Goal: Contribute content

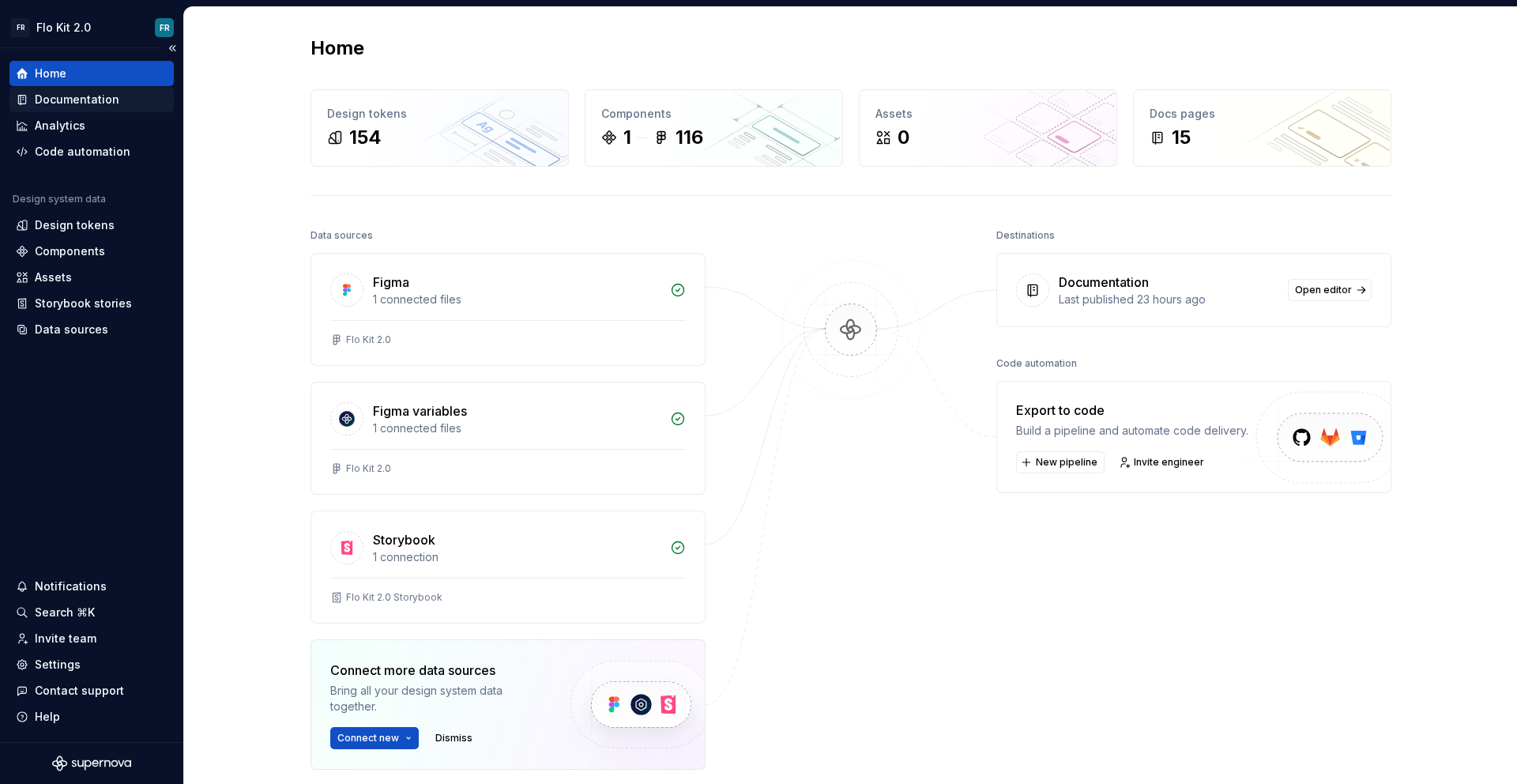
click at [85, 102] on div "Documentation" at bounding box center [77, 99] width 85 height 16
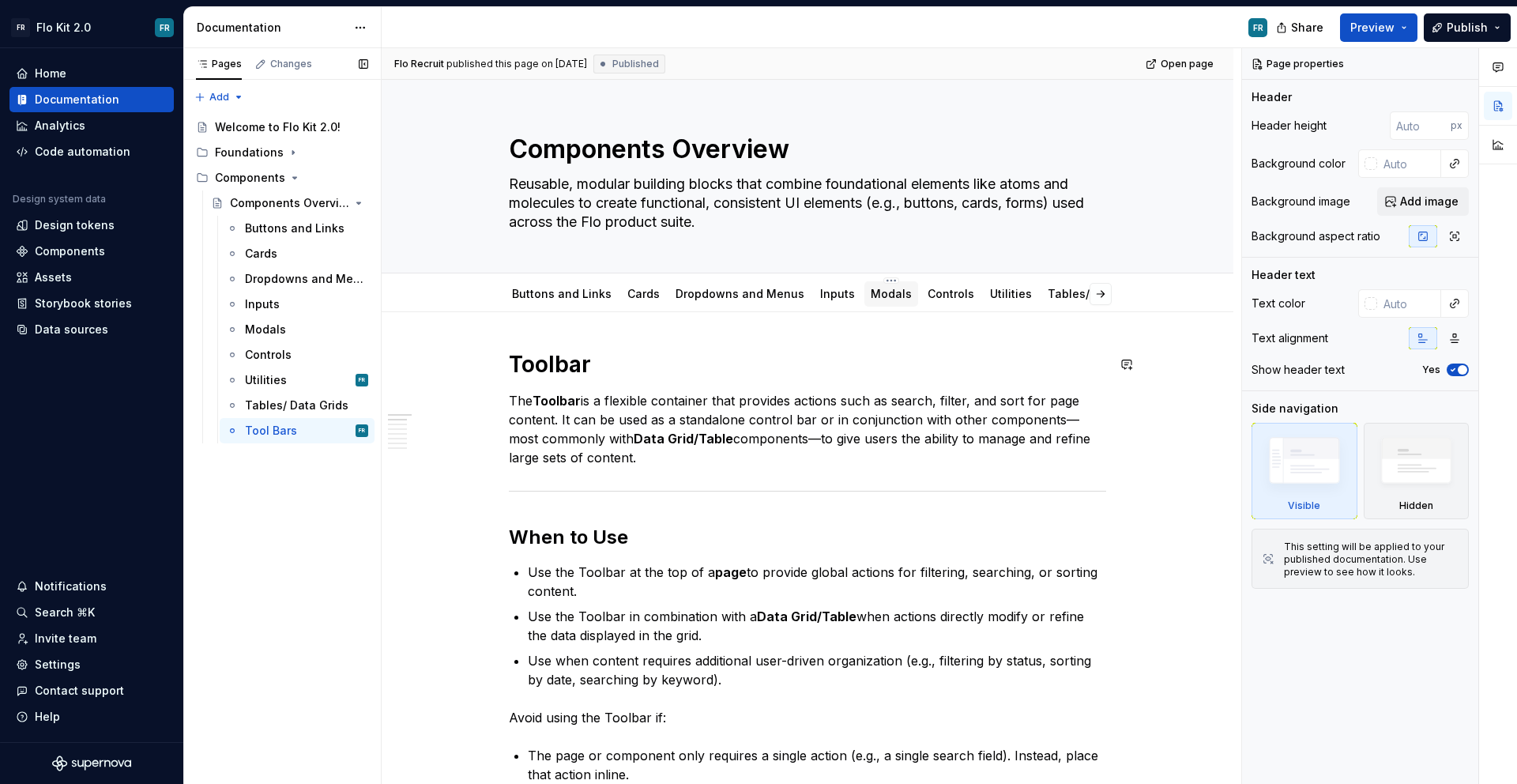
type textarea "*"
click at [1044, 293] on button "button" at bounding box center [1037, 294] width 22 height 22
click at [1079, 294] on span "Add tab" at bounding box center [1090, 293] width 37 height 13
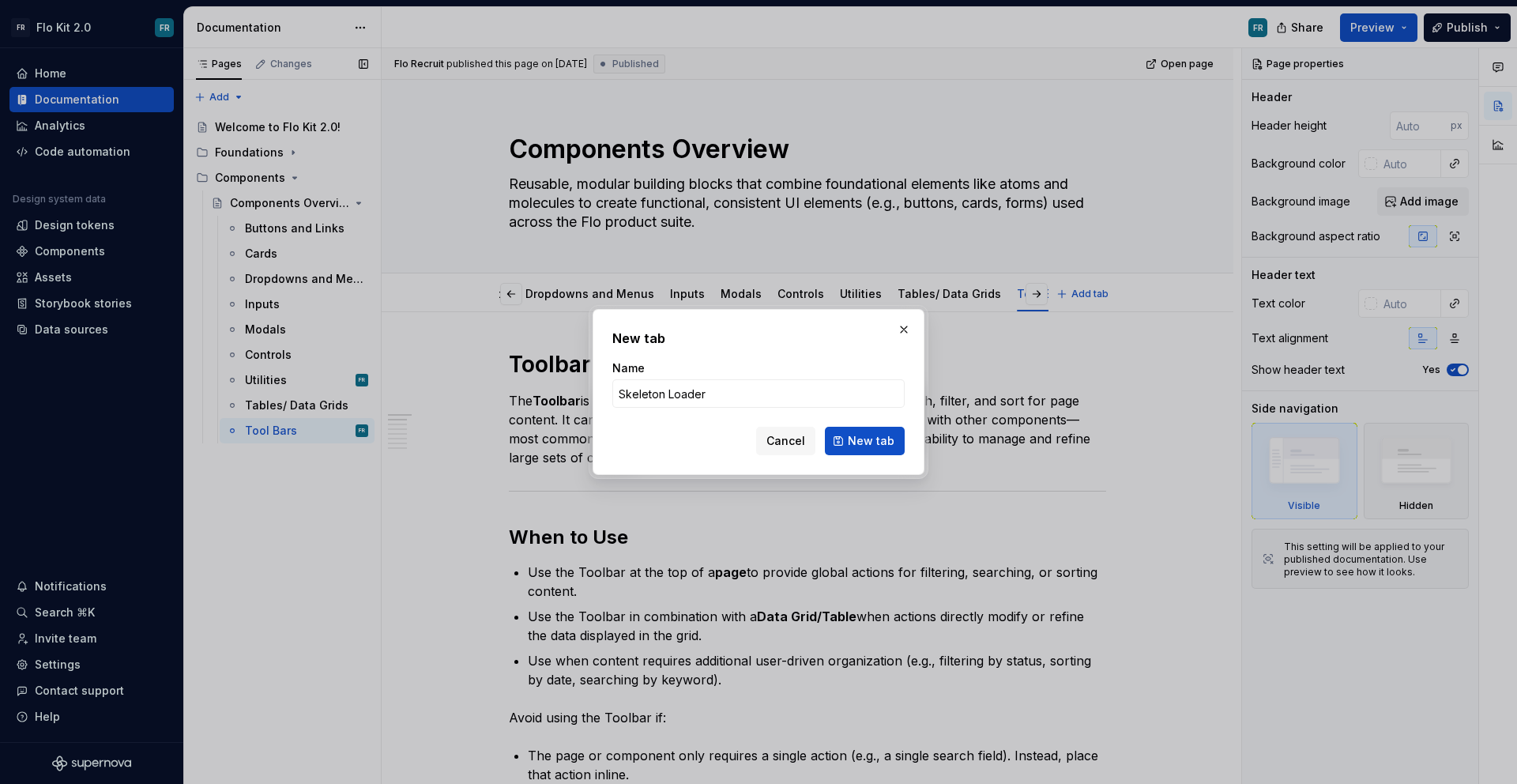
type input "Skeleton Loaders"
click button "New tab" at bounding box center [864, 441] width 80 height 28
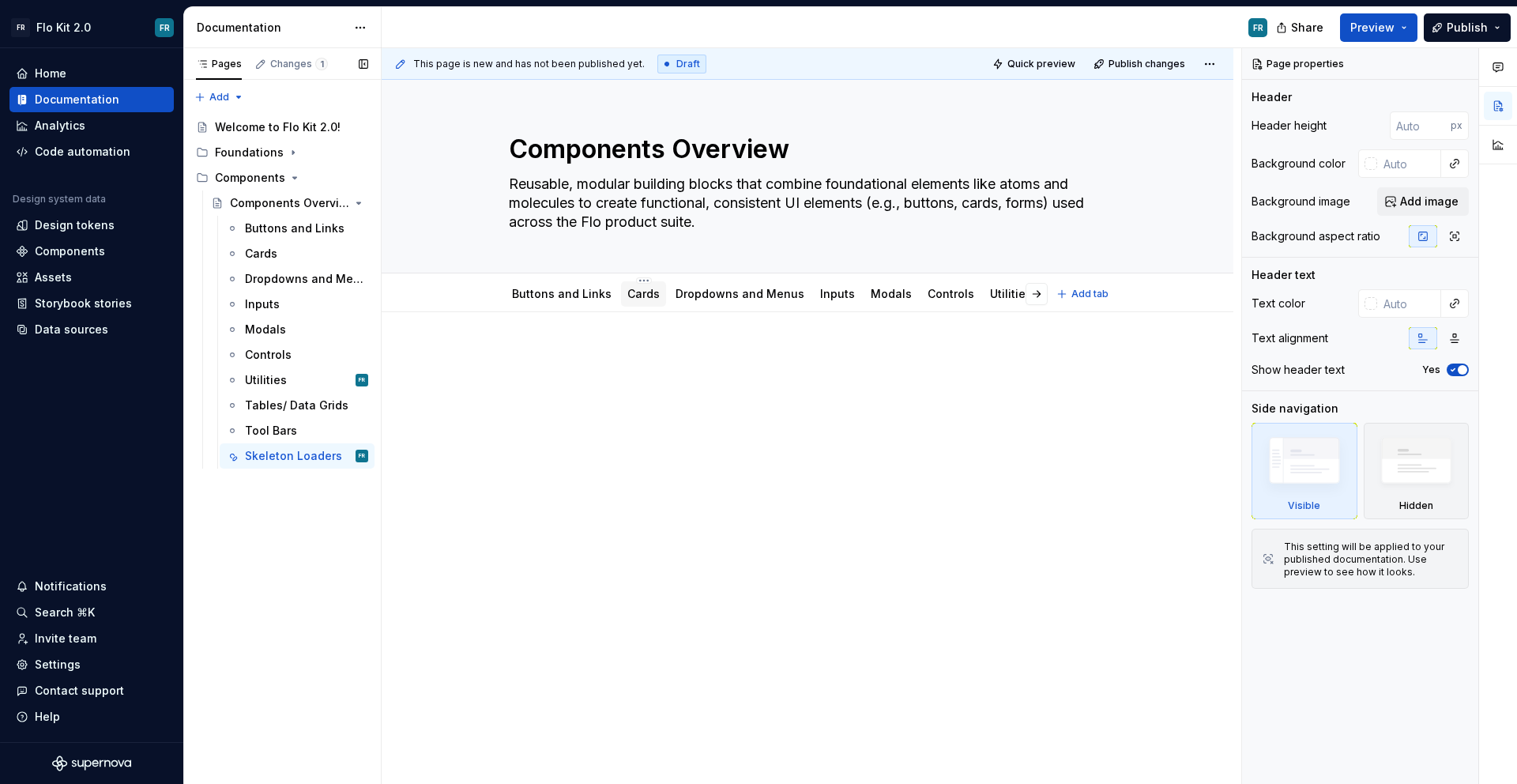
click at [652, 298] on link "Cards" at bounding box center [643, 293] width 33 height 13
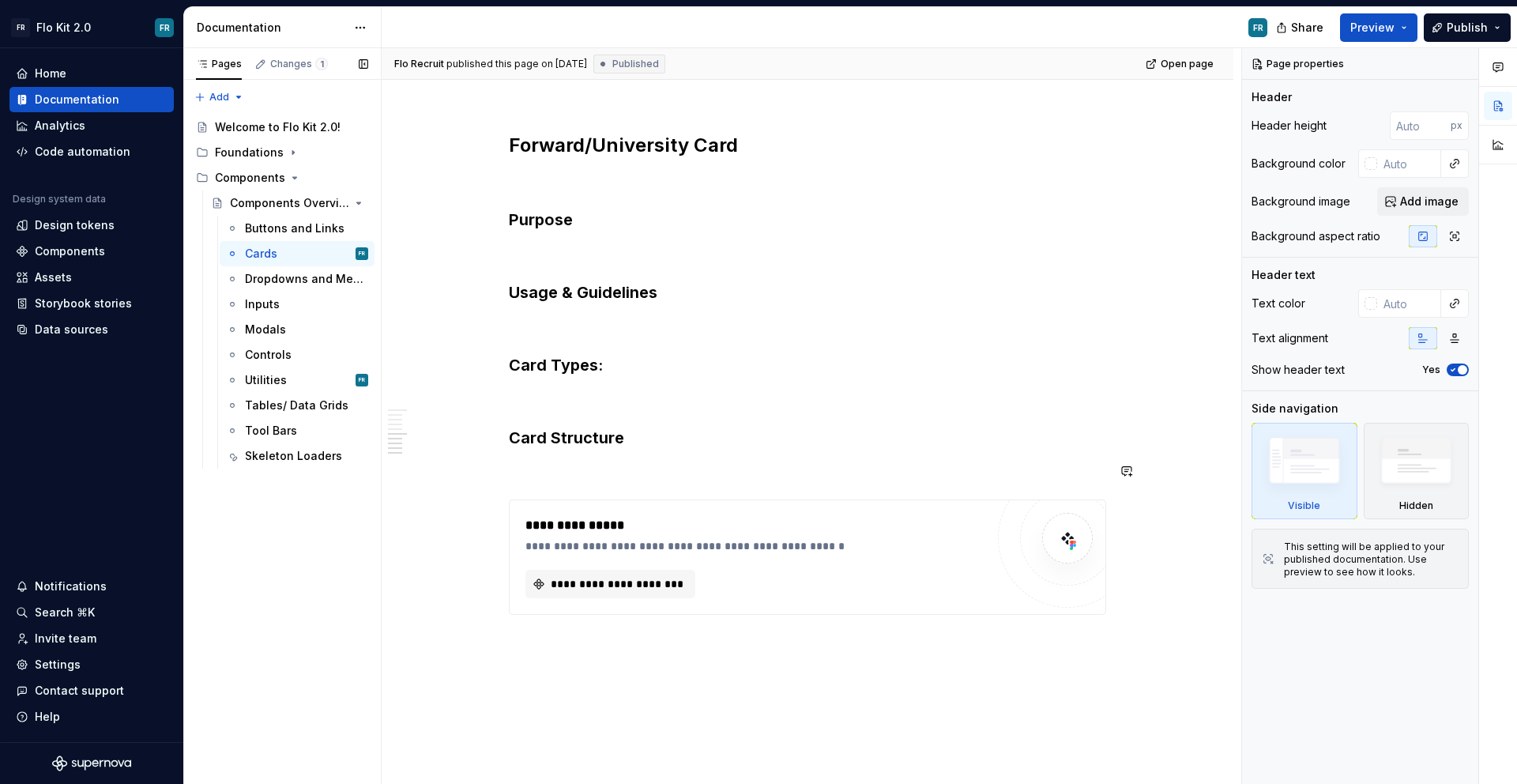
scroll to position [2652, 0]
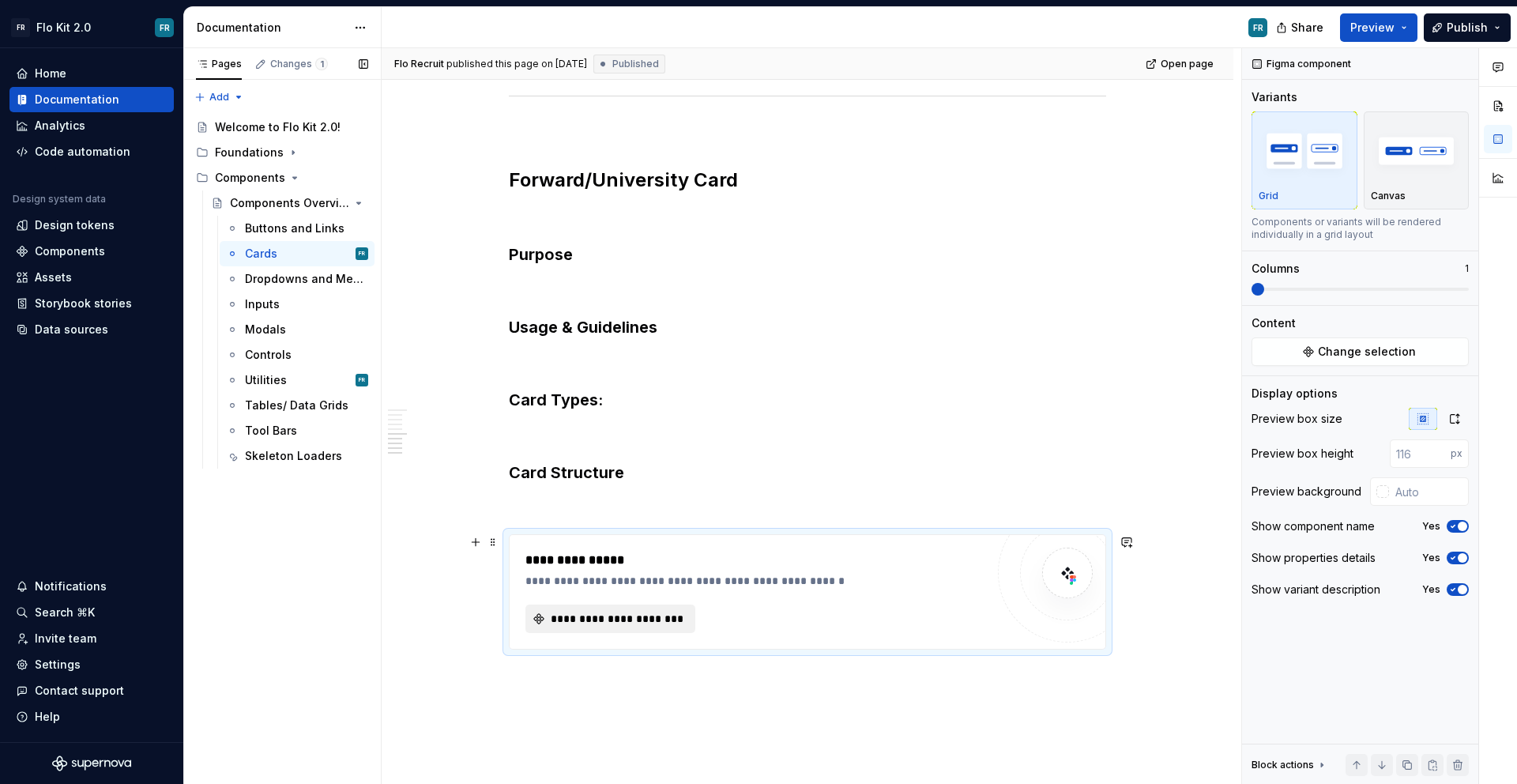
click at [596, 615] on span "**********" at bounding box center [617, 618] width 137 height 16
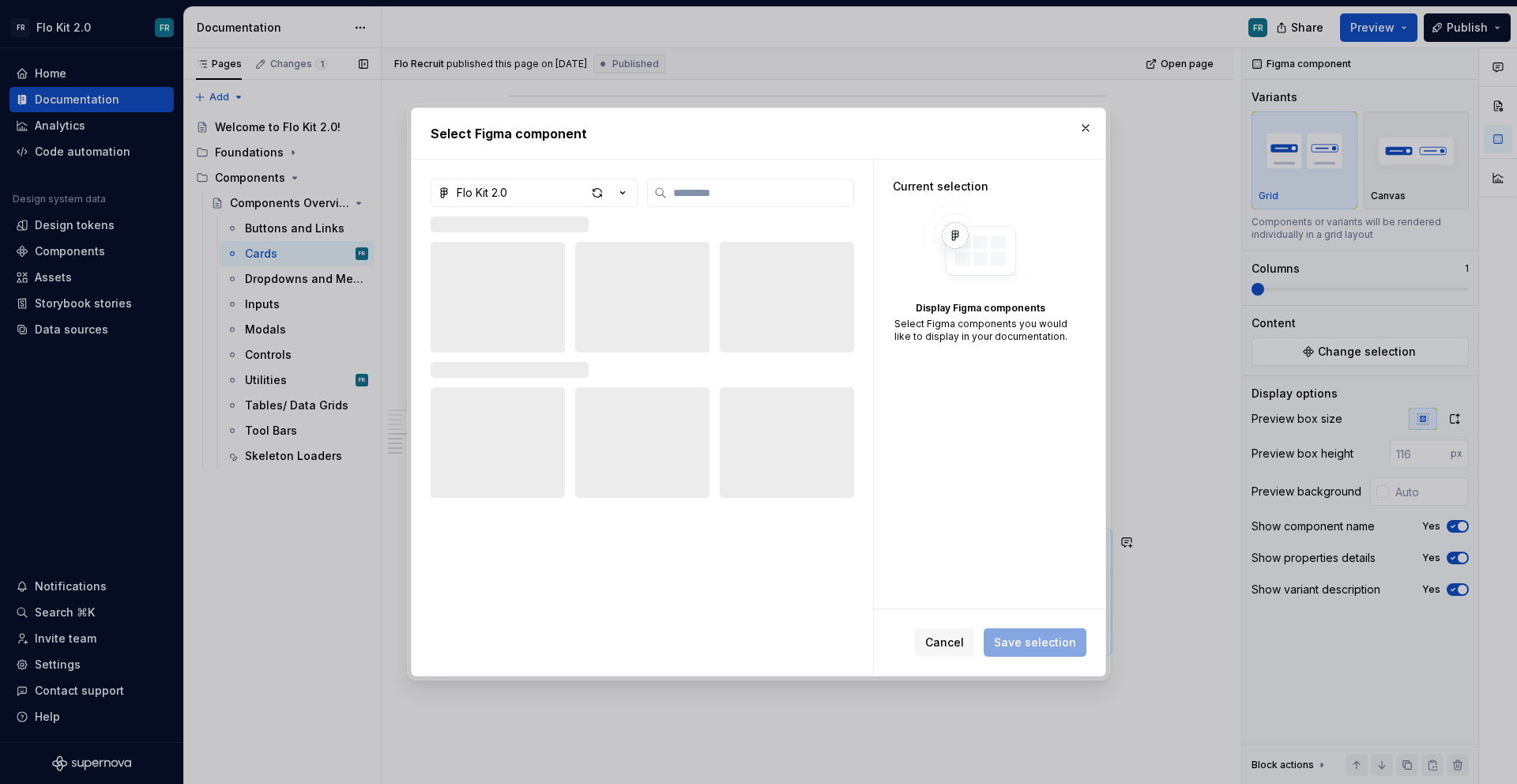
type textarea "*"
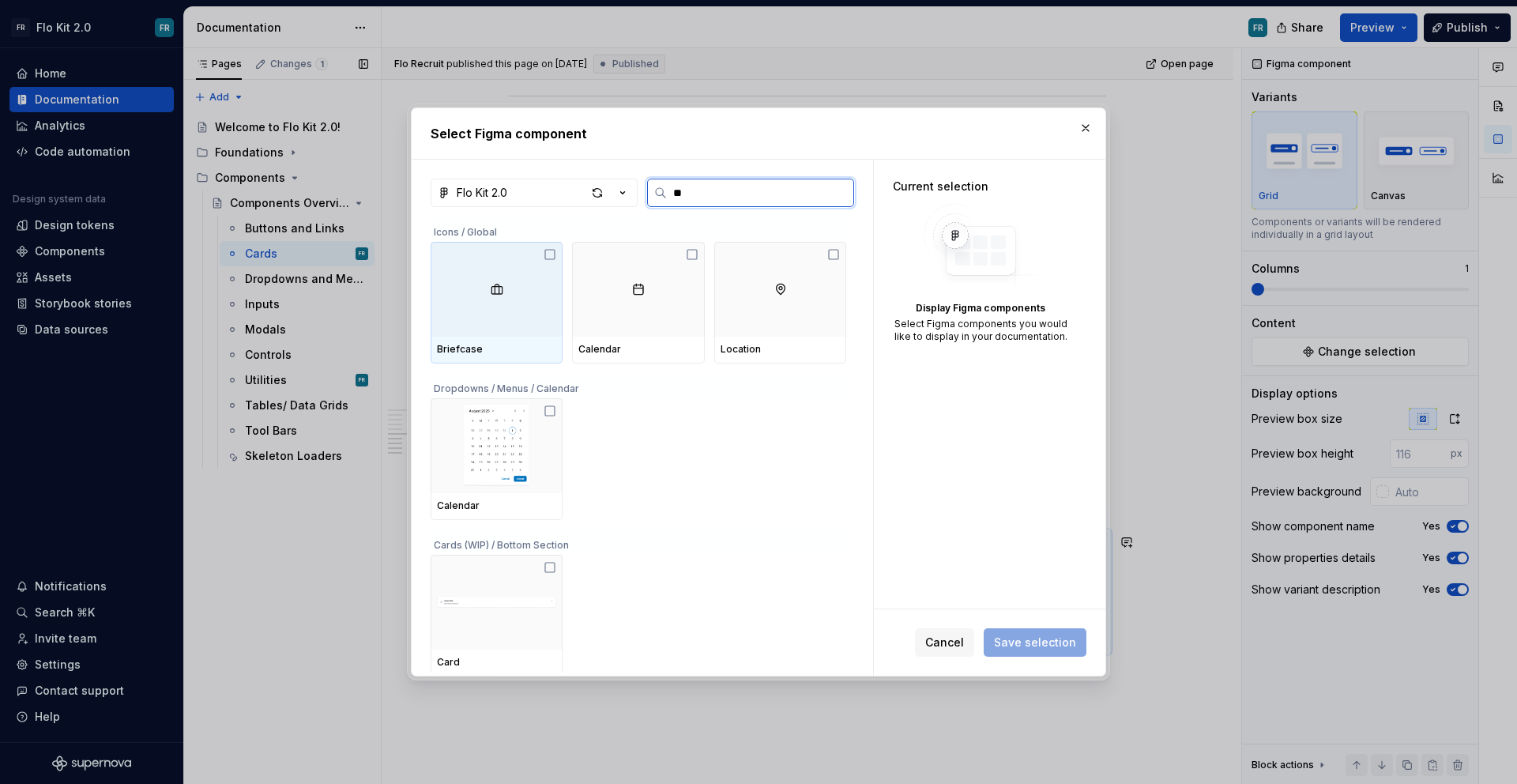
type input "***"
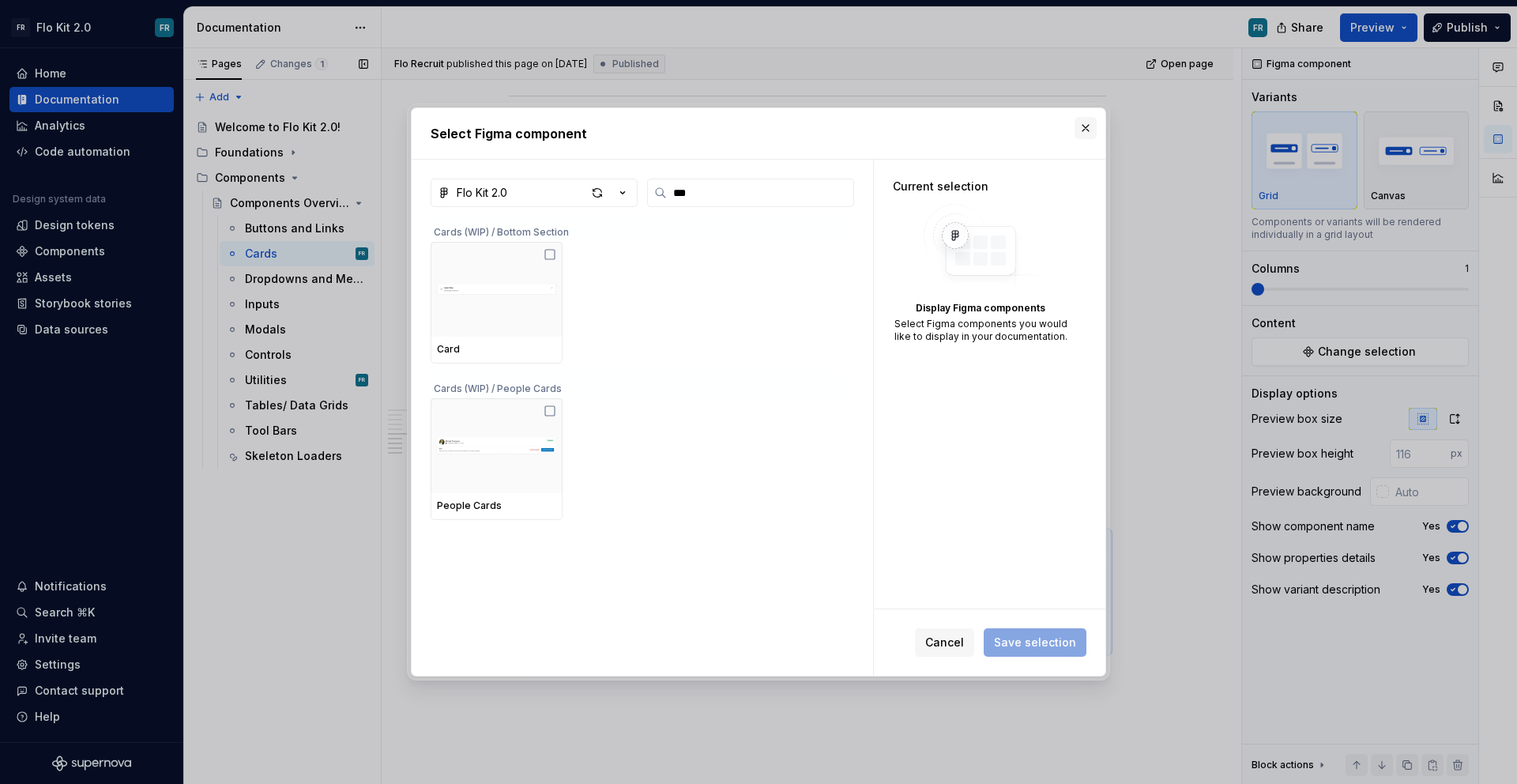
click at [1078, 127] on button "button" at bounding box center [1086, 128] width 22 height 22
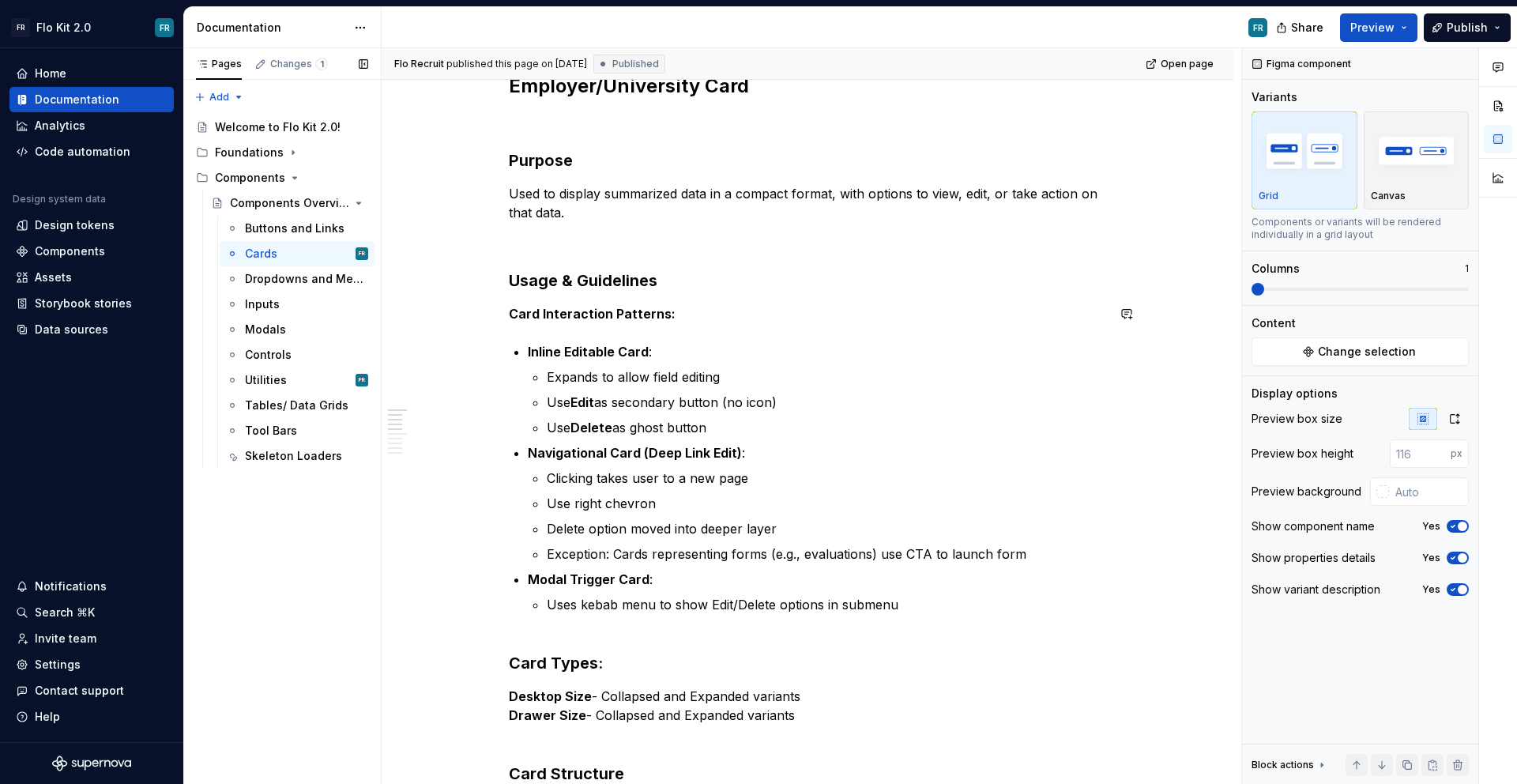
scroll to position [311, 0]
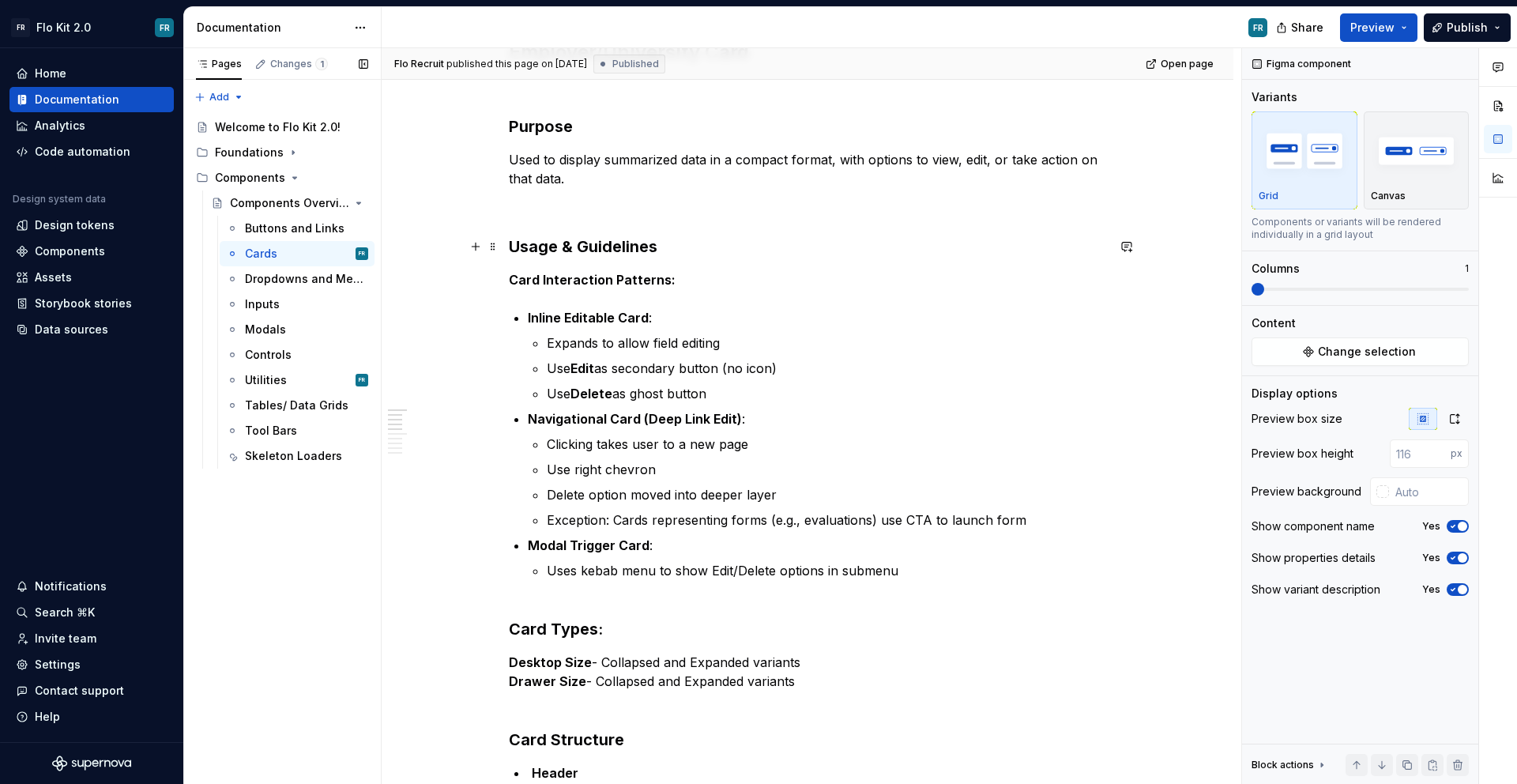
click at [628, 243] on h3 "Usage & Guidelines" at bounding box center [808, 246] width 597 height 22
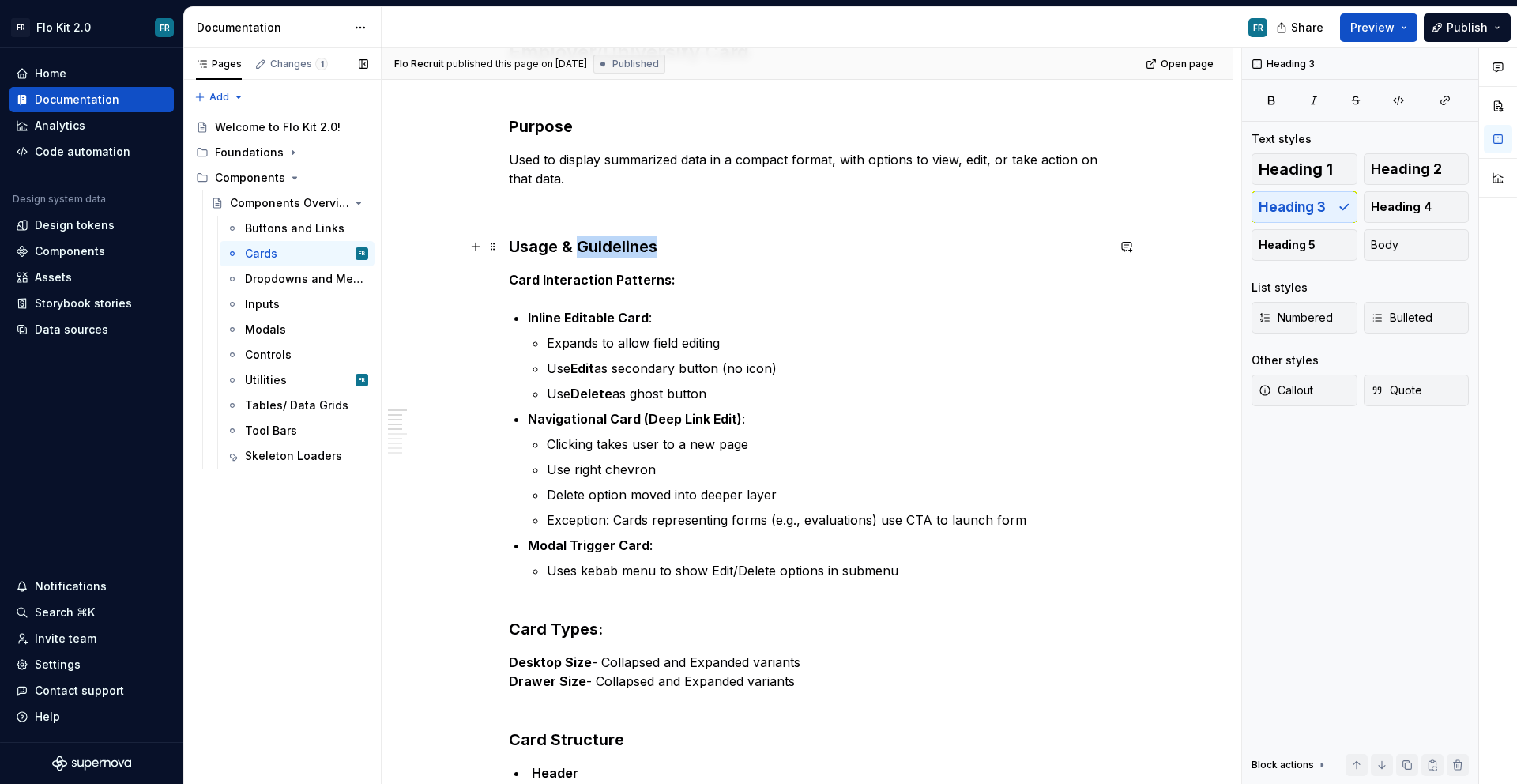
click at [628, 243] on h3 "Usage & Guidelines" at bounding box center [808, 246] width 597 height 22
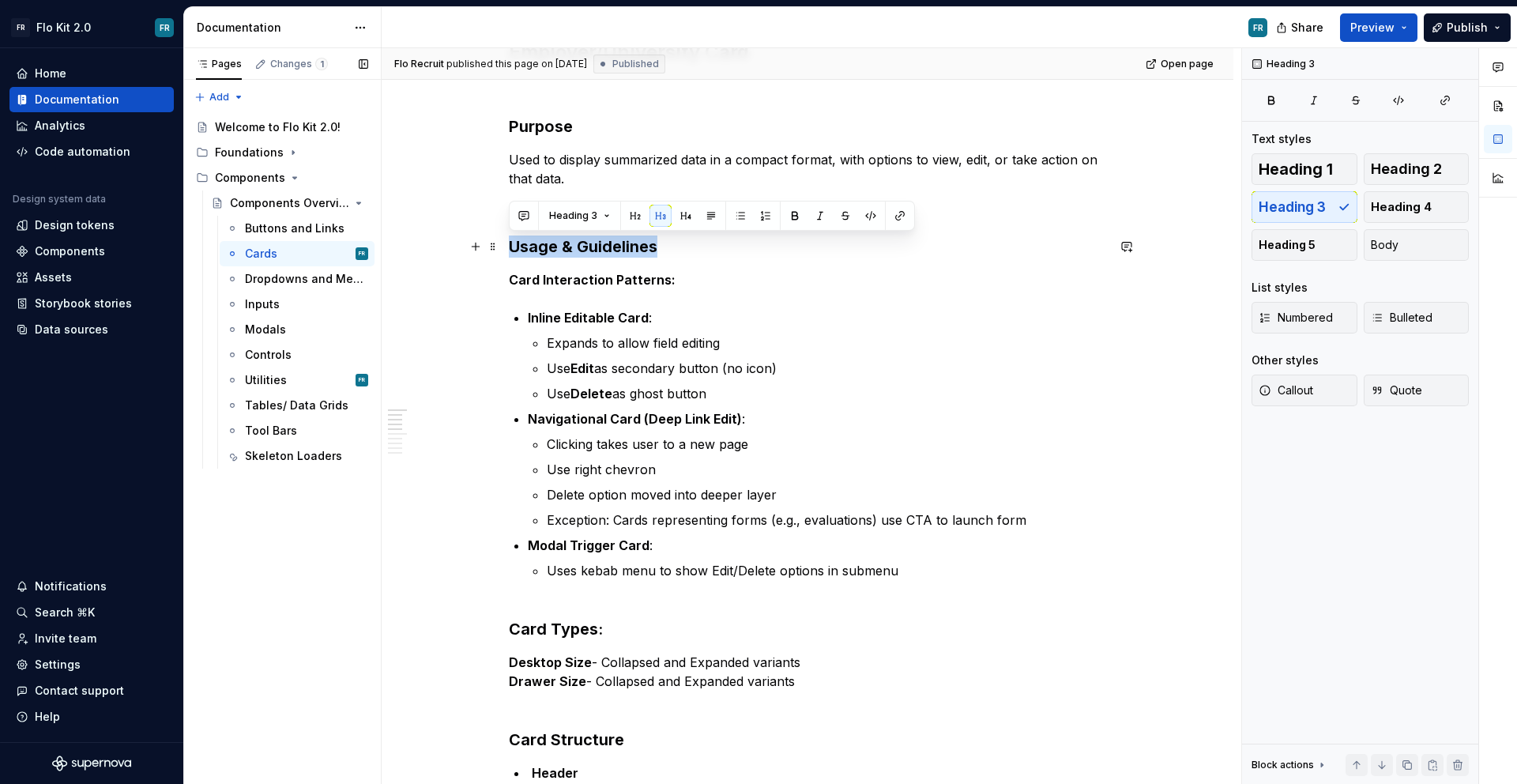
click at [628, 243] on h3 "Usage & Guidelines" at bounding box center [808, 246] width 597 height 22
copy h3 "Usage & Guidelines"
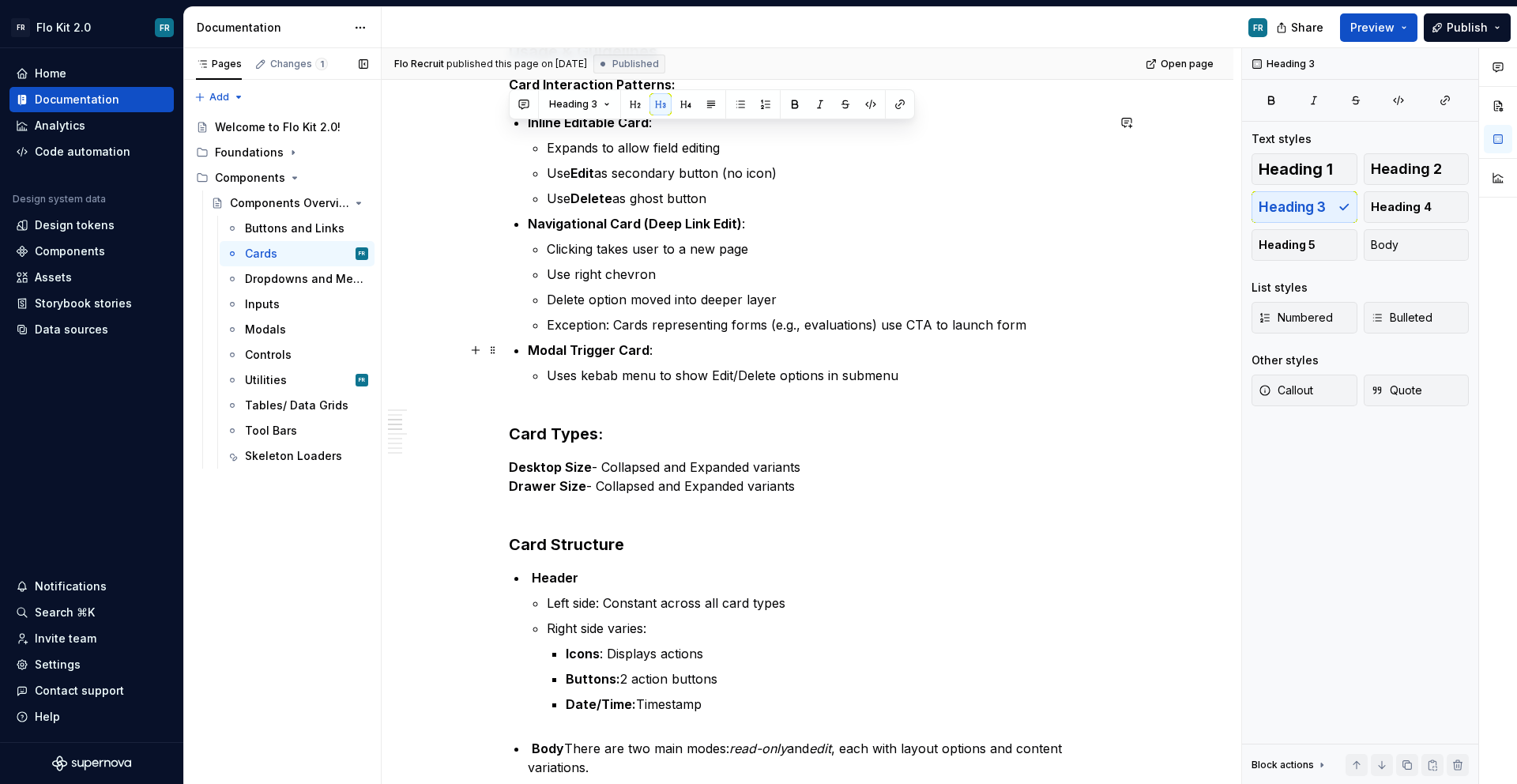
scroll to position [517, 0]
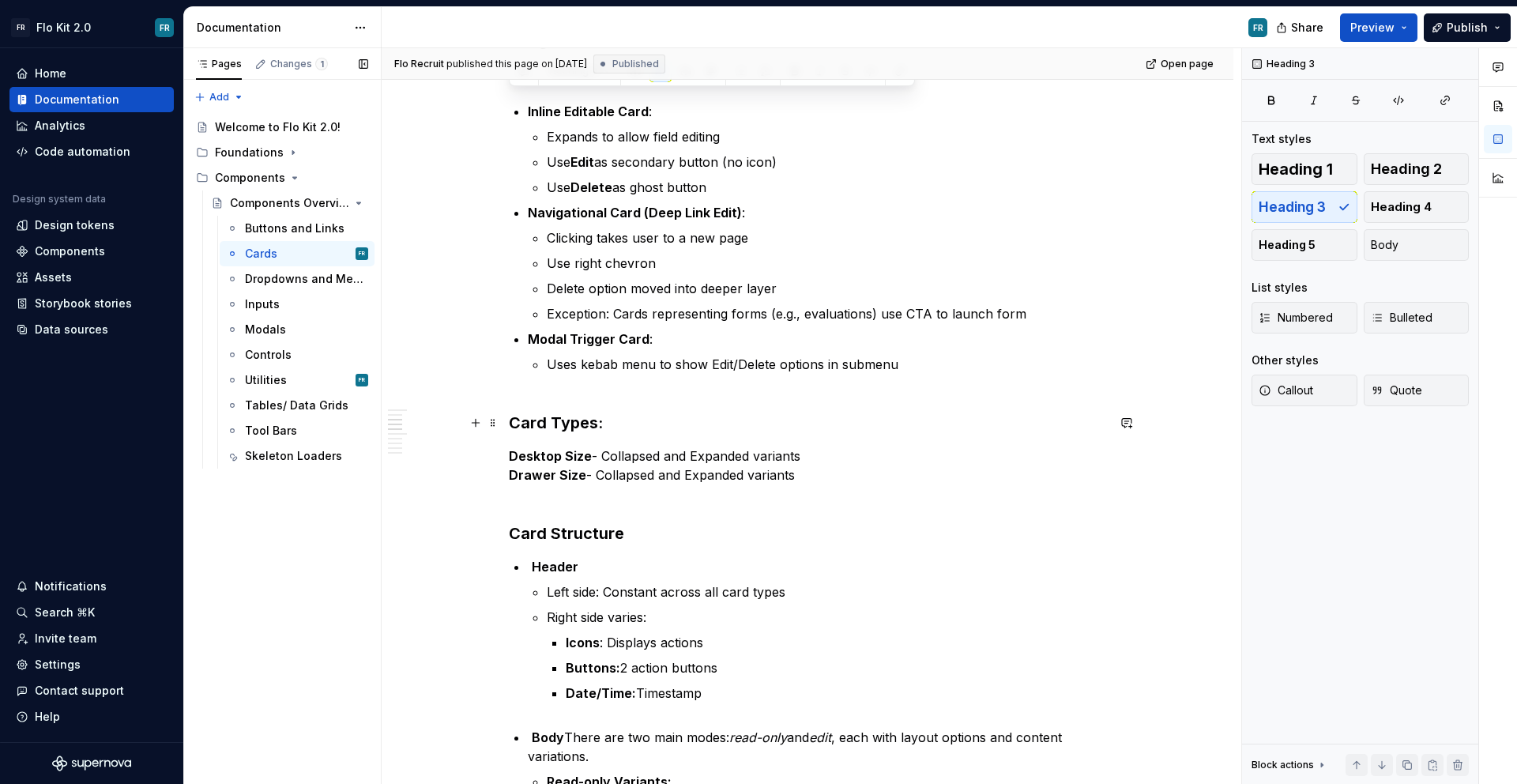
click at [575, 423] on strong "Card Types:" at bounding box center [556, 422] width 94 height 19
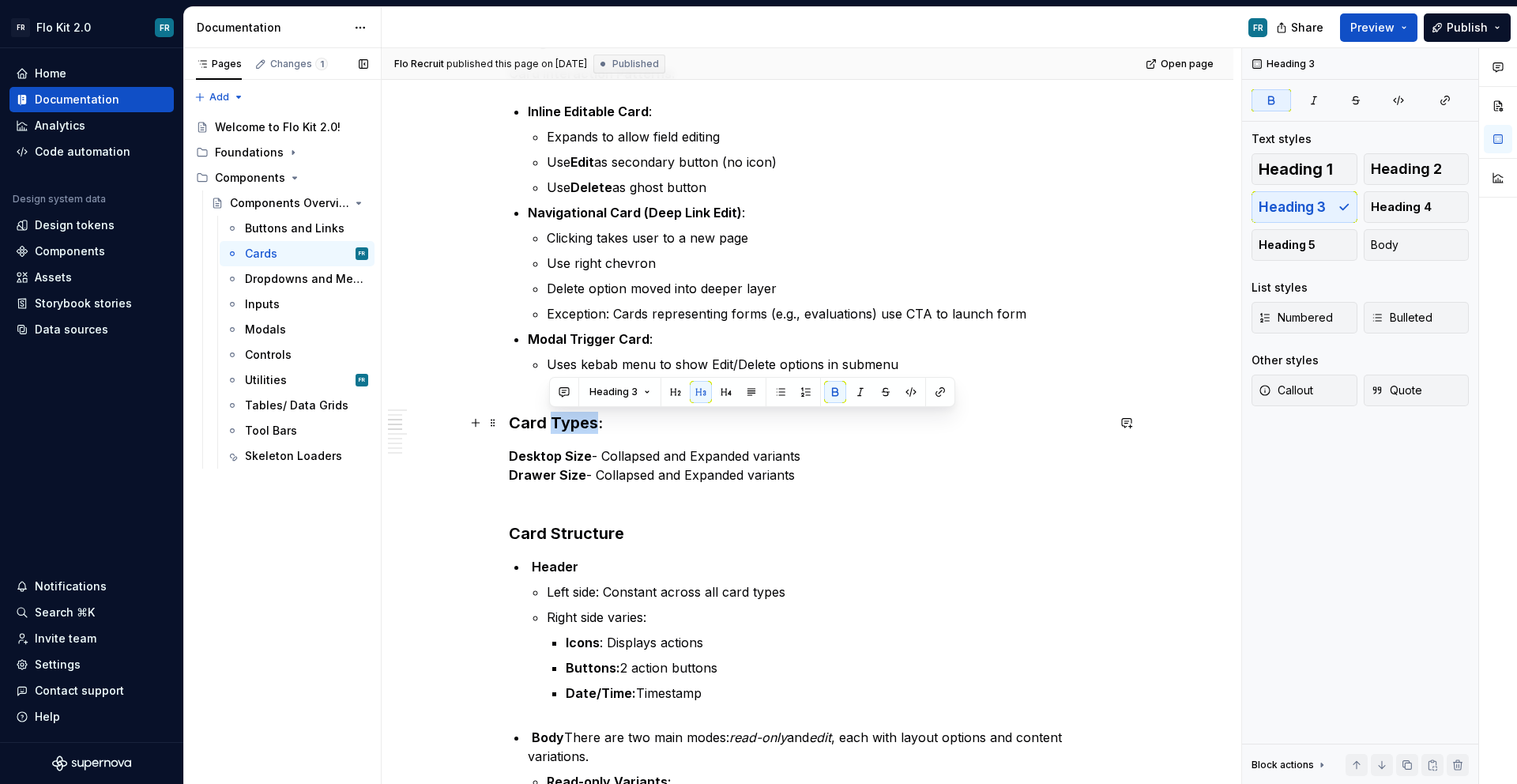
copy strong "Types"
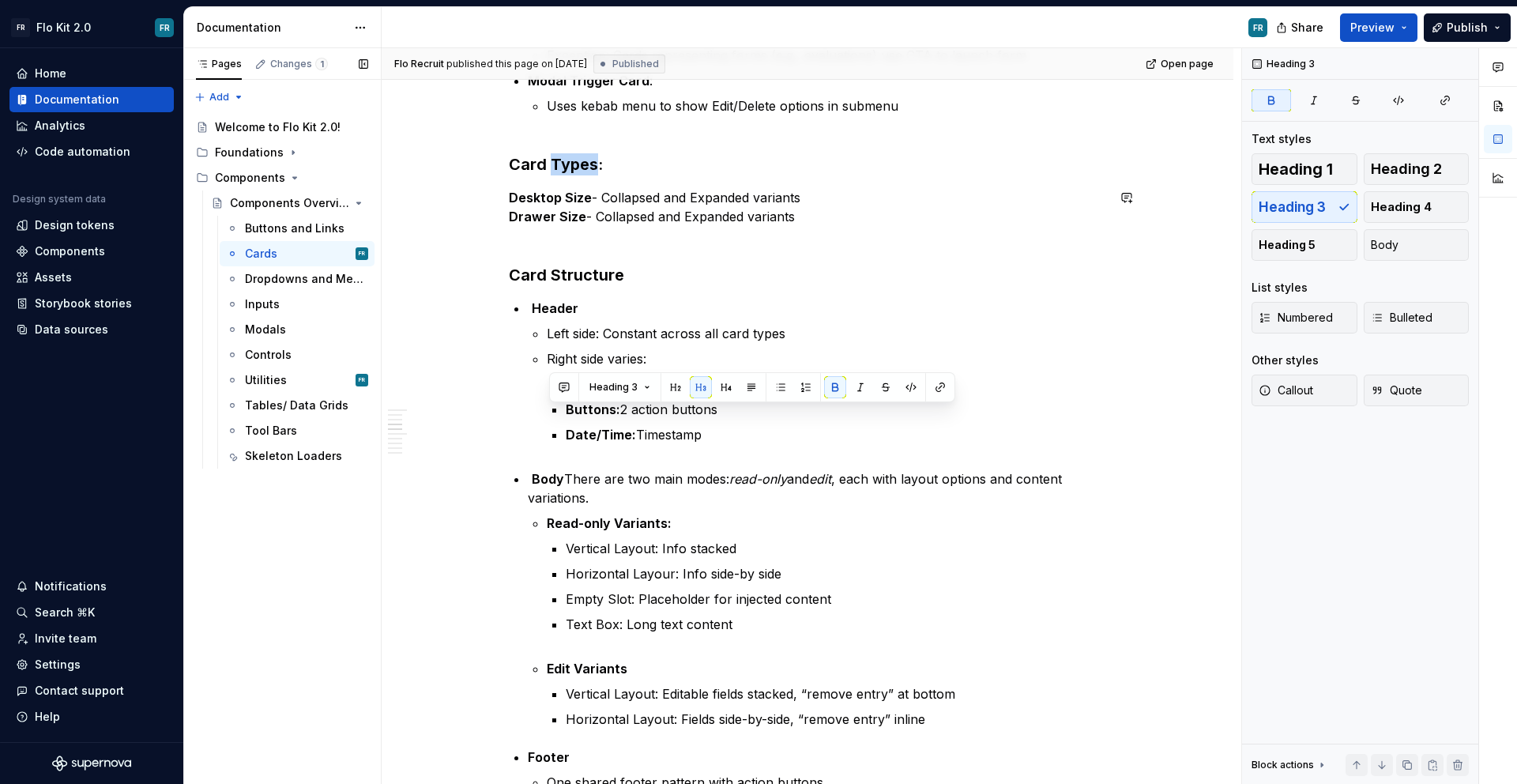
scroll to position [815, 0]
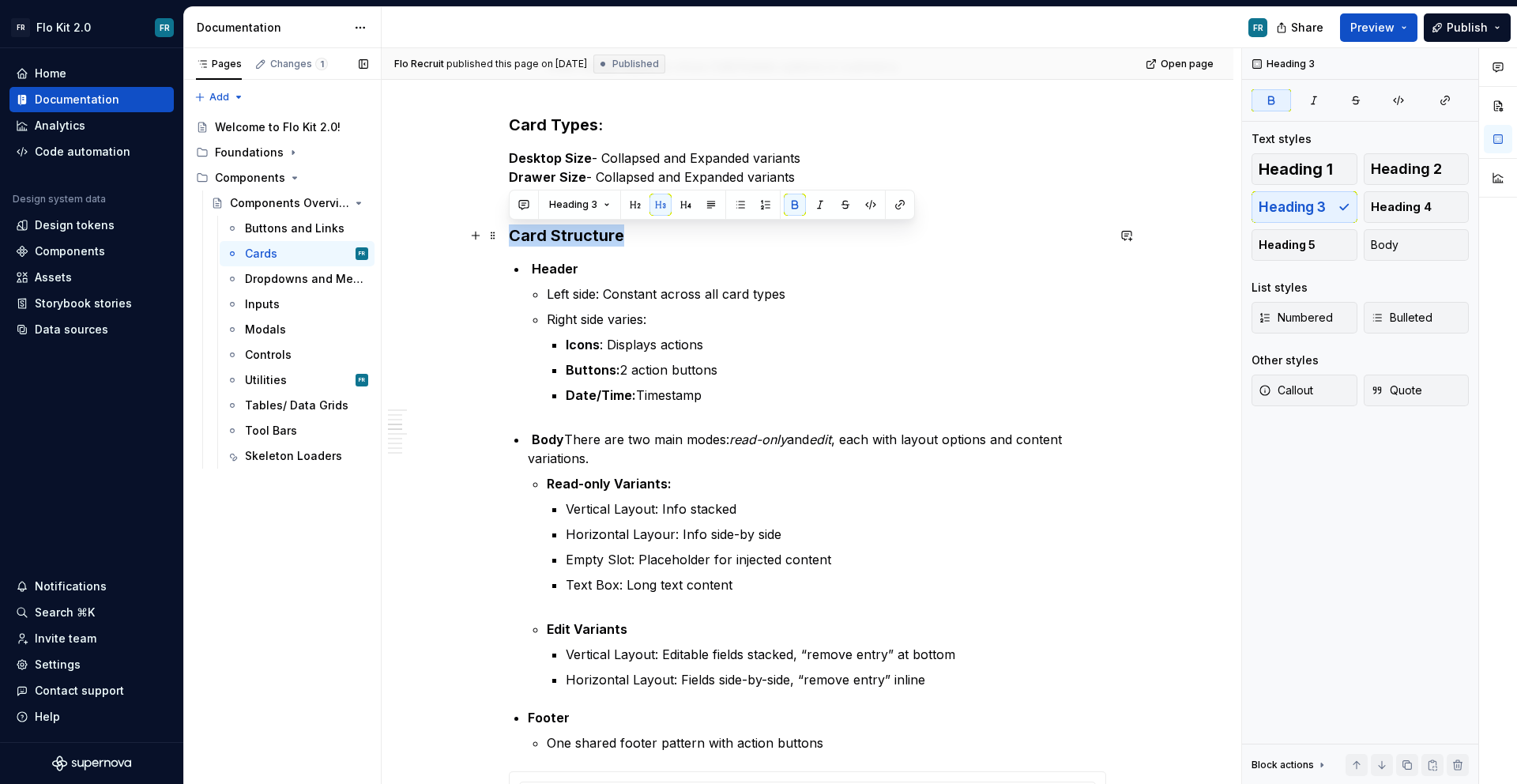
drag, startPoint x: 619, startPoint y: 233, endPoint x: 509, endPoint y: 243, distance: 110.5
click at [509, 243] on strong "Card Structure" at bounding box center [567, 235] width 116 height 19
copy strong "Card Structure"
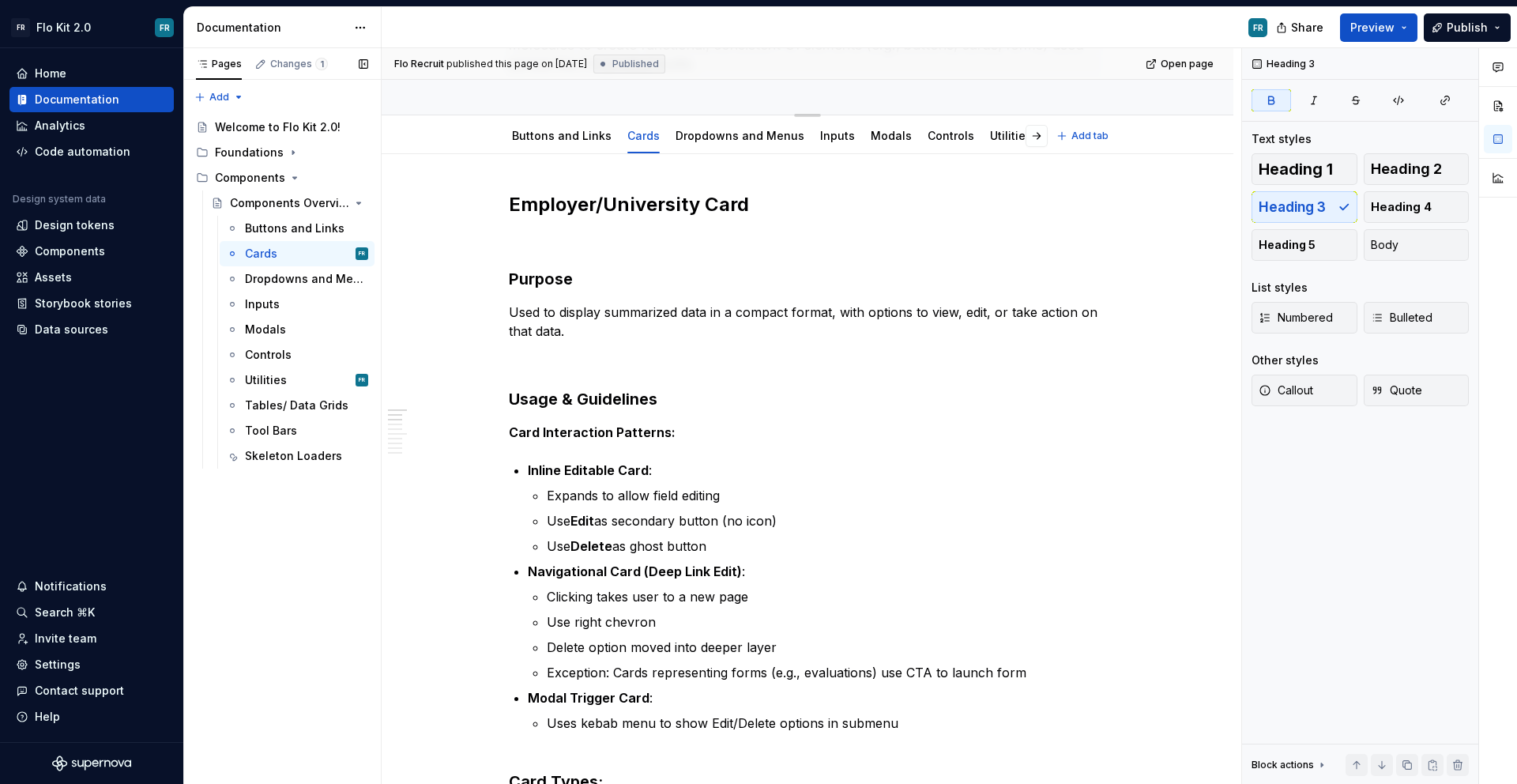
scroll to position [0, 0]
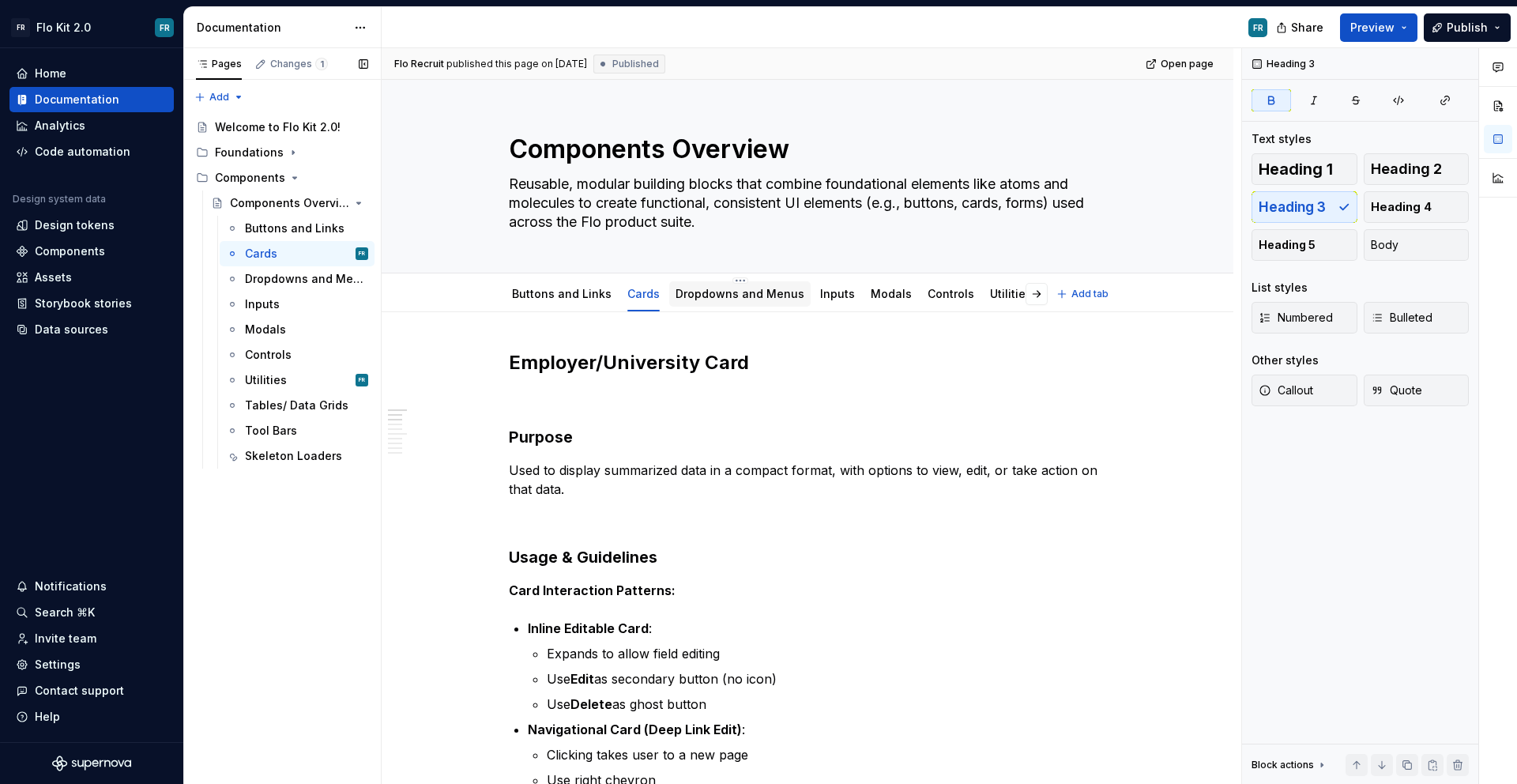
click at [725, 302] on div "Dropdowns and Menus" at bounding box center [740, 294] width 129 height 19
click at [720, 306] on div "Dropdowns and Menus" at bounding box center [740, 294] width 142 height 25
click at [722, 304] on div "Dropdowns and Menus" at bounding box center [740, 294] width 142 height 25
click at [723, 300] on div "Dropdowns and Menus" at bounding box center [740, 294] width 129 height 16
click at [720, 299] on link "Dropdowns and Menus" at bounding box center [740, 293] width 129 height 13
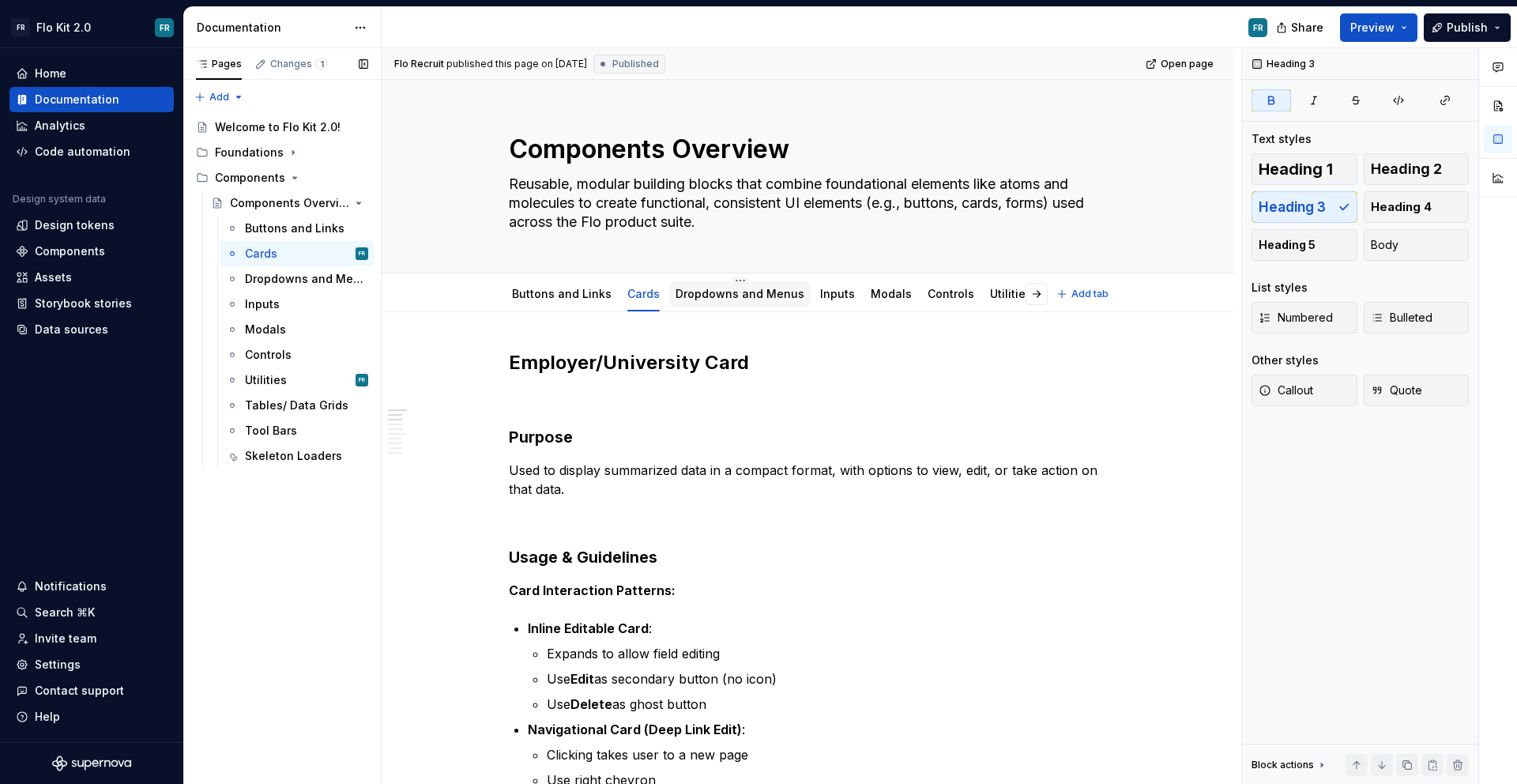
click at [720, 299] on link "Dropdowns and Menus" at bounding box center [740, 293] width 129 height 13
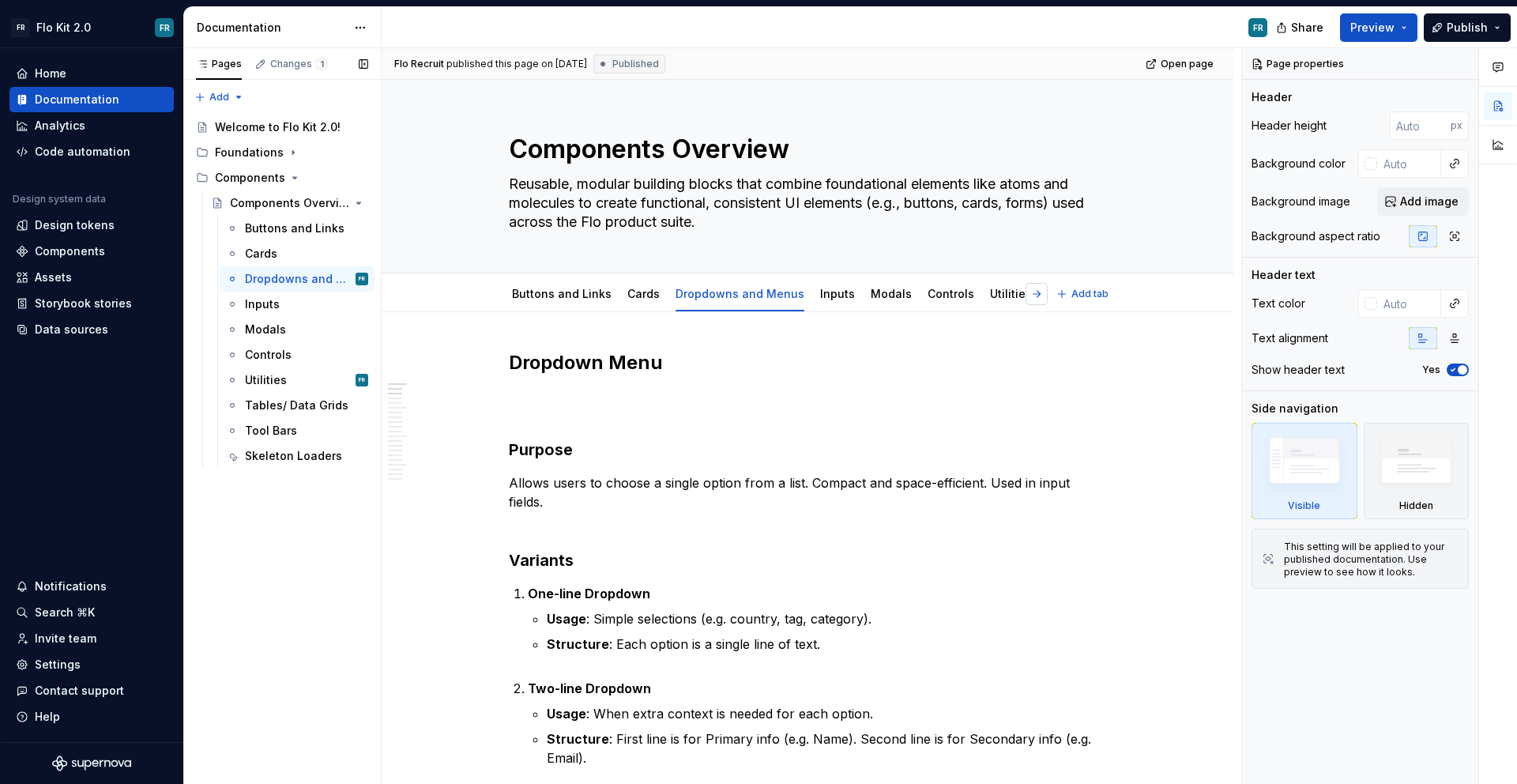
click at [1044, 291] on button "button" at bounding box center [1037, 294] width 22 height 22
click at [1001, 296] on link "Skeleton Loaders" at bounding box center [1026, 293] width 97 height 13
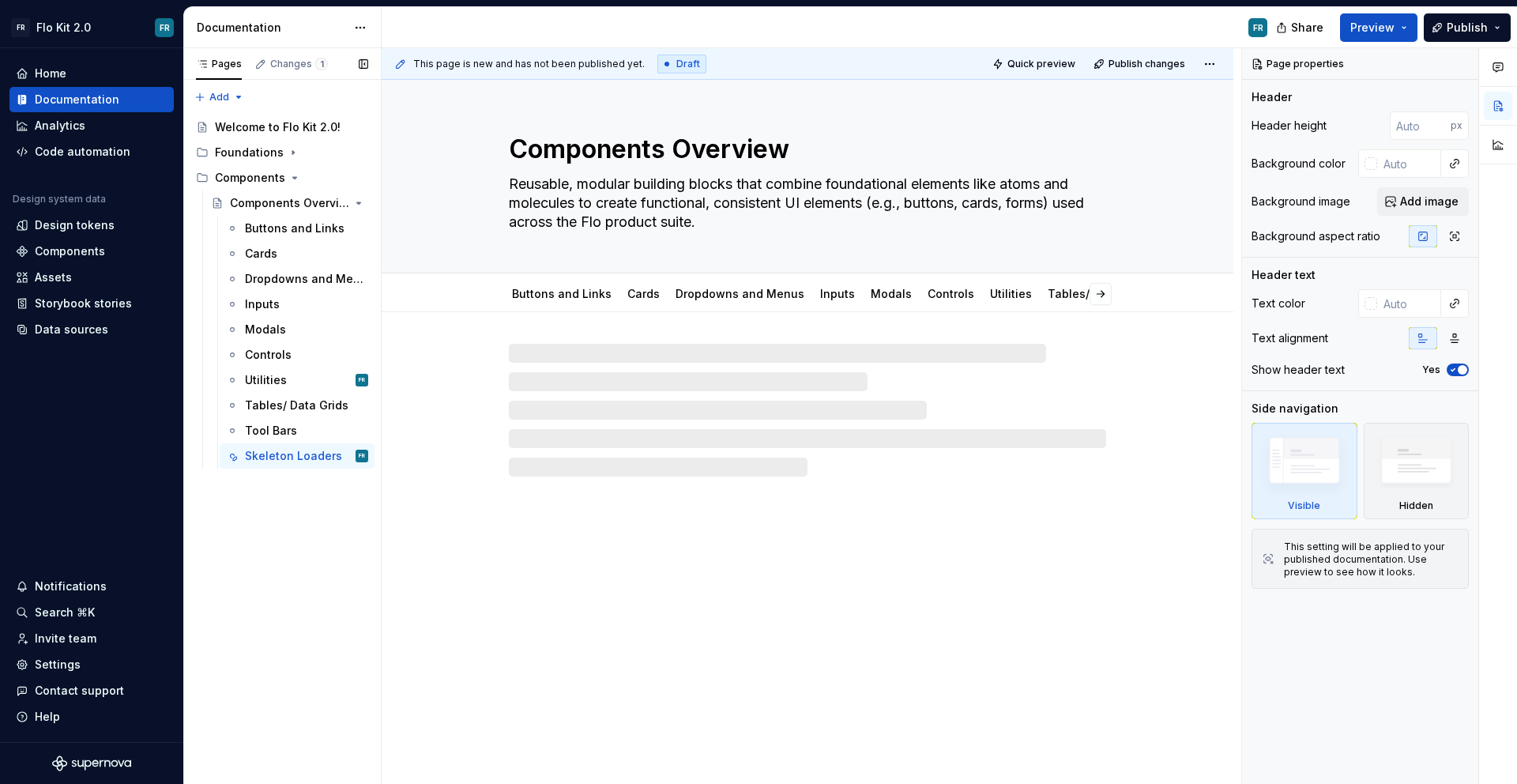
type textarea "*"
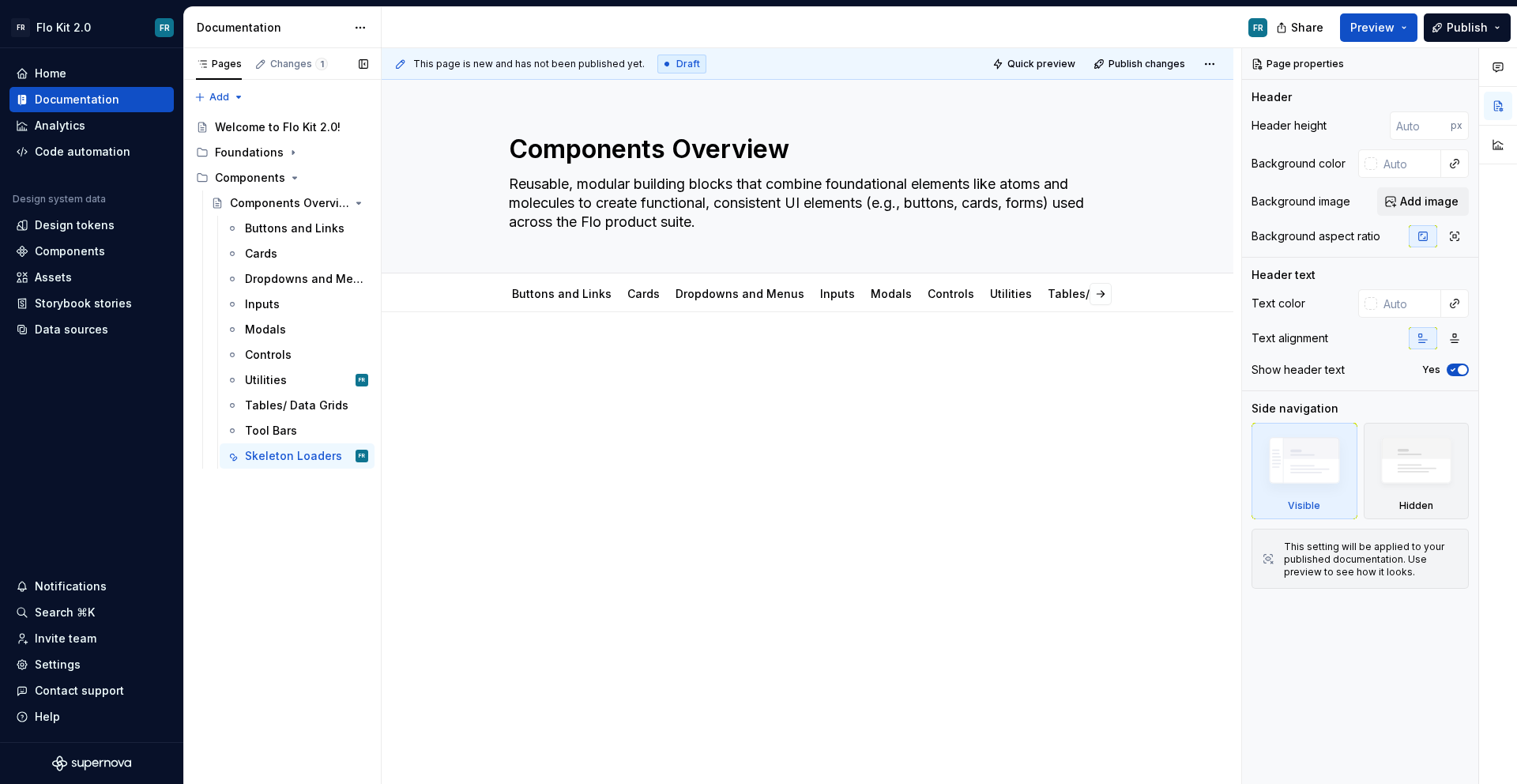
click at [707, 406] on div at bounding box center [808, 380] width 597 height 60
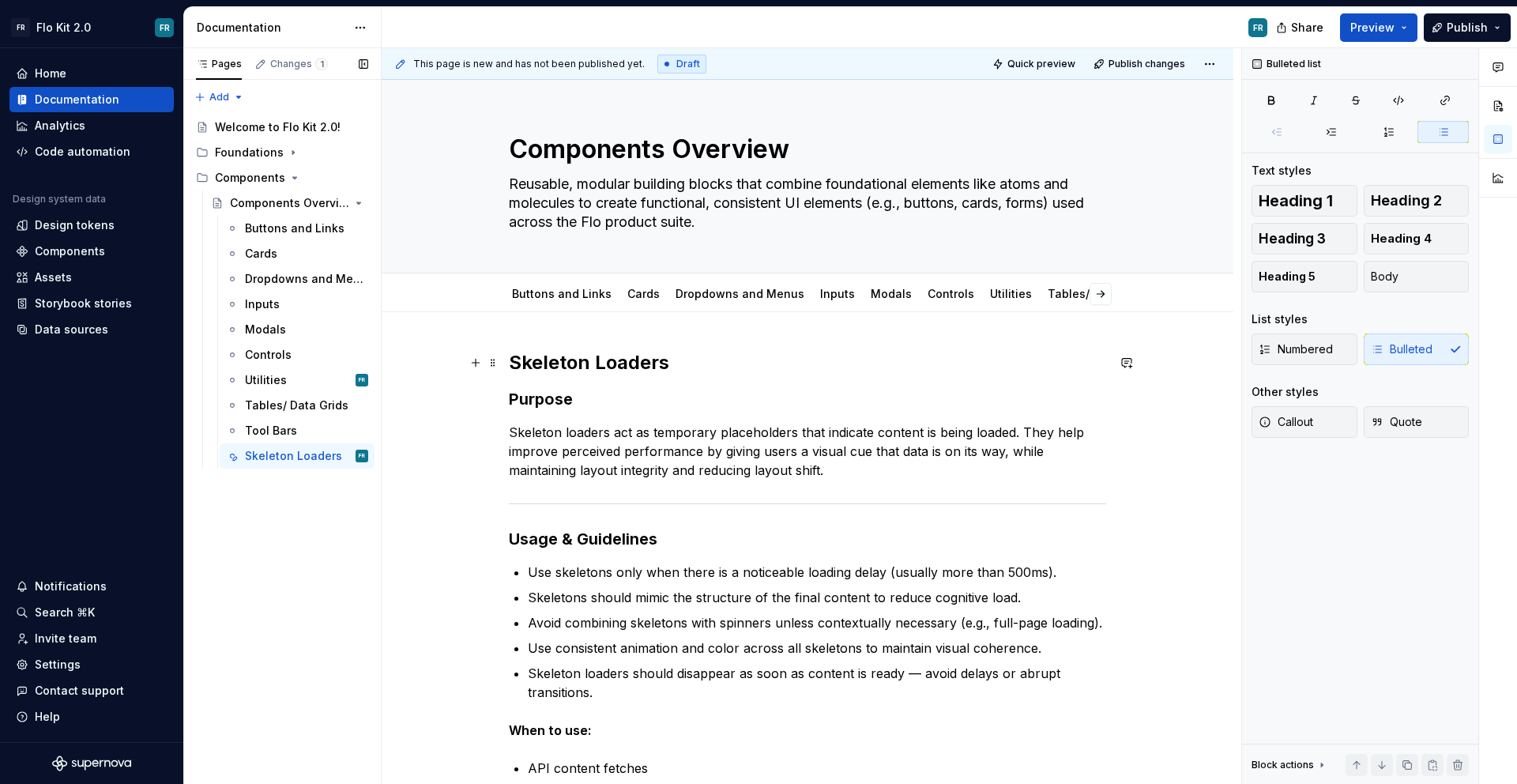
click at [645, 367] on strong "Skeleton Loaders" at bounding box center [590, 362] width 161 height 23
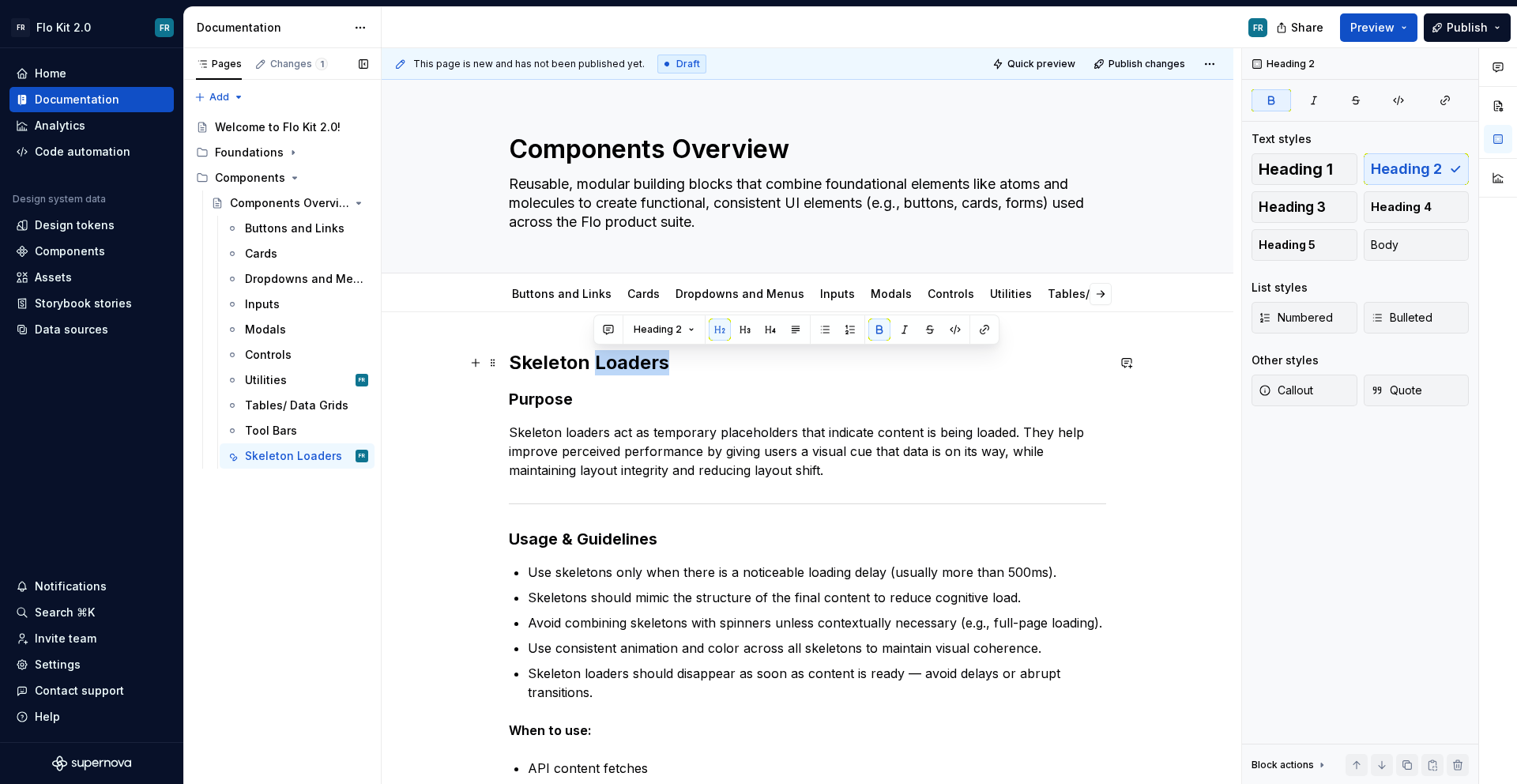
click at [645, 367] on strong "Skeleton Loaders" at bounding box center [590, 362] width 161 height 23
click at [596, 329] on button "Heading 2" at bounding box center [580, 329] width 75 height 22
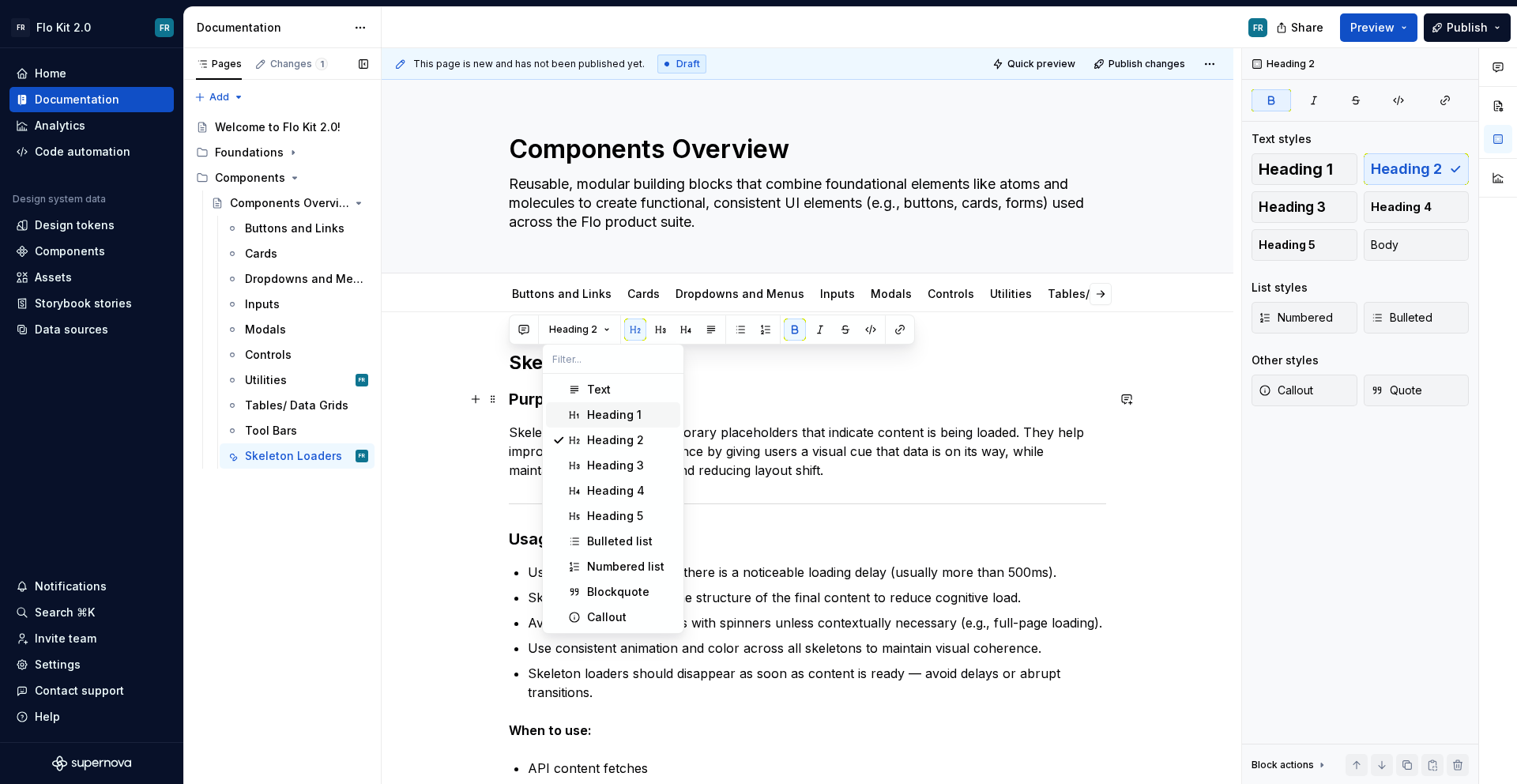
click at [617, 412] on div "Heading 1" at bounding box center [614, 415] width 54 height 16
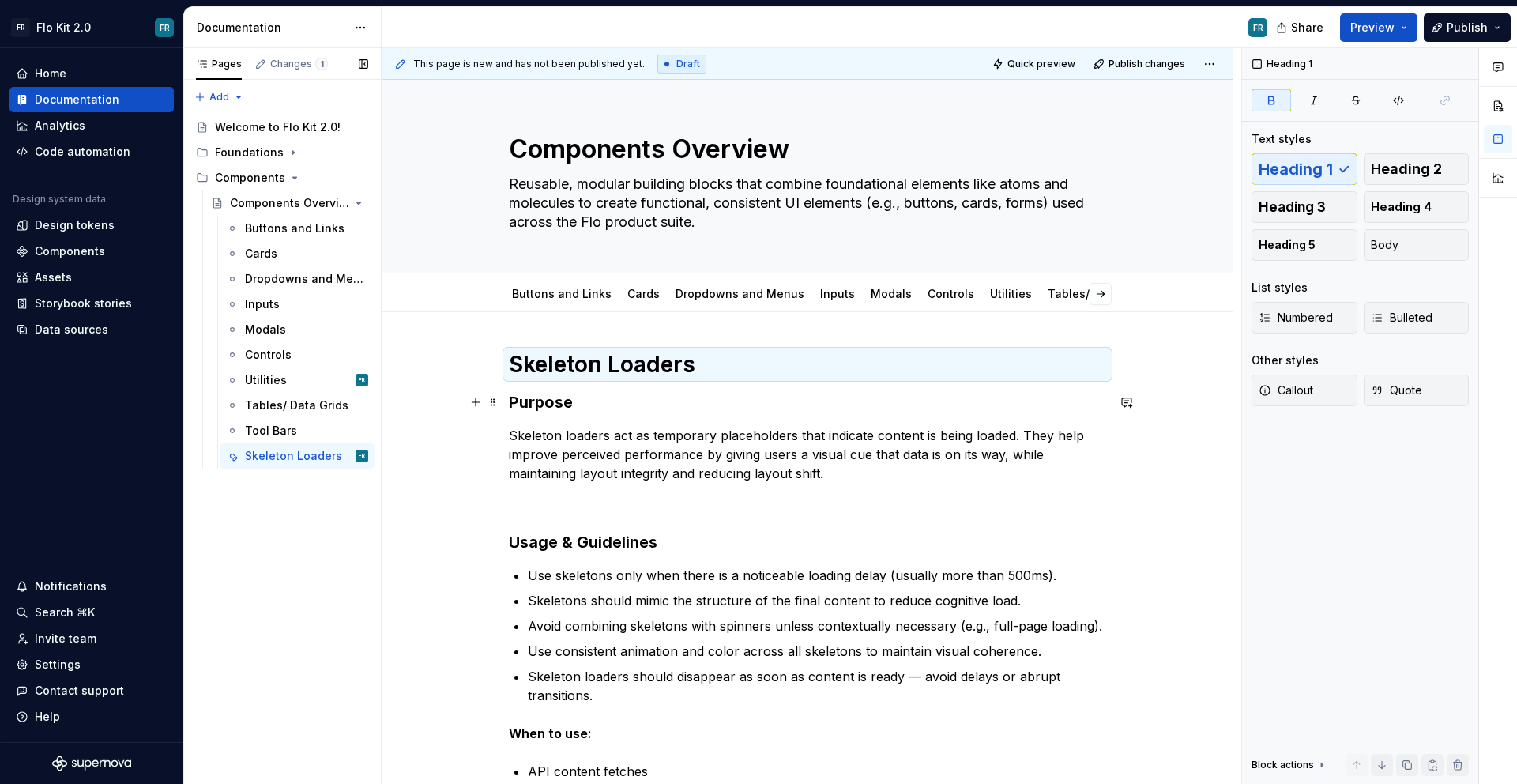
click at [619, 404] on h3 "Purpose" at bounding box center [808, 402] width 597 height 22
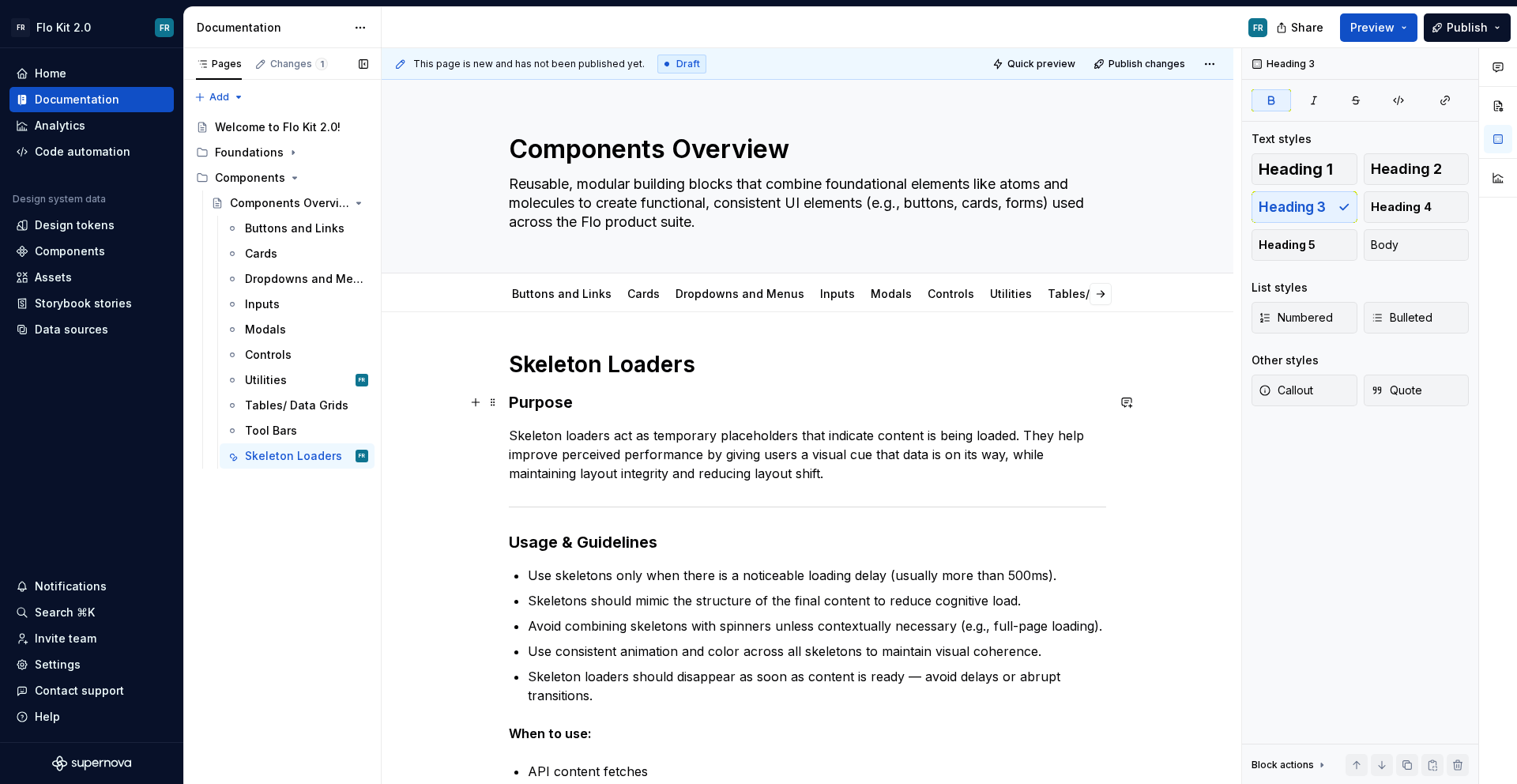
click at [544, 409] on strong "Purpose" at bounding box center [541, 402] width 64 height 19
click at [636, 456] on p "Skeleton loaders act as temporary placeholders that indicate content is being l…" at bounding box center [808, 454] width 597 height 57
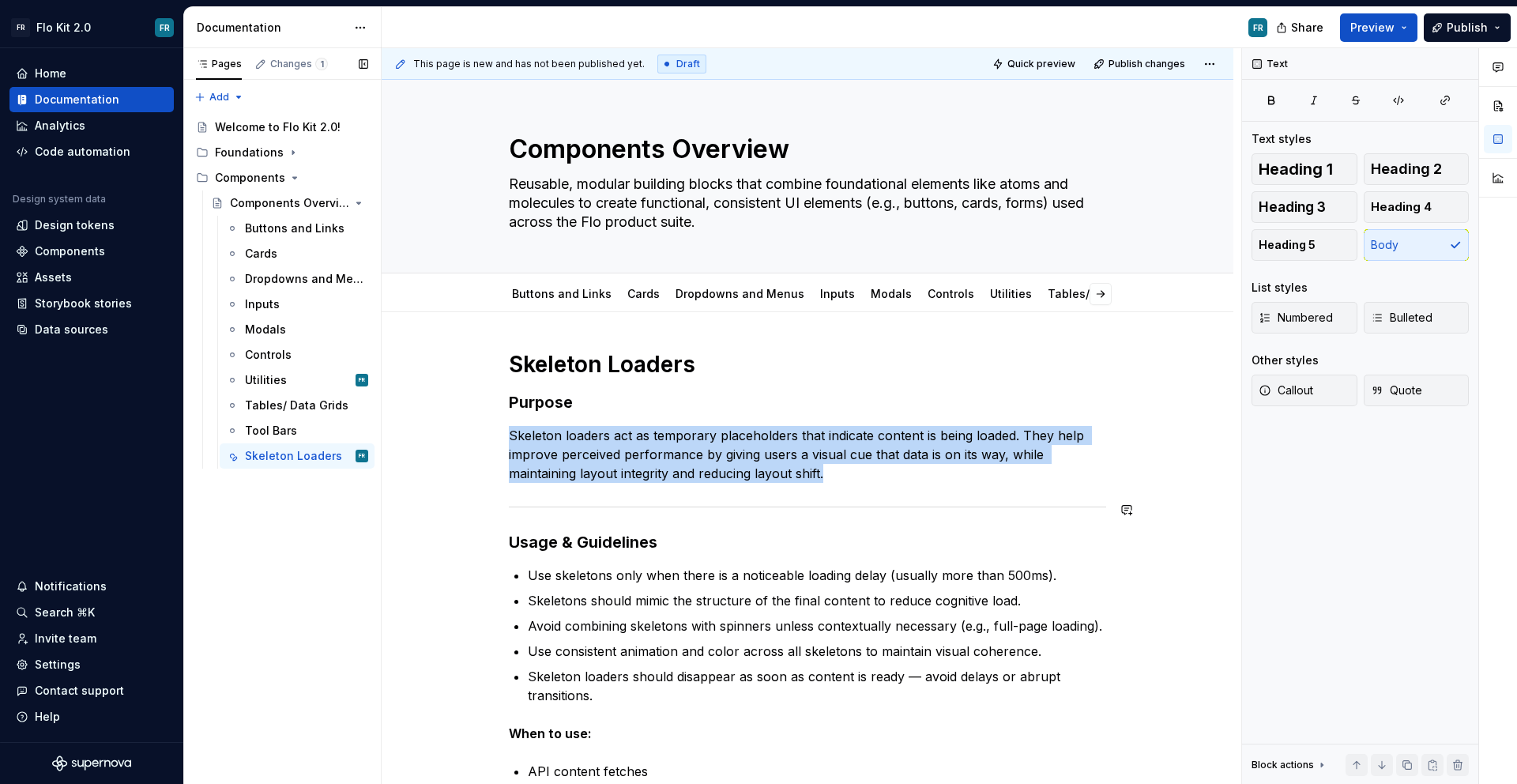
click at [733, 507] on hr at bounding box center [808, 507] width 597 height 1
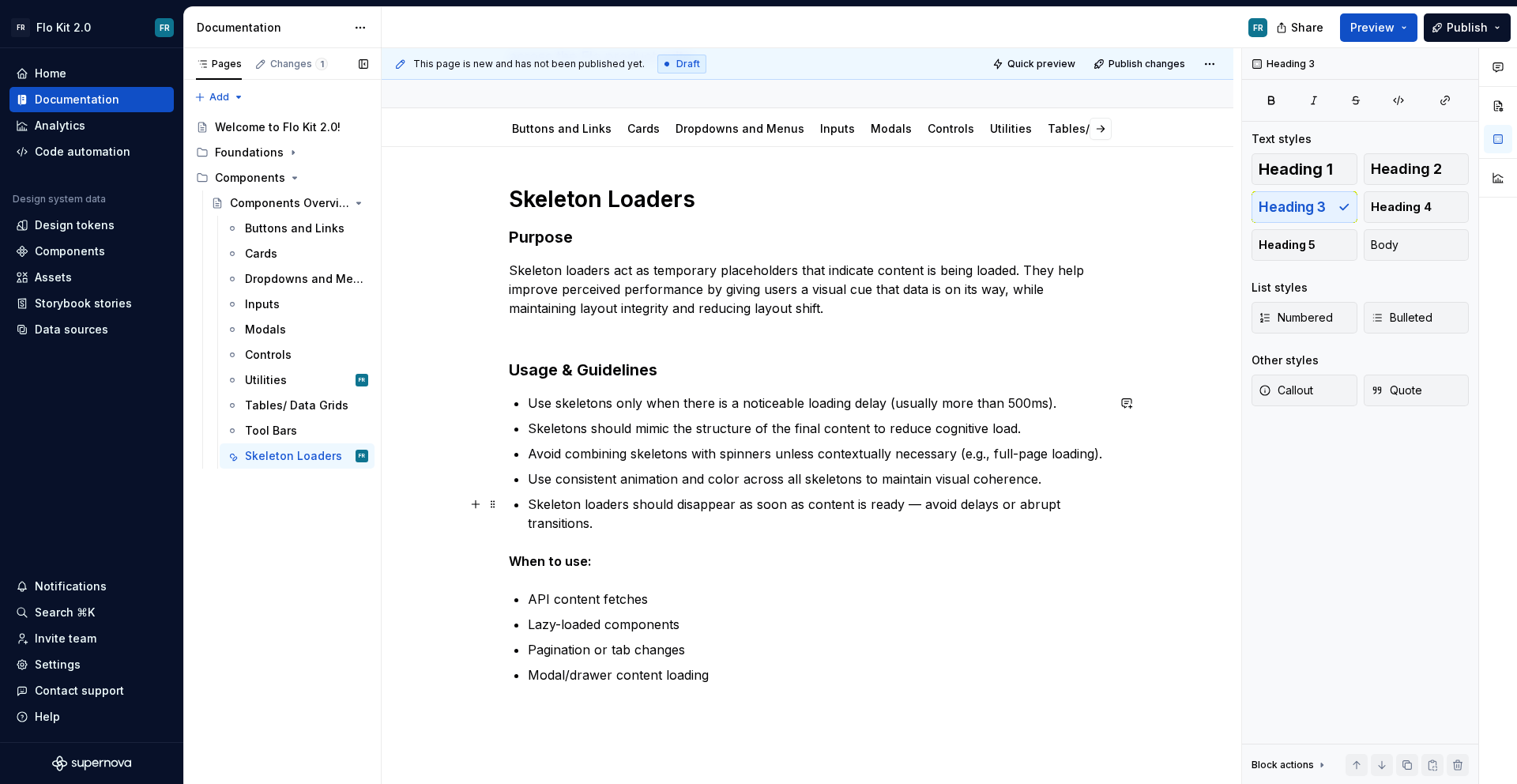
scroll to position [184, 0]
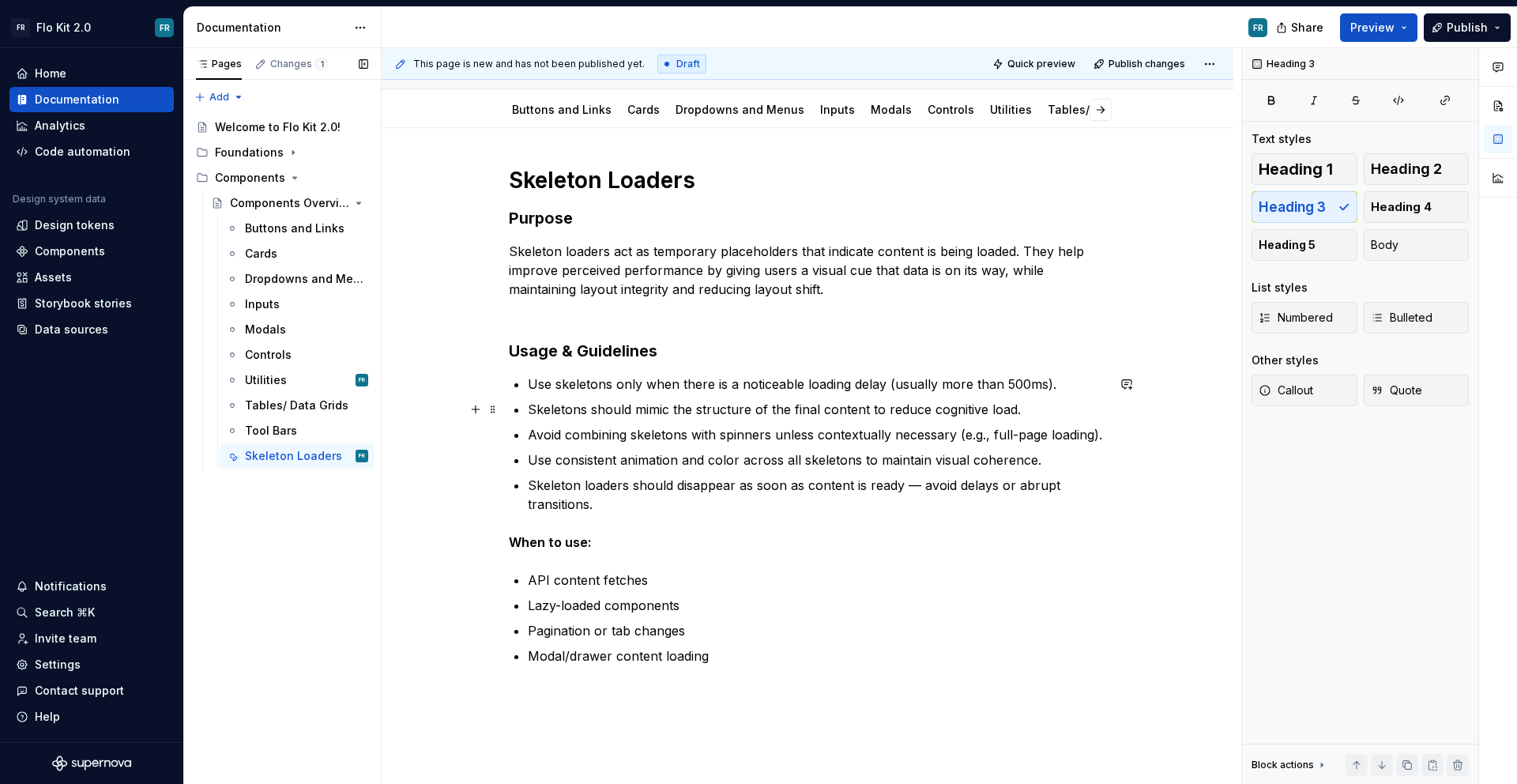
click at [1056, 390] on p "Use skeletons only when there is a noticeable loading delay (usually more than …" at bounding box center [817, 384] width 579 height 19
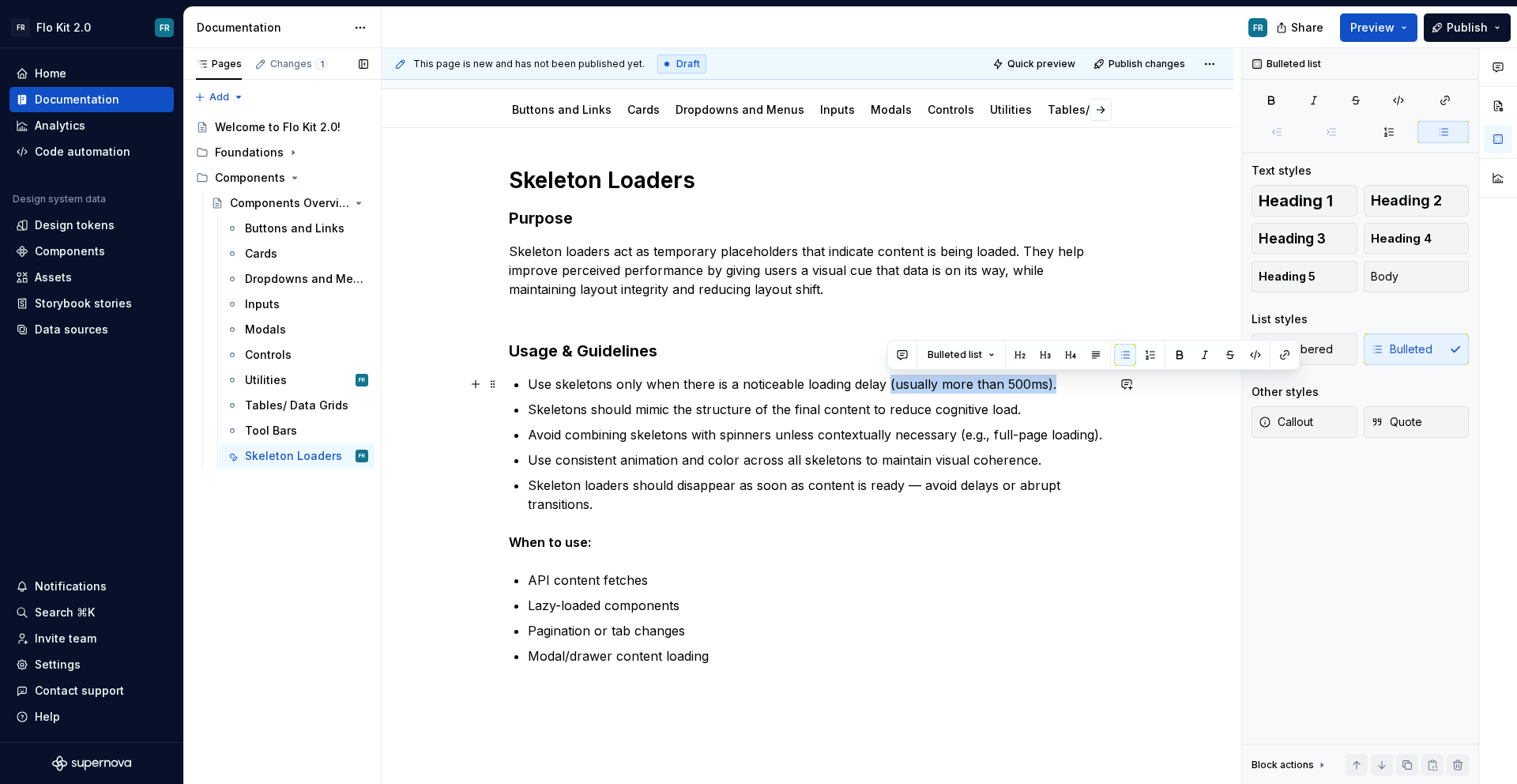
drag, startPoint x: 1056, startPoint y: 381, endPoint x: 888, endPoint y: 389, distance: 168.2
click at [888, 389] on p "Use skeletons only when there is a noticeable loading delay (usually more than …" at bounding box center [817, 384] width 579 height 19
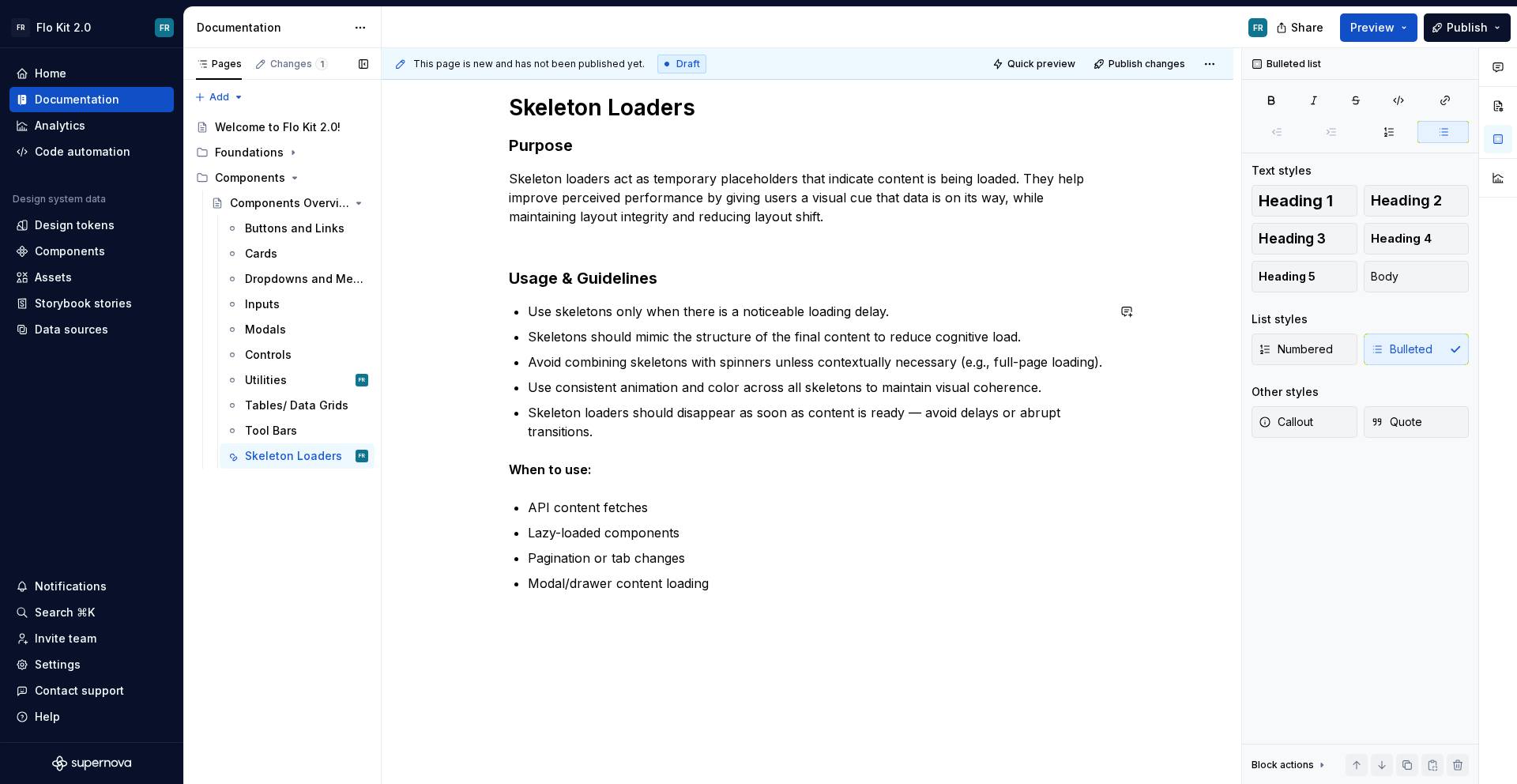
scroll to position [259, 0]
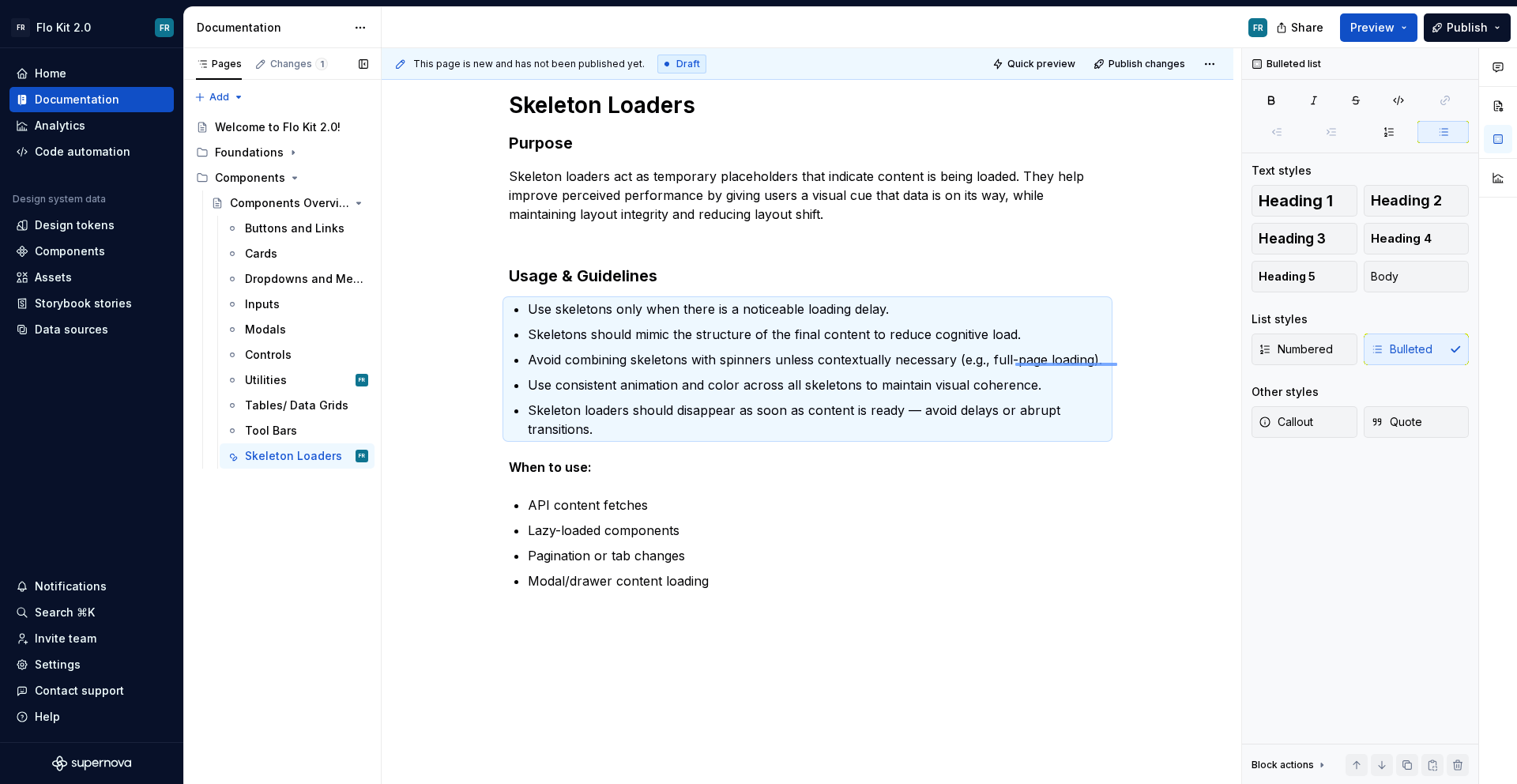
drag, startPoint x: 1117, startPoint y: 363, endPoint x: 1015, endPoint y: 366, distance: 102.0
click at [1015, 366] on div "This page is new and has not been published yet. Draft Quick preview Publish ch…" at bounding box center [812, 416] width 859 height 736
click at [1027, 365] on p "Avoid combining skeletons with spinners unless contextually necessary (e.g., fu…" at bounding box center [817, 359] width 579 height 19
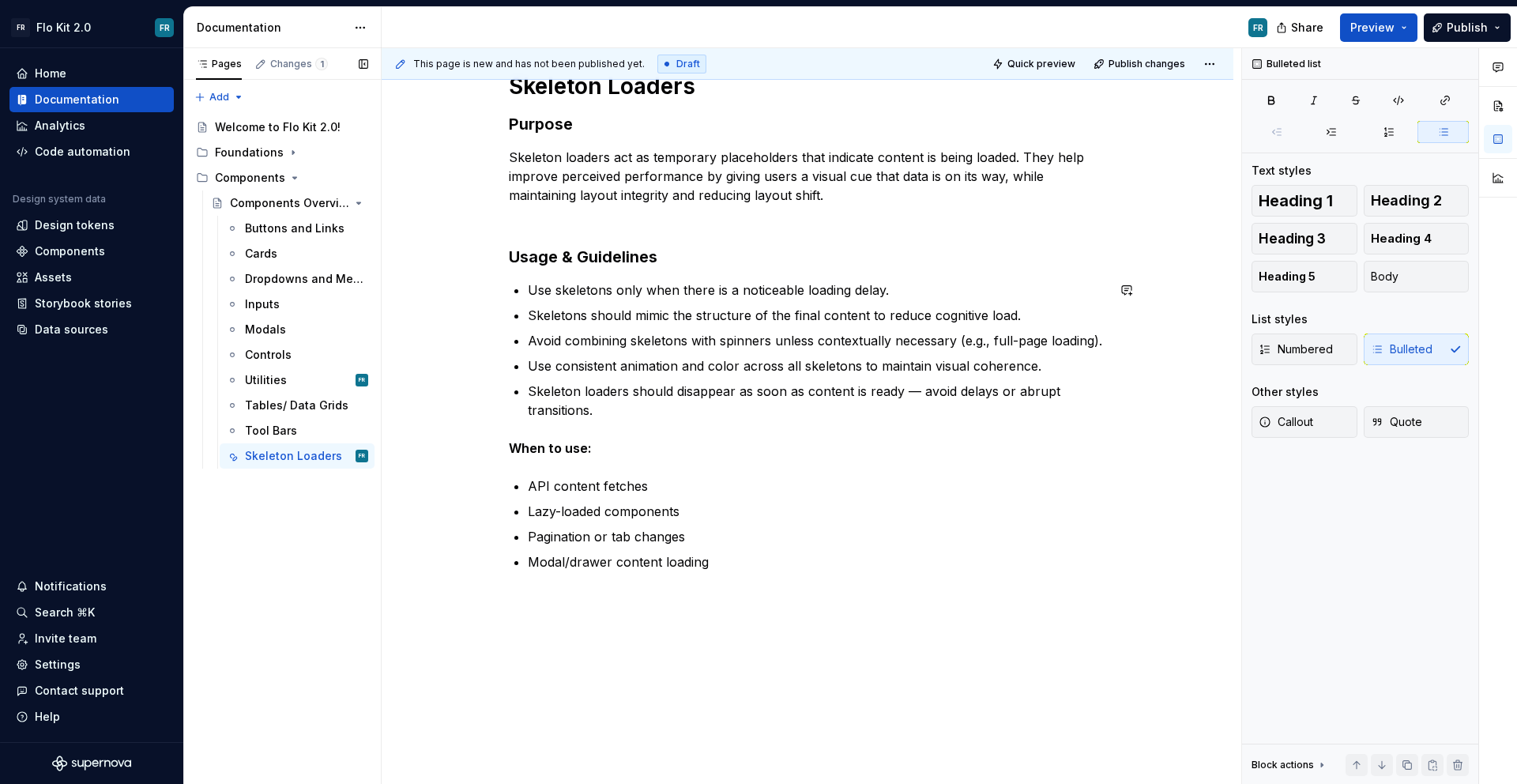
scroll to position [281, 0]
click at [922, 384] on p "Skeleton loaders should disappear as soon as content is ready — avoid delays or…" at bounding box center [817, 397] width 579 height 38
click at [672, 417] on div "Skeleton Loaders Purpose Skeleton loaders act as temporary placeholders that in…" at bounding box center [808, 318] width 597 height 499
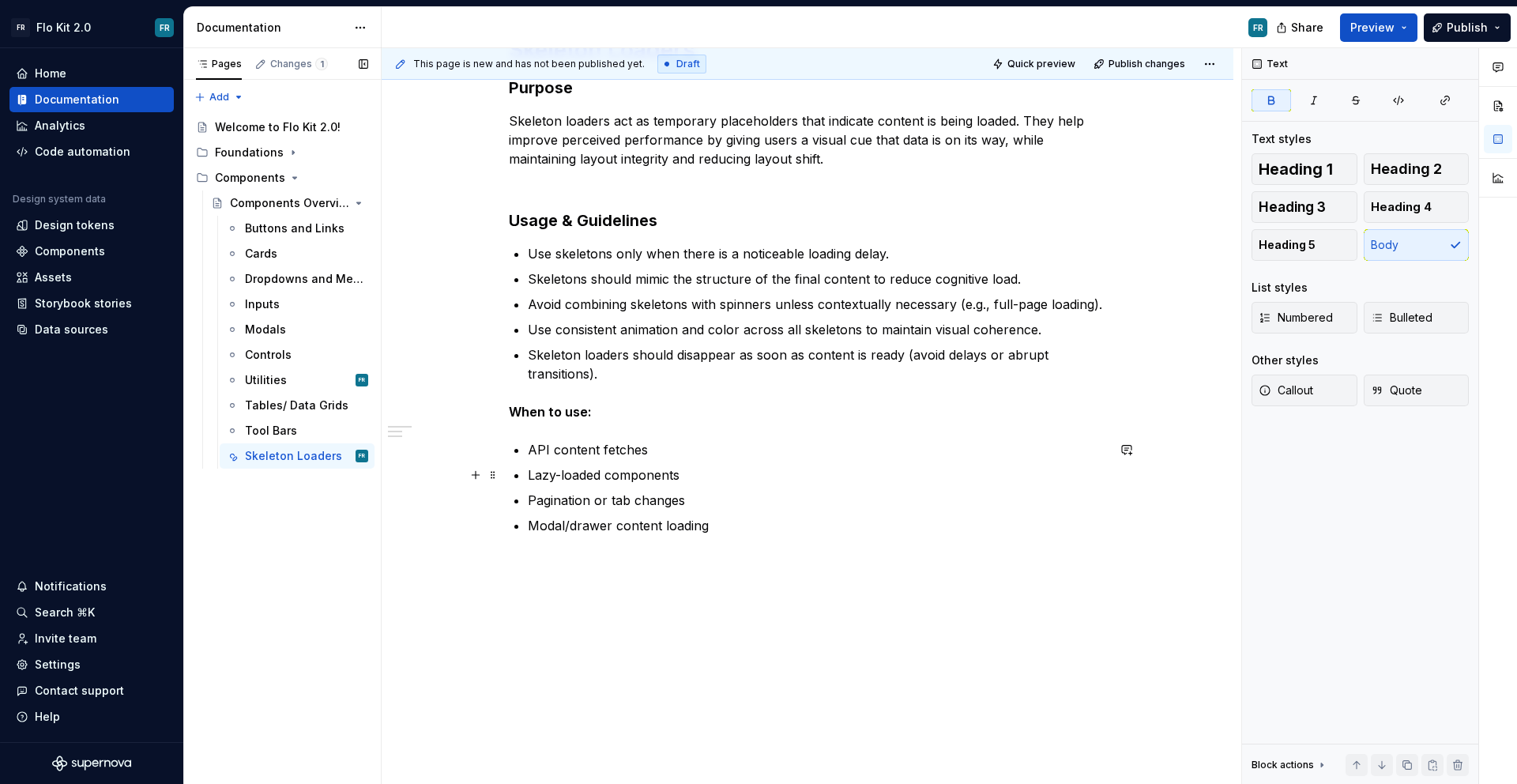
scroll to position [319, 0]
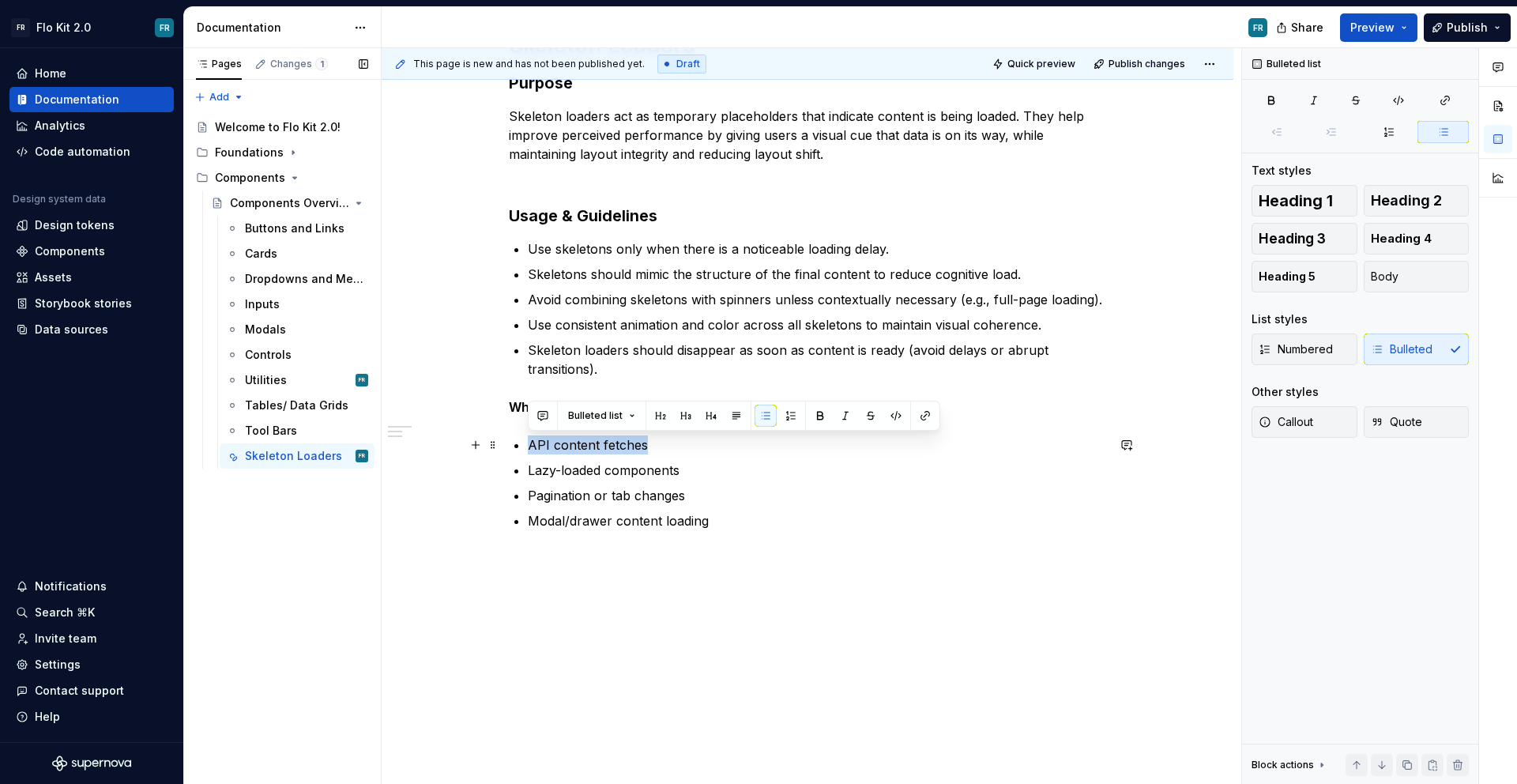
drag, startPoint x: 665, startPoint y: 449, endPoint x: 529, endPoint y: 450, distance: 136.0
click at [529, 450] on p "API content fetches" at bounding box center [817, 445] width 579 height 19
click at [666, 444] on p "API content fetches" at bounding box center [817, 445] width 579 height 19
drag, startPoint x: 664, startPoint y: 444, endPoint x: 515, endPoint y: 449, distance: 149.1
click at [528, 449] on li "API content fetches" at bounding box center [817, 445] width 579 height 19
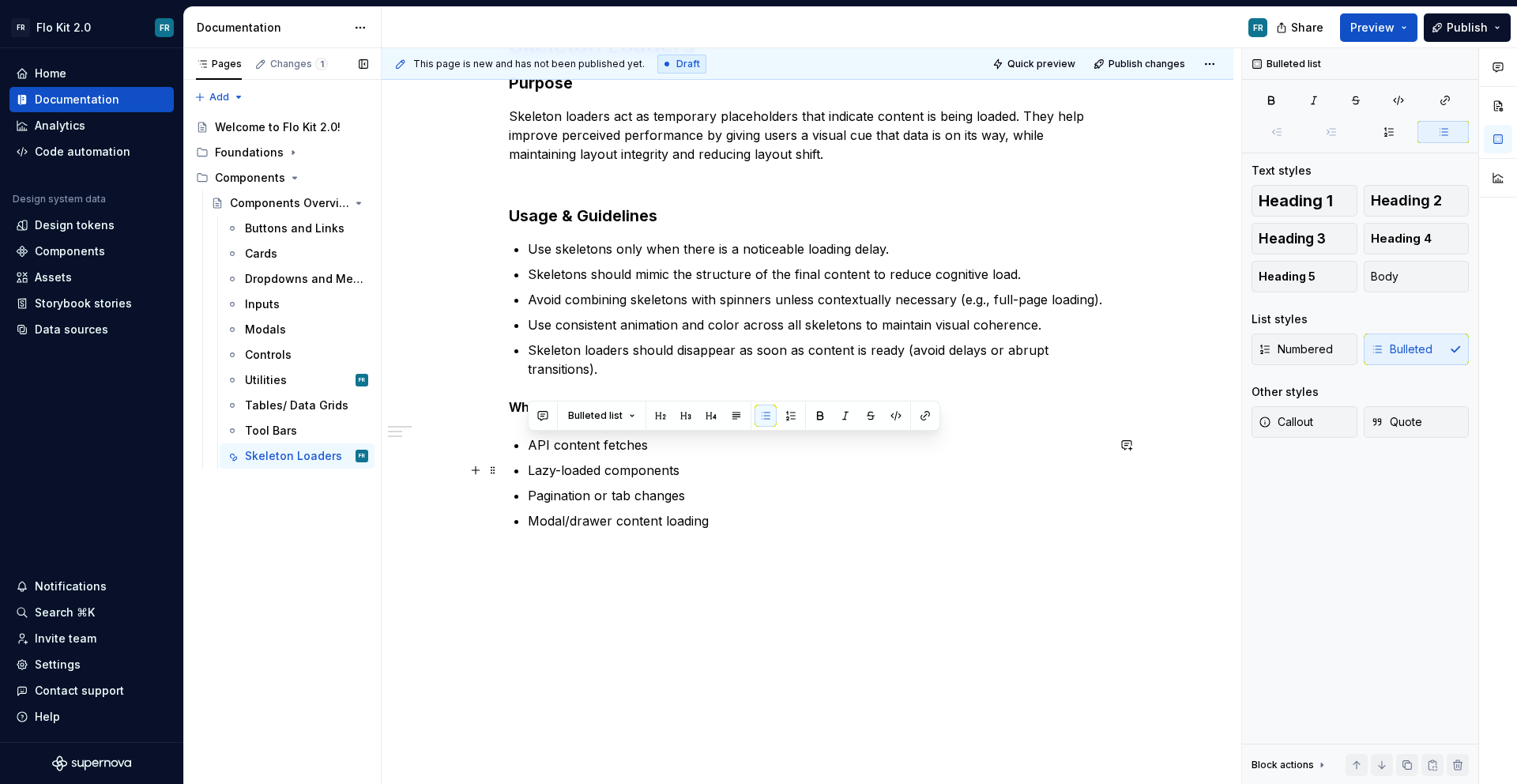
click at [688, 468] on p "Lazy-loaded components" at bounding box center [817, 470] width 579 height 19
drag, startPoint x: 693, startPoint y: 472, endPoint x: 521, endPoint y: 444, distance: 174.3
click at [521, 444] on div "Skeleton Loaders Purpose Skeleton loaders act as temporary placeholders that in…" at bounding box center [808, 281] width 597 height 499
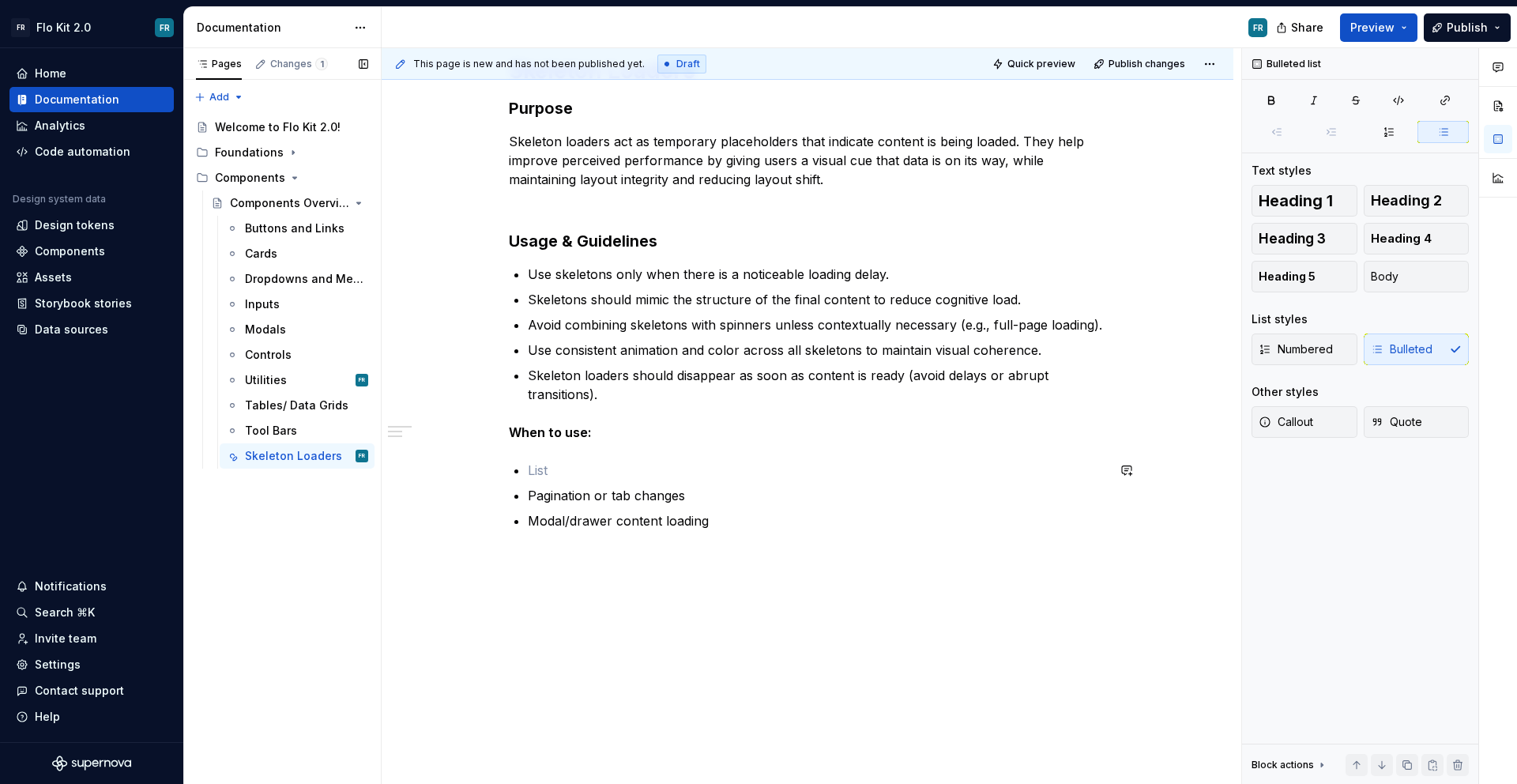
scroll to position [269, 0]
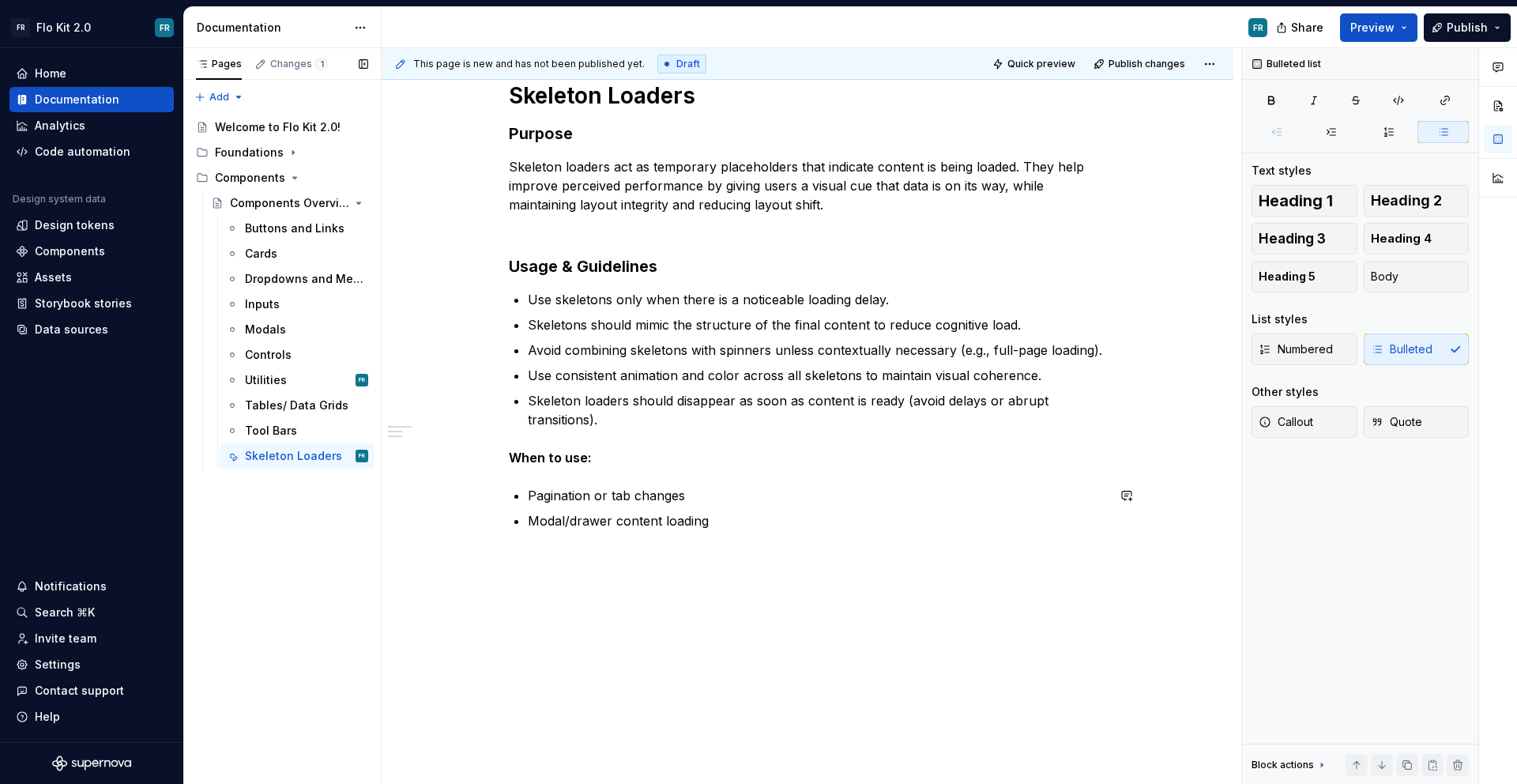
click at [774, 536] on div "Skeleton Loaders Purpose Skeleton loaders act as temporary placeholders that in…" at bounding box center [808, 315] width 597 height 467
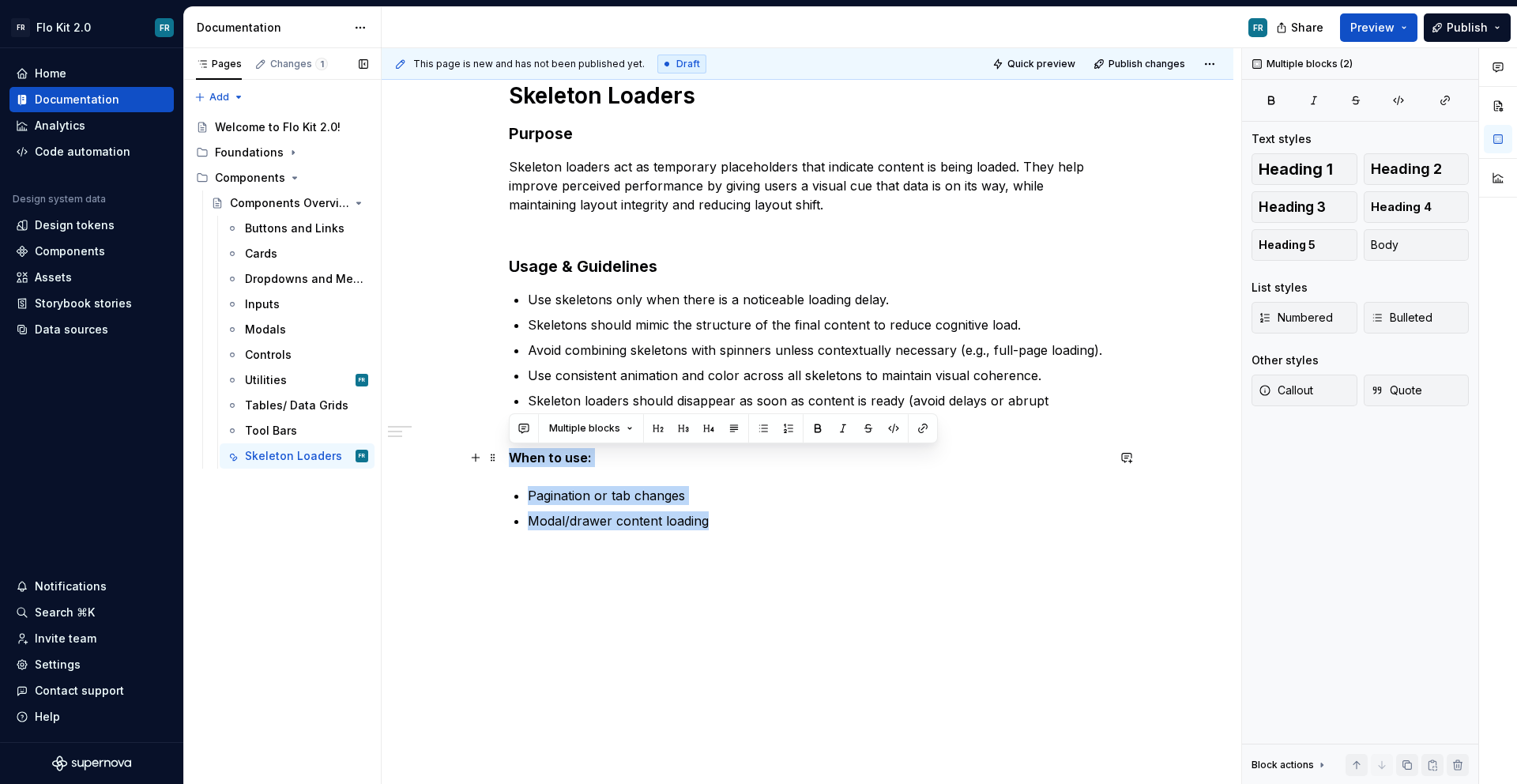
drag, startPoint x: 734, startPoint y: 524, endPoint x: 500, endPoint y: 455, distance: 244.0
click at [500, 455] on div "Skeleton Loaders Purpose Skeleton loaders act as temporary placeholders that in…" at bounding box center [808, 414] width 852 height 741
click at [739, 531] on div "Skeleton Loaders Purpose Skeleton loaders act as temporary placeholders that in…" at bounding box center [808, 315] width 597 height 467
click at [735, 516] on p "Modal/drawer content loading" at bounding box center [817, 520] width 579 height 19
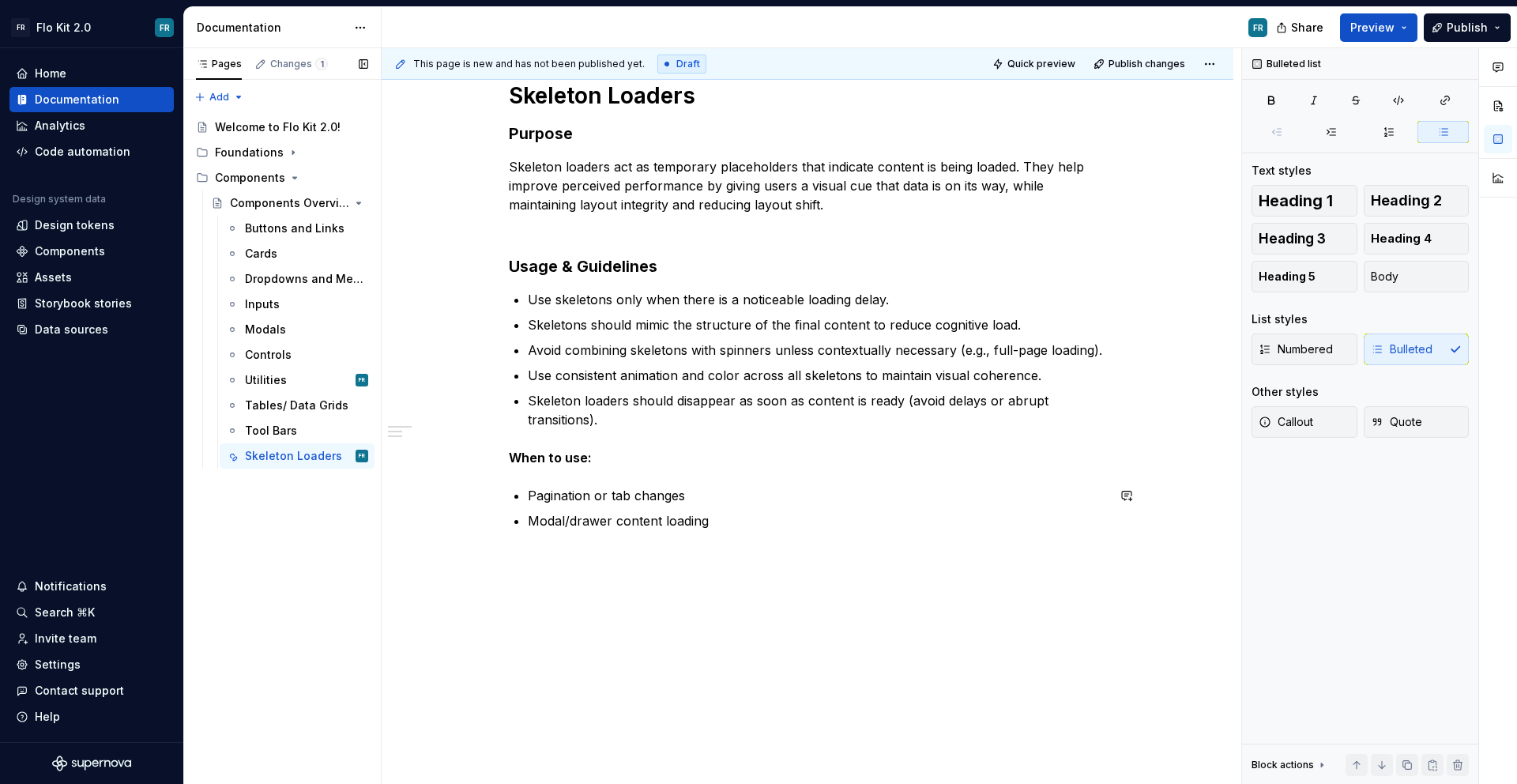
click at [599, 570] on div "Skeleton Loaders Purpose Skeleton loaders act as temporary placeholders that in…" at bounding box center [808, 414] width 852 height 741
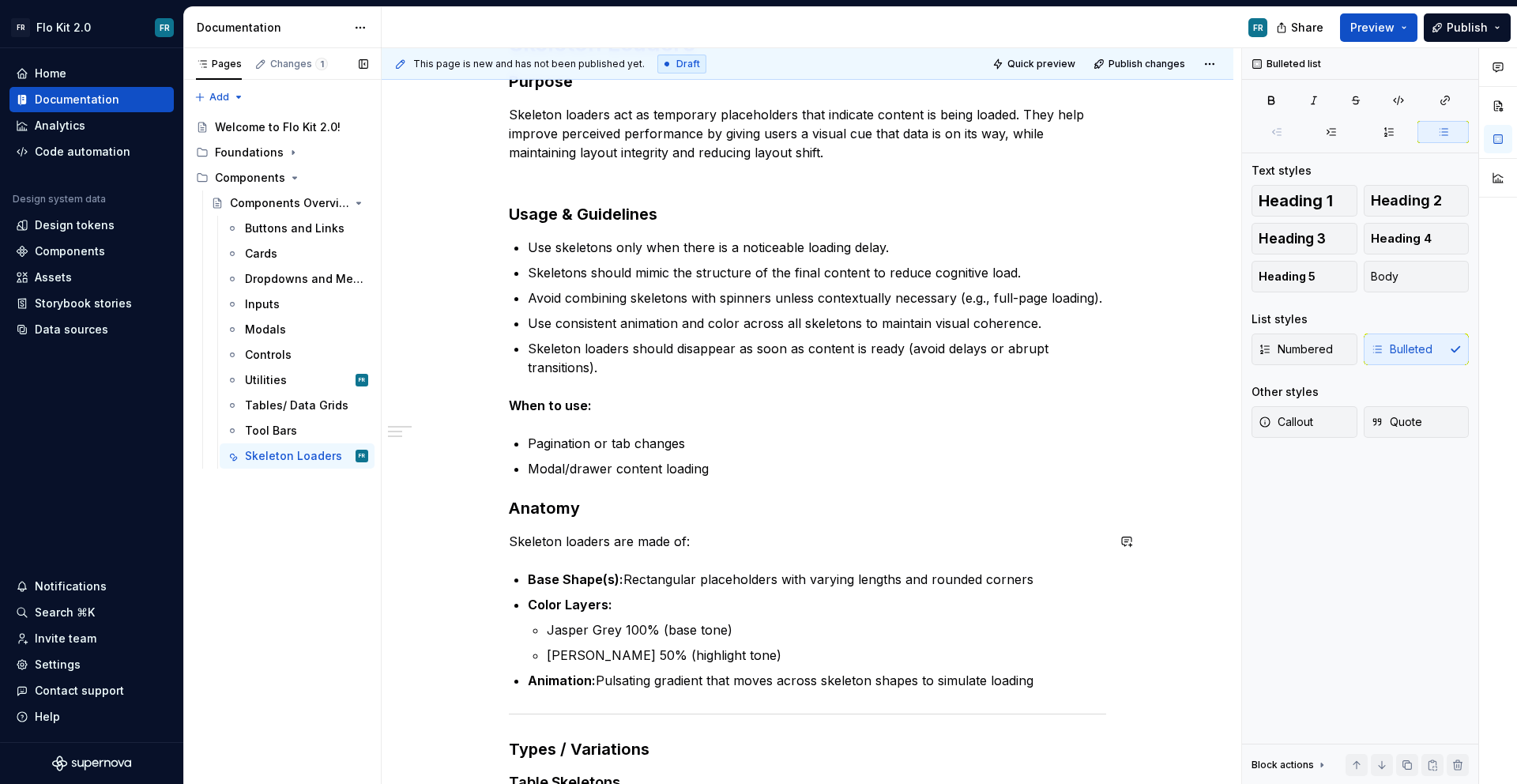
scroll to position [328, 0]
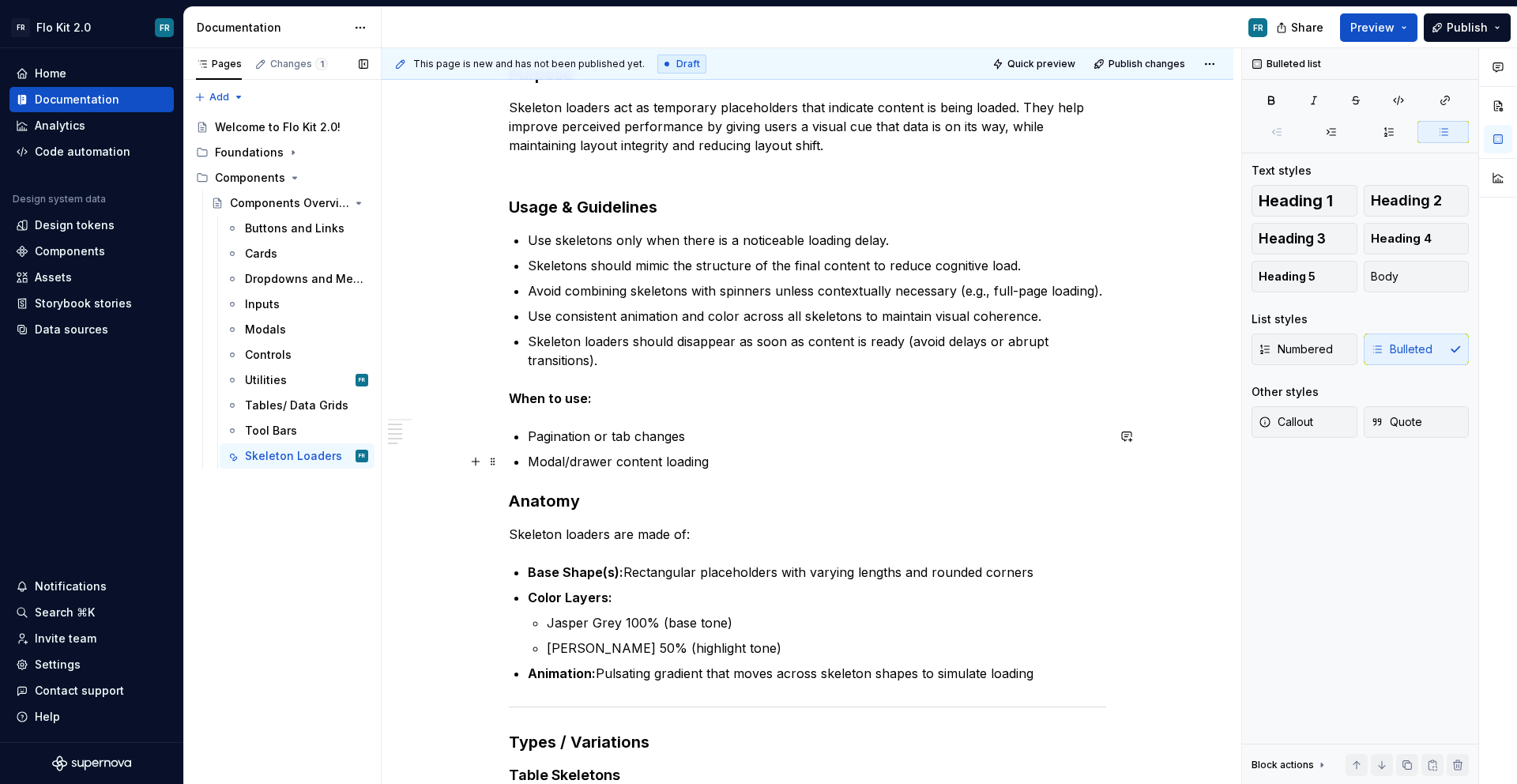
click at [736, 456] on p "Modal/drawer content loading" at bounding box center [817, 462] width 579 height 19
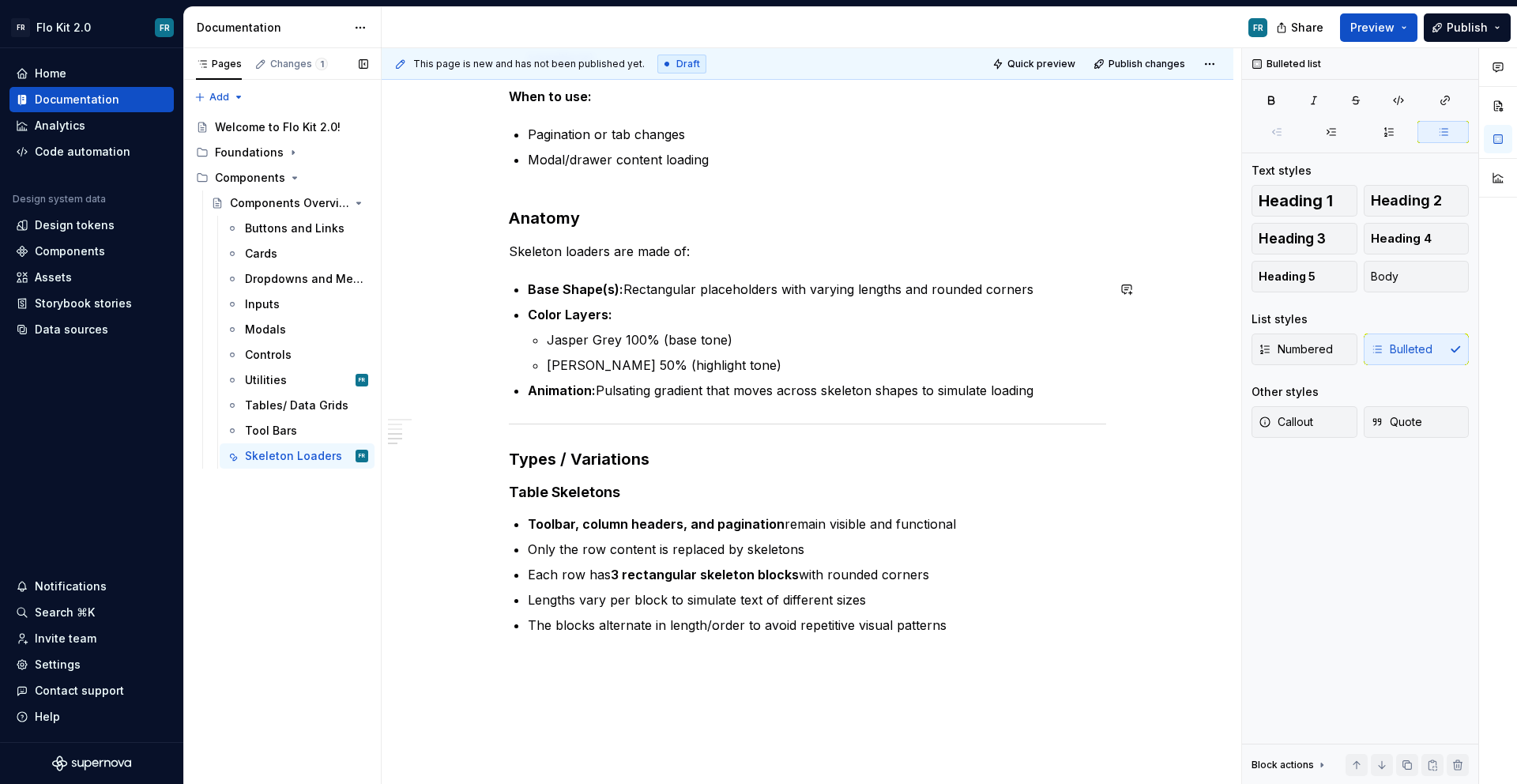
scroll to position [631, 0]
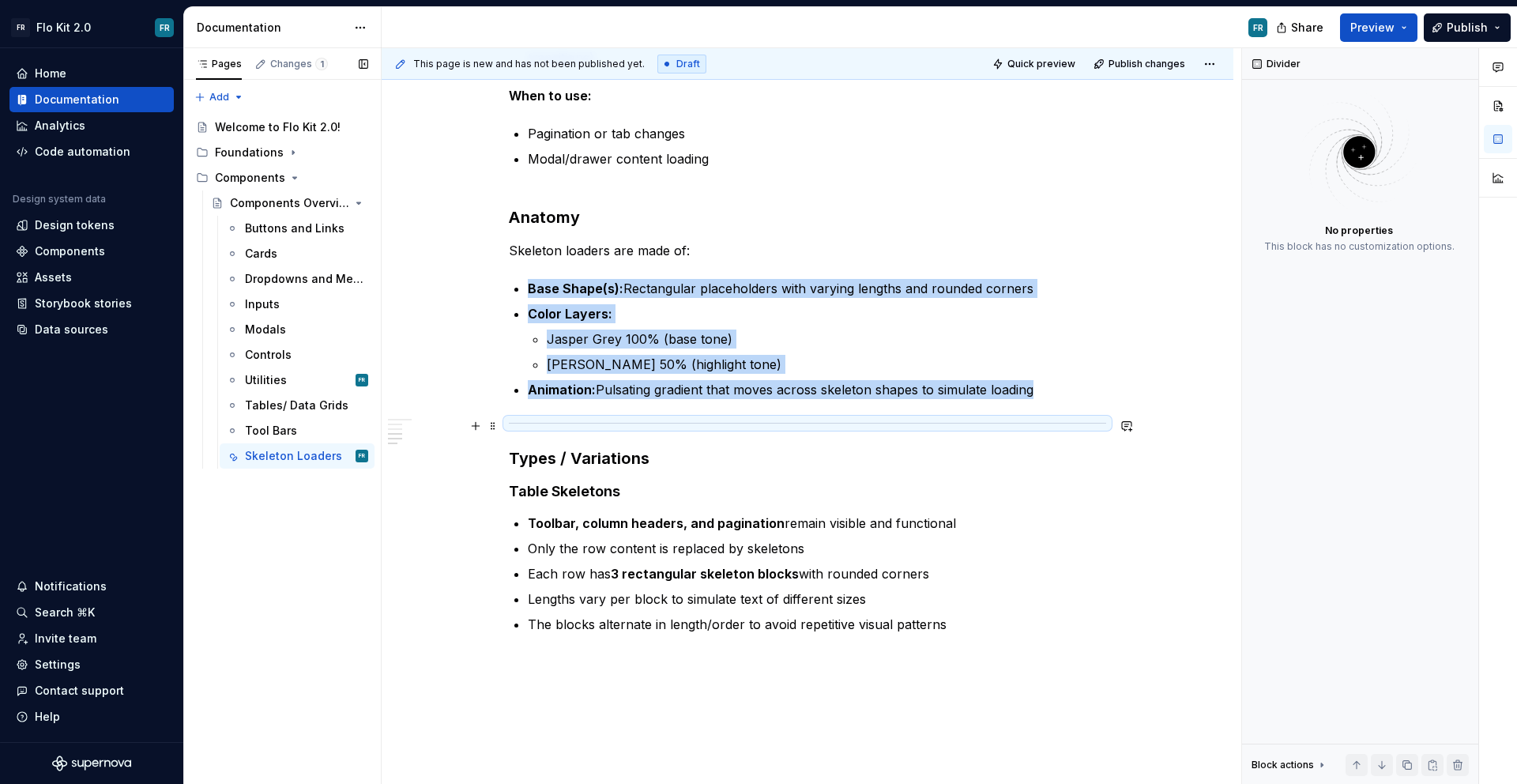
click at [606, 424] on div at bounding box center [808, 423] width 597 height 10
click at [1056, 395] on p "Animation: Pulsating gradient that moves across skeleton shapes to simulate loa…" at bounding box center [817, 389] width 579 height 19
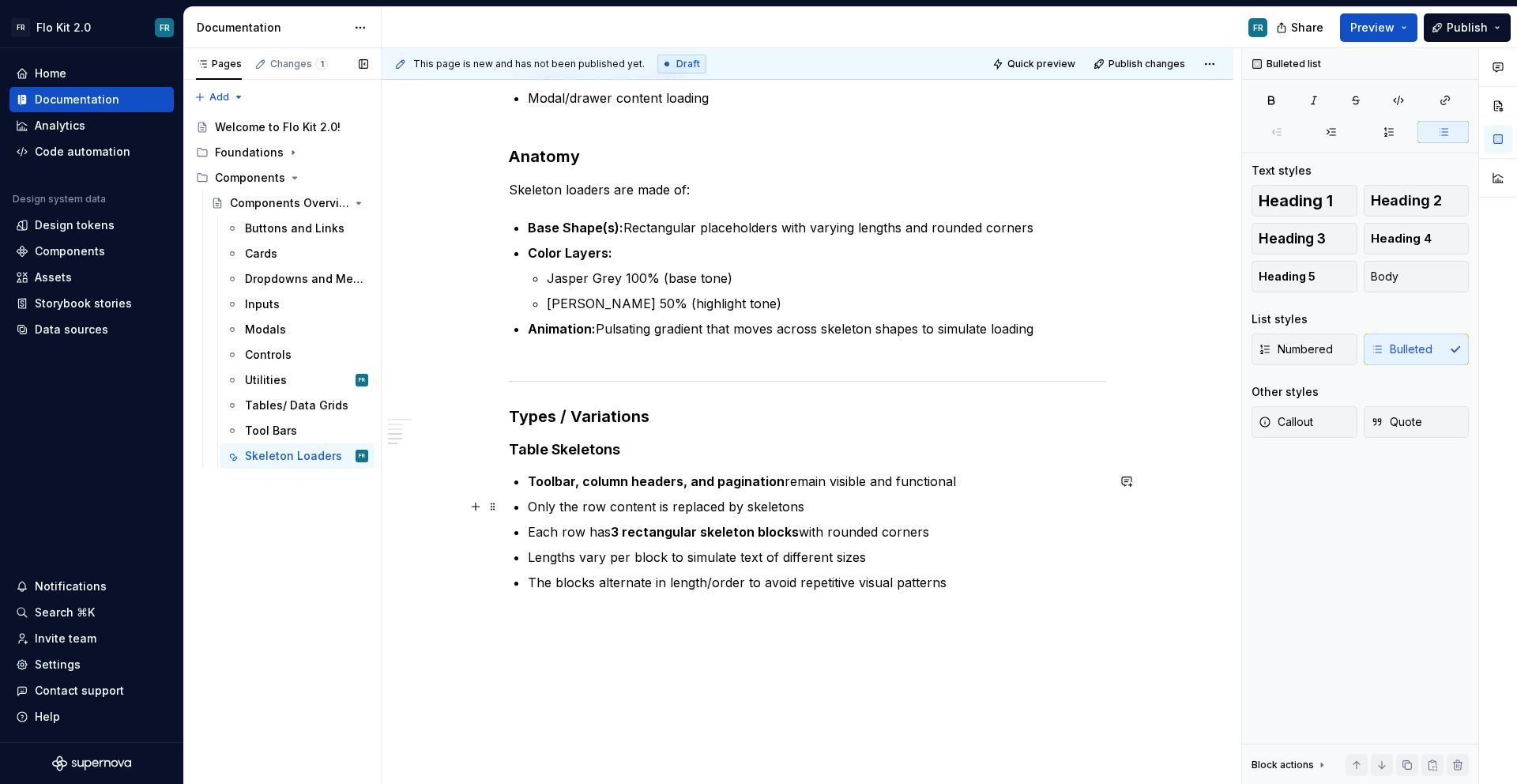
scroll to position [694, 0]
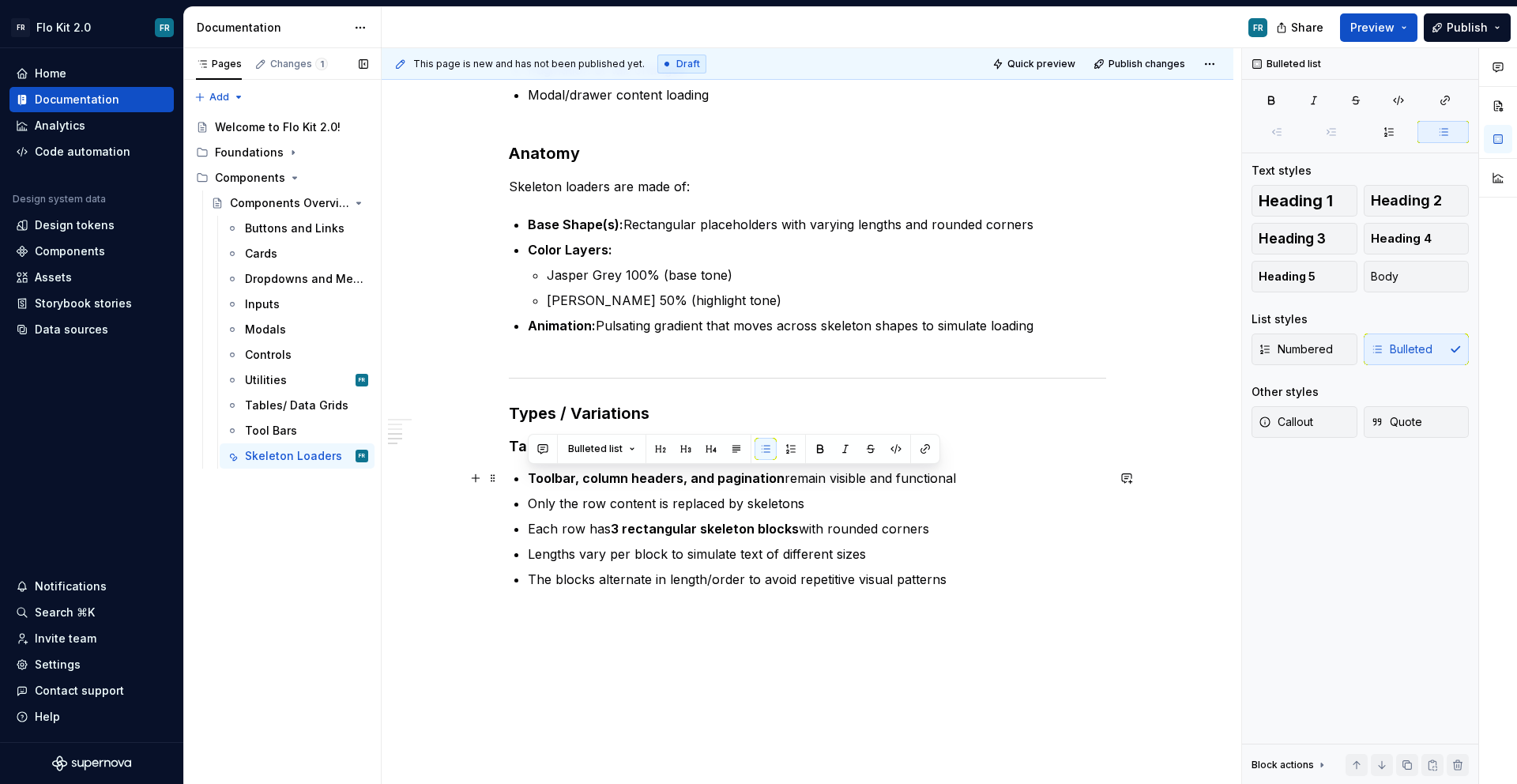
drag, startPoint x: 946, startPoint y: 532, endPoint x: 512, endPoint y: 482, distance: 436.9
click at [528, 482] on ul "Toolbar, column headers, and pagination remain visible and functional Only the …" at bounding box center [817, 528] width 579 height 120
click at [713, 521] on p "Each row has 3 rectangular skeleton blocks with rounded corners" at bounding box center [817, 529] width 579 height 19
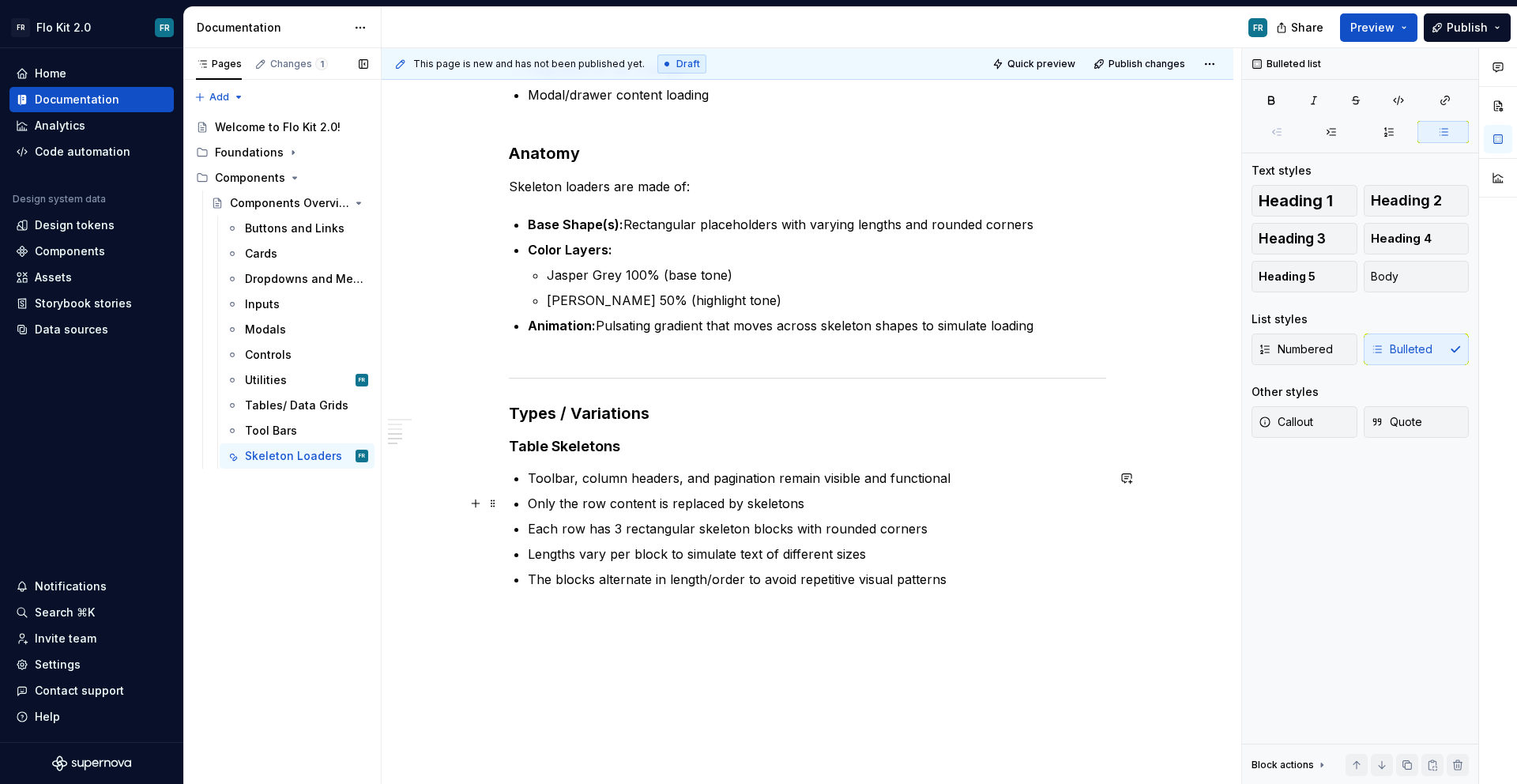
click at [596, 506] on p "Only the row content is replaced by skeletons" at bounding box center [817, 503] width 579 height 19
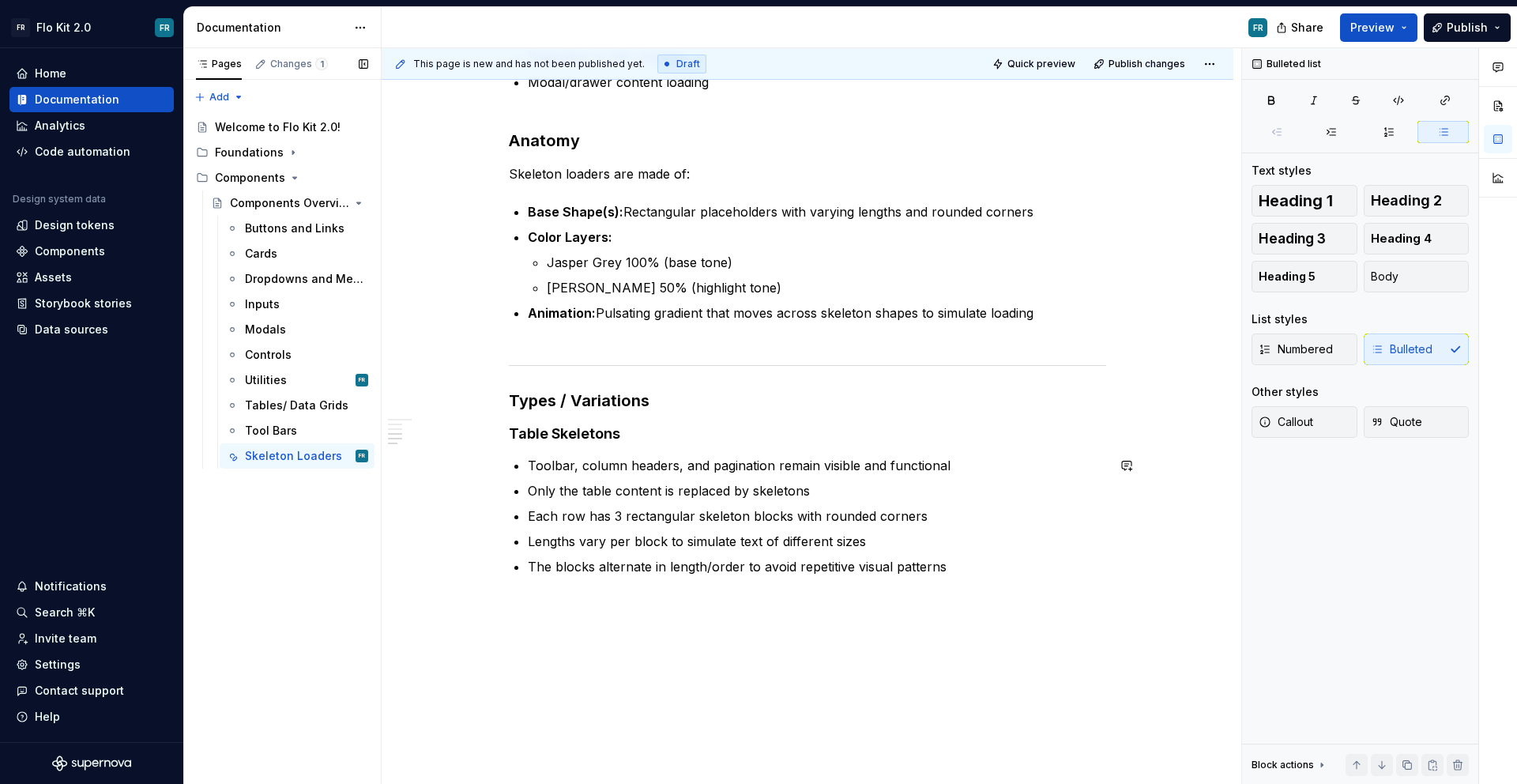
scroll to position [710, 0]
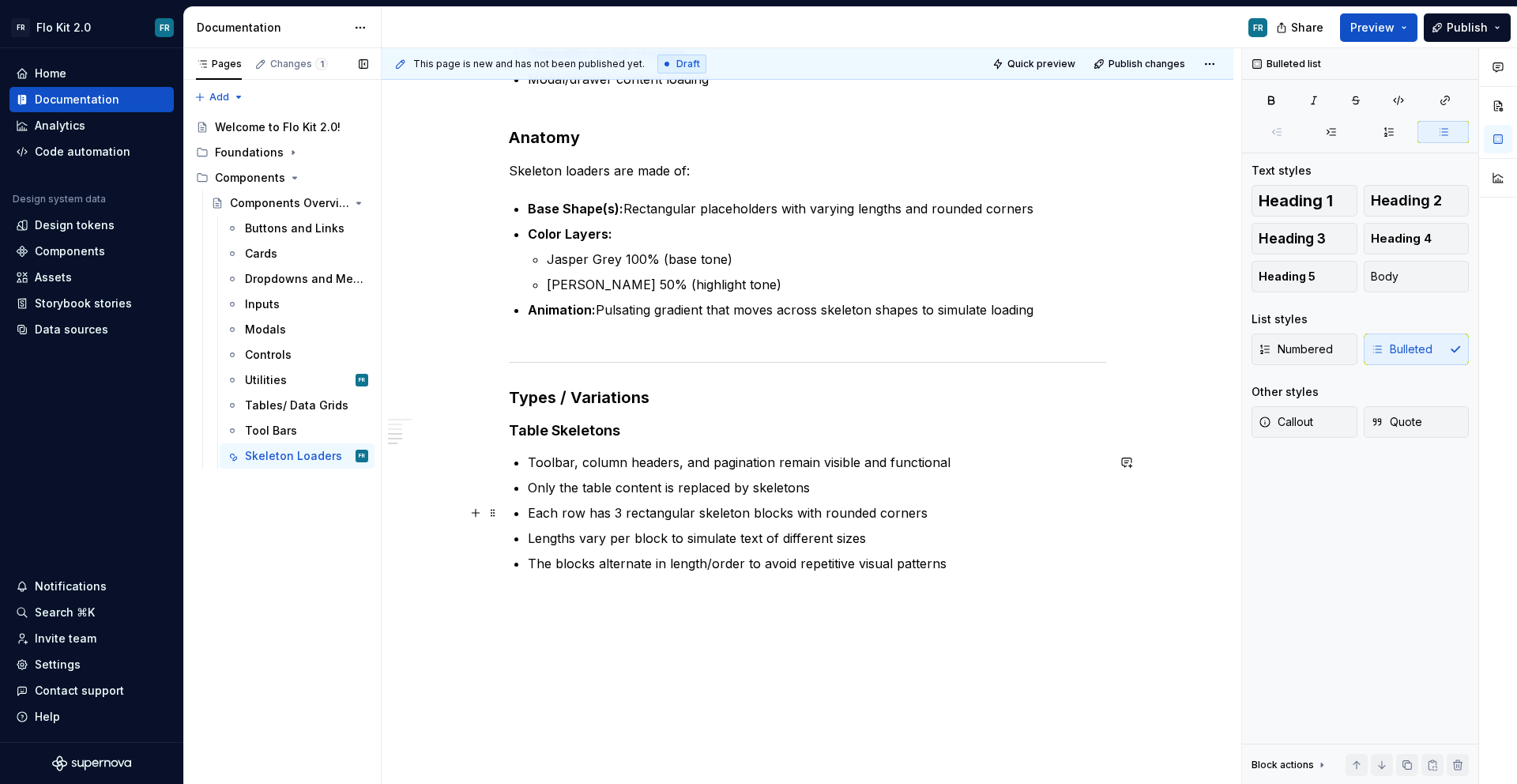
click at [568, 518] on p "Each row has 3 rectangular skeleton blocks with rounded corners" at bounding box center [817, 513] width 579 height 19
click at [953, 513] on p "Each column has 3 rectangular skeleton blocks with rounded corners" at bounding box center [817, 513] width 579 height 19
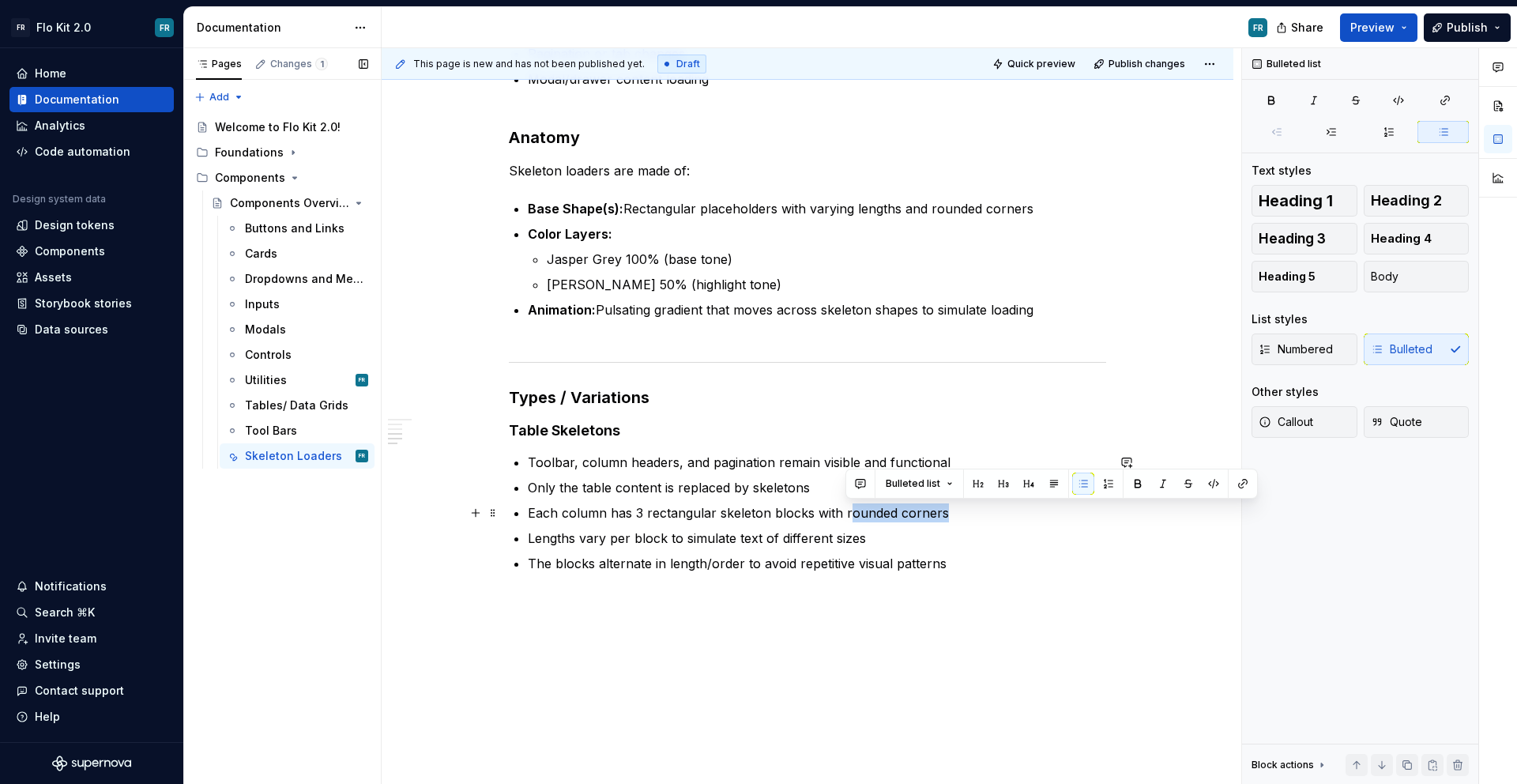
drag, startPoint x: 955, startPoint y: 517, endPoint x: 848, endPoint y: 513, distance: 107.1
click at [848, 513] on p "Each column has 3 rectangular skeleton blocks with rounded corners" at bounding box center [817, 513] width 579 height 19
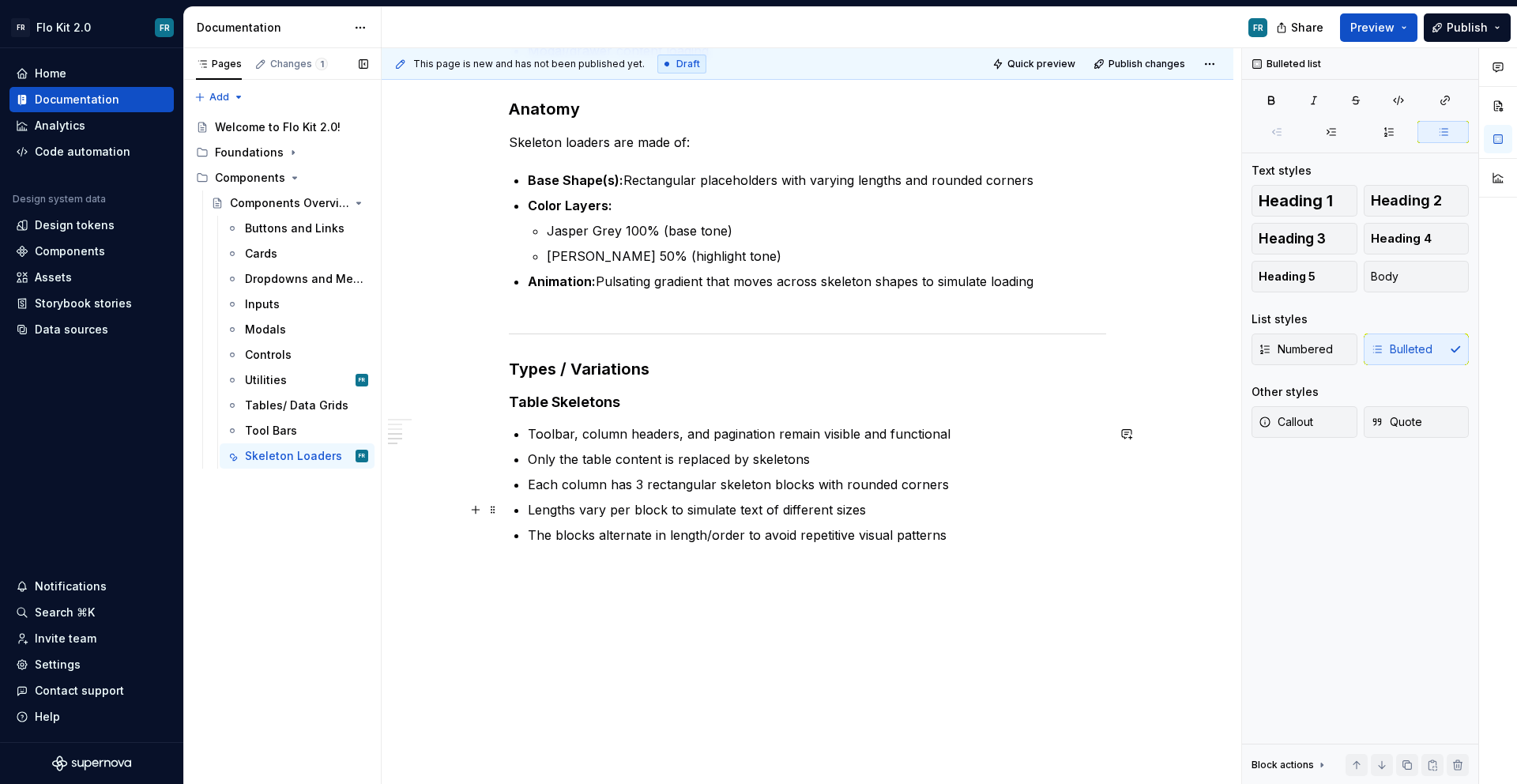
scroll to position [742, 0]
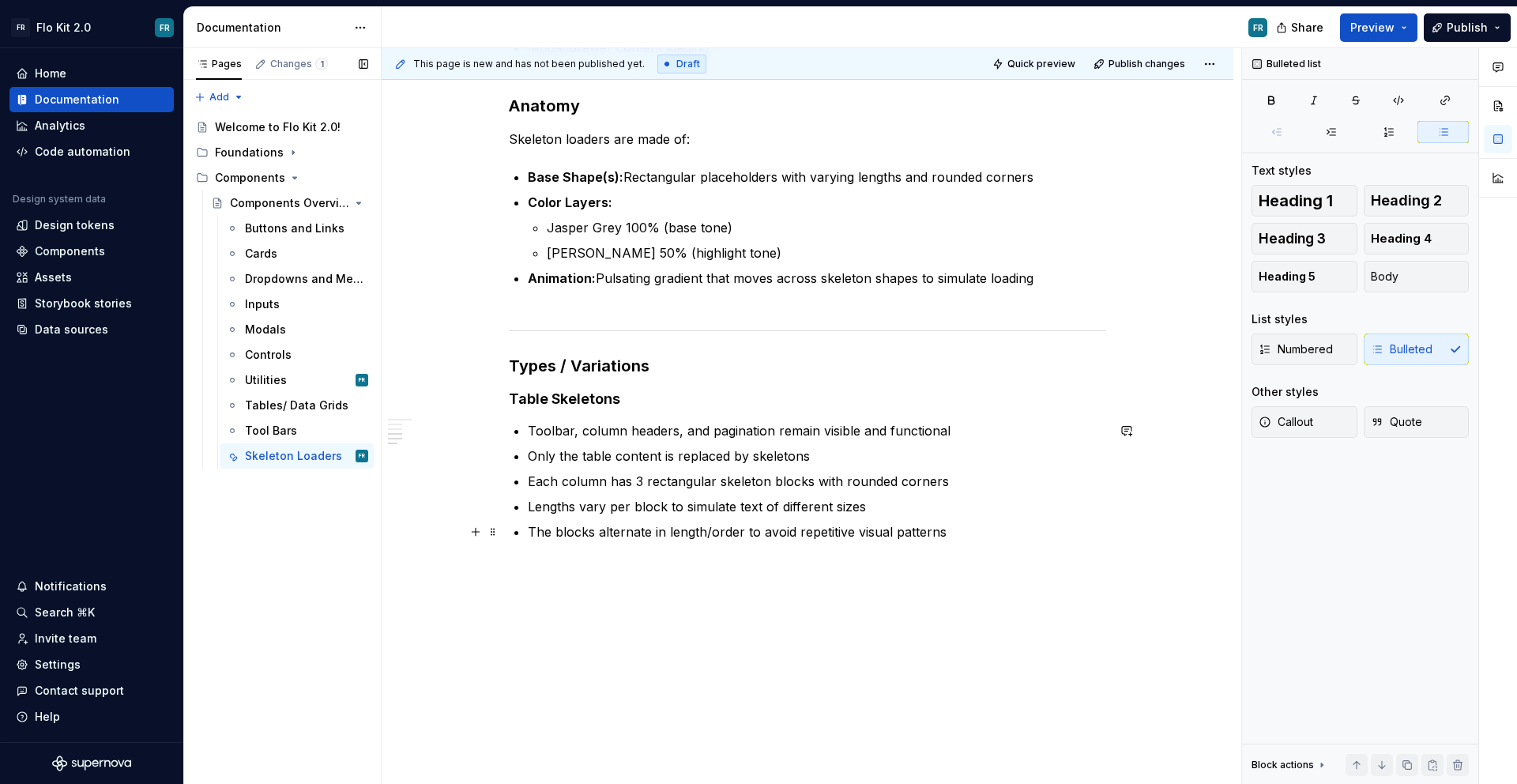
click at [962, 537] on p "The blocks alternate in length/order to avoid repetitive visual patterns" at bounding box center [817, 532] width 579 height 19
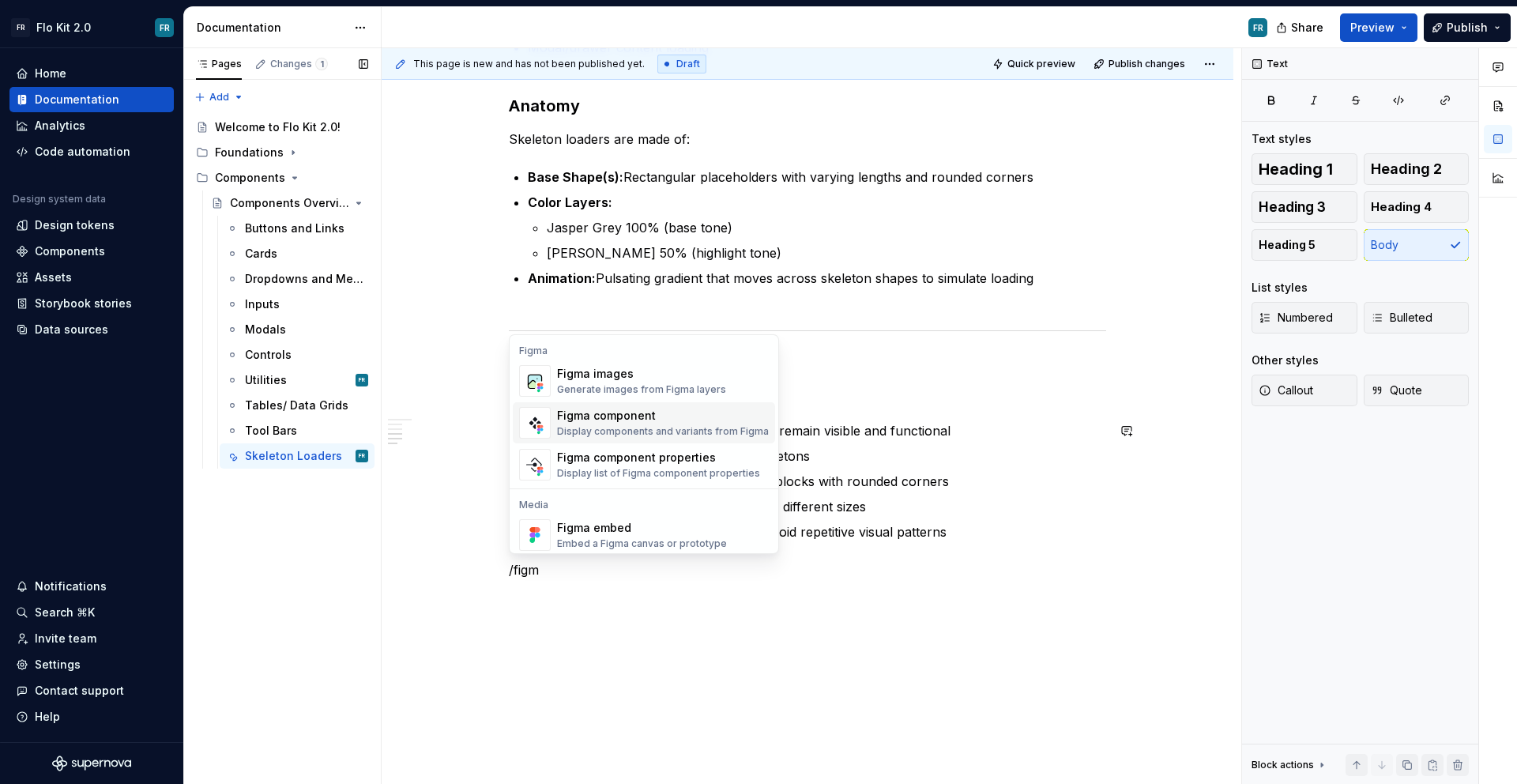
click at [644, 428] on div "Display components and variants from Figma" at bounding box center [663, 431] width 212 height 13
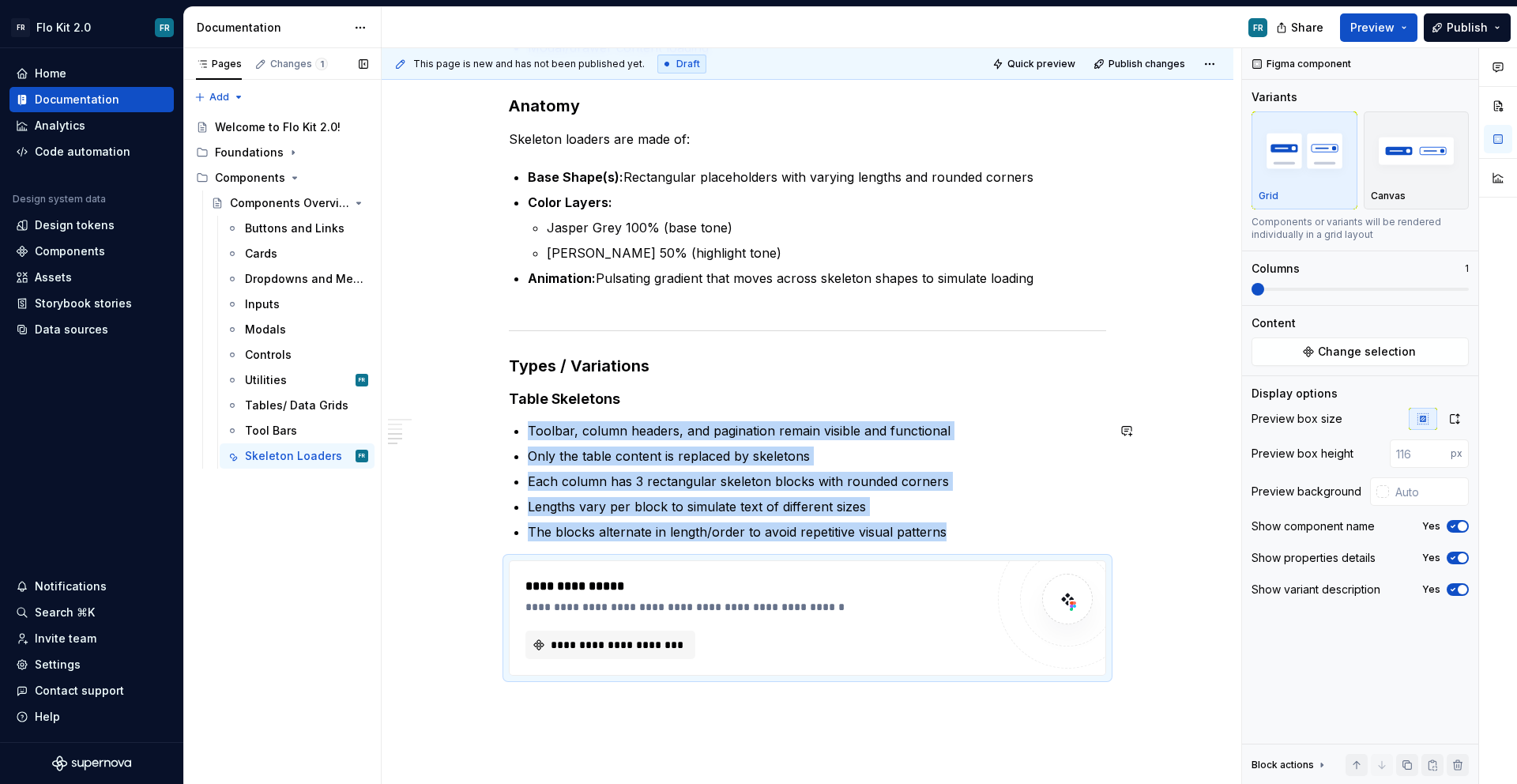
type textarea "*"
click at [626, 641] on span "**********" at bounding box center [617, 644] width 137 height 16
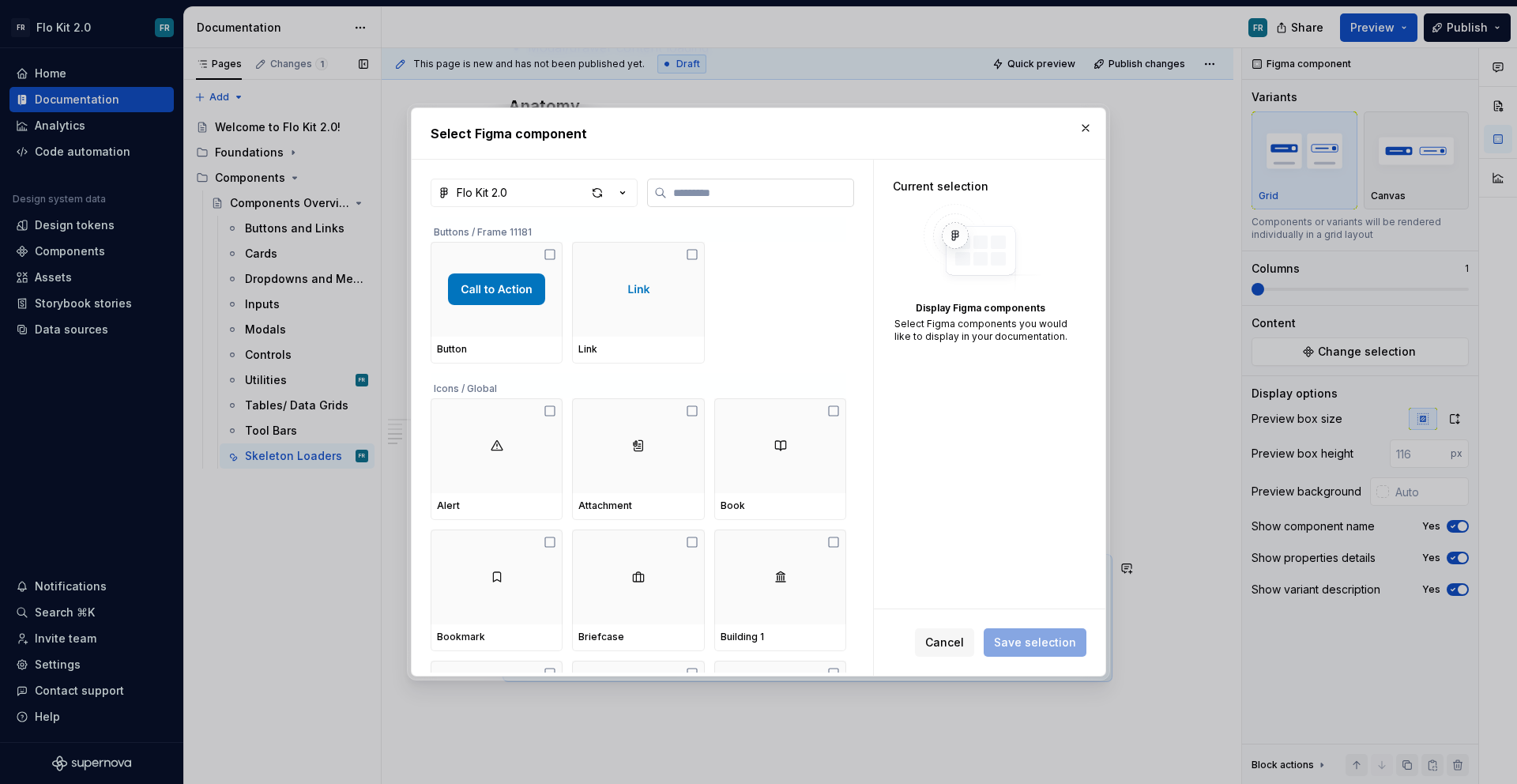
type input "*"
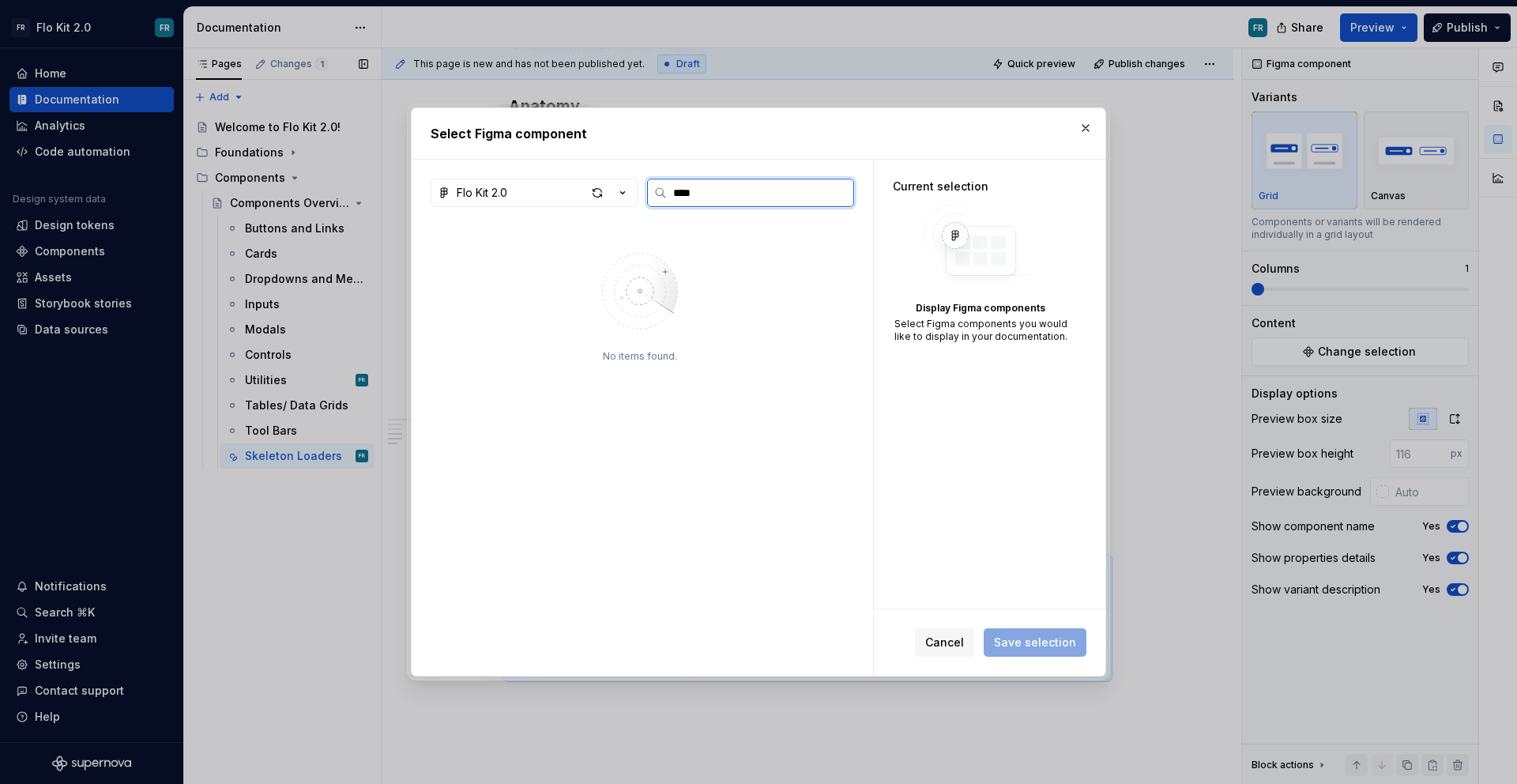
type input "****"
click at [601, 190] on div "button" at bounding box center [597, 193] width 22 height 22
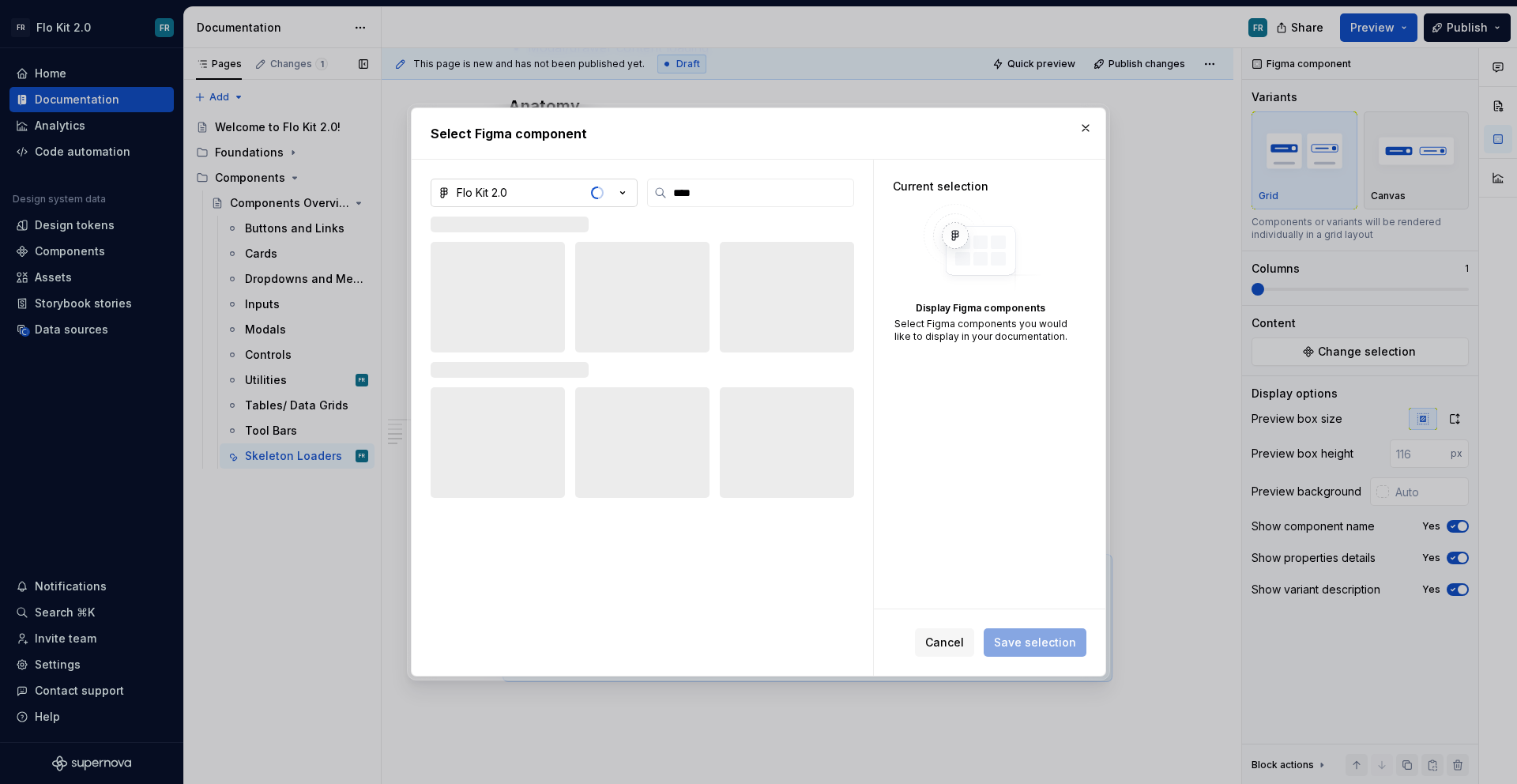
type textarea "*"
click at [755, 188] on input "****" at bounding box center [760, 193] width 187 height 16
type input "*"
type textarea "*"
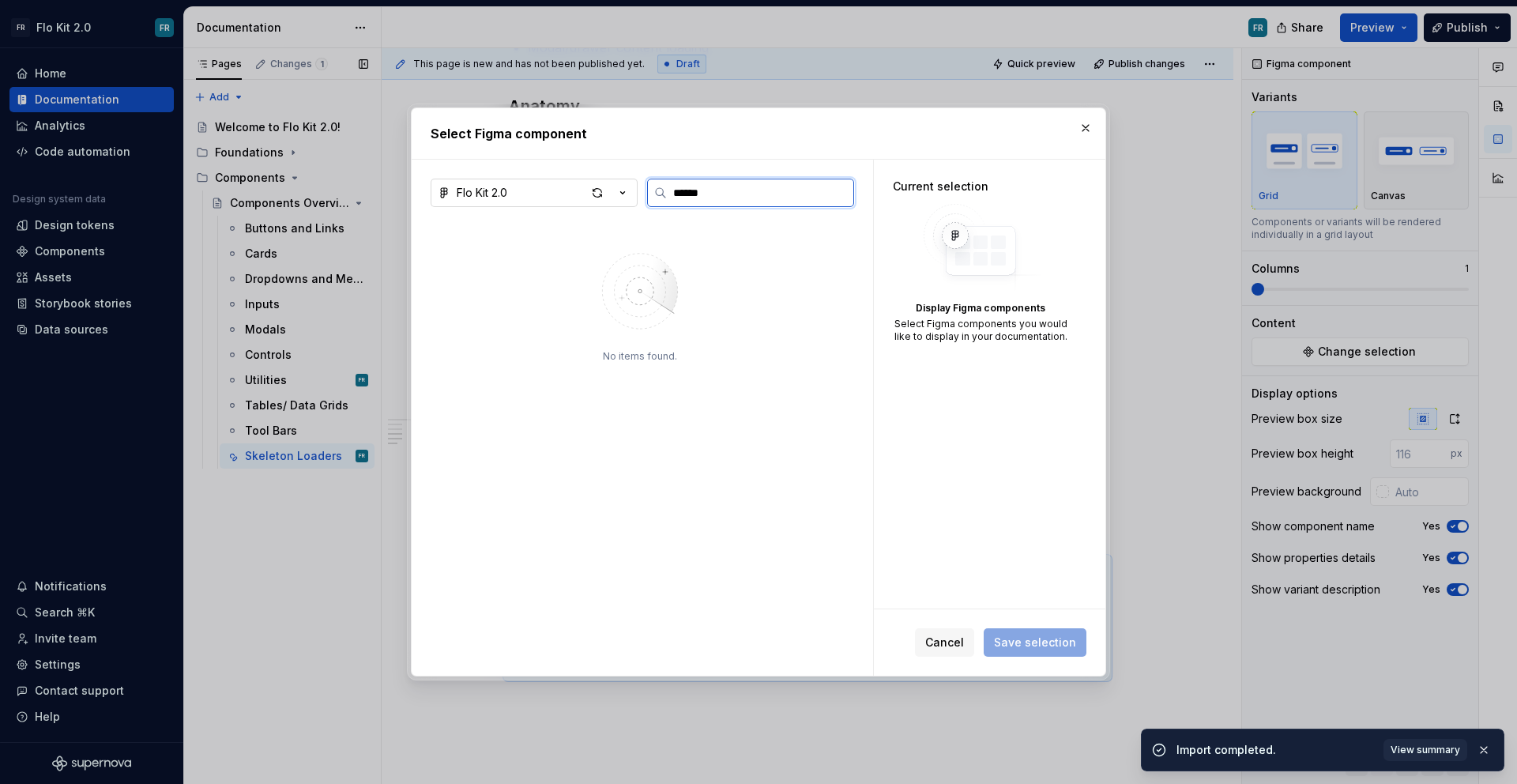
type input "*****"
type textarea "*"
type input "***"
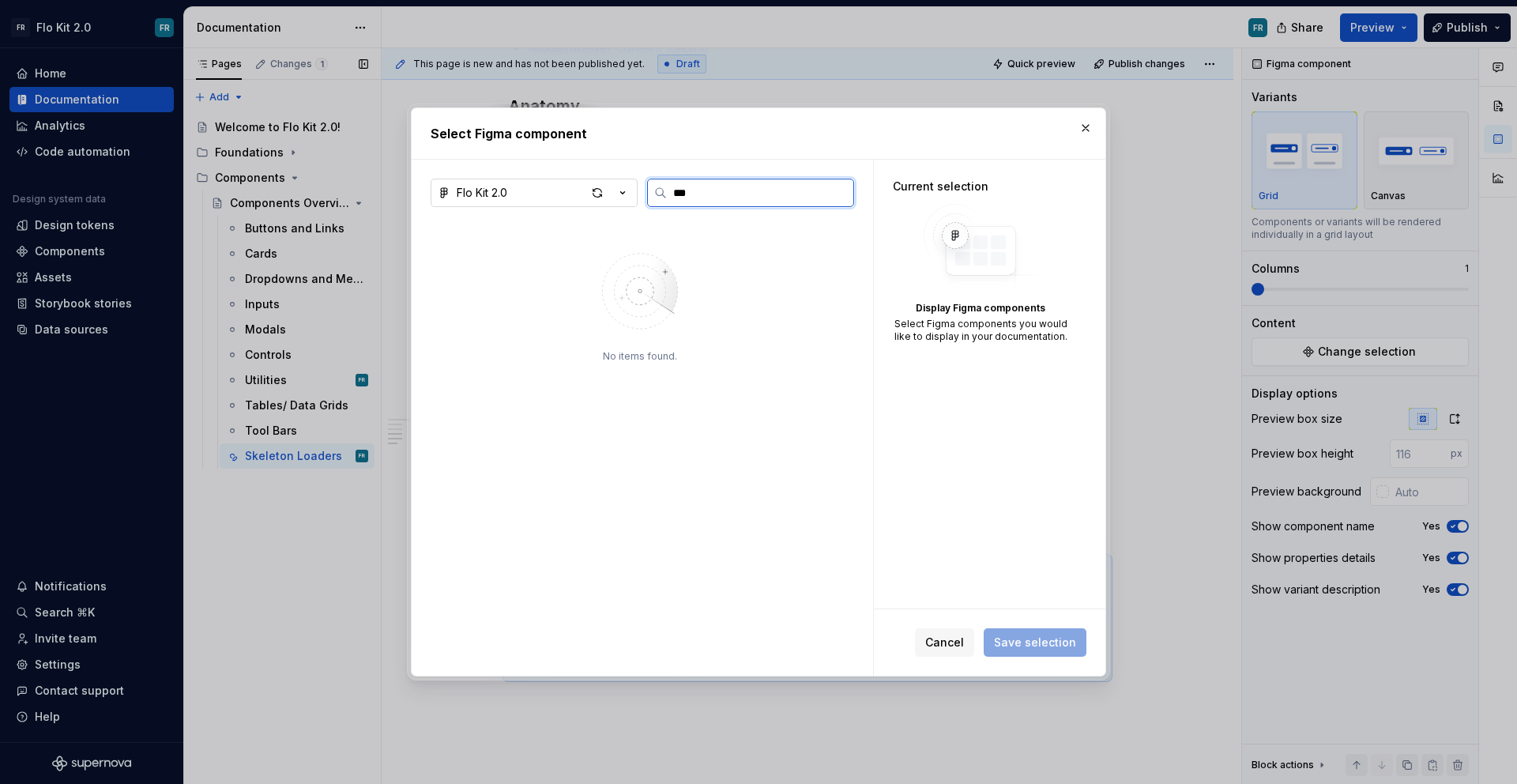
type textarea "*"
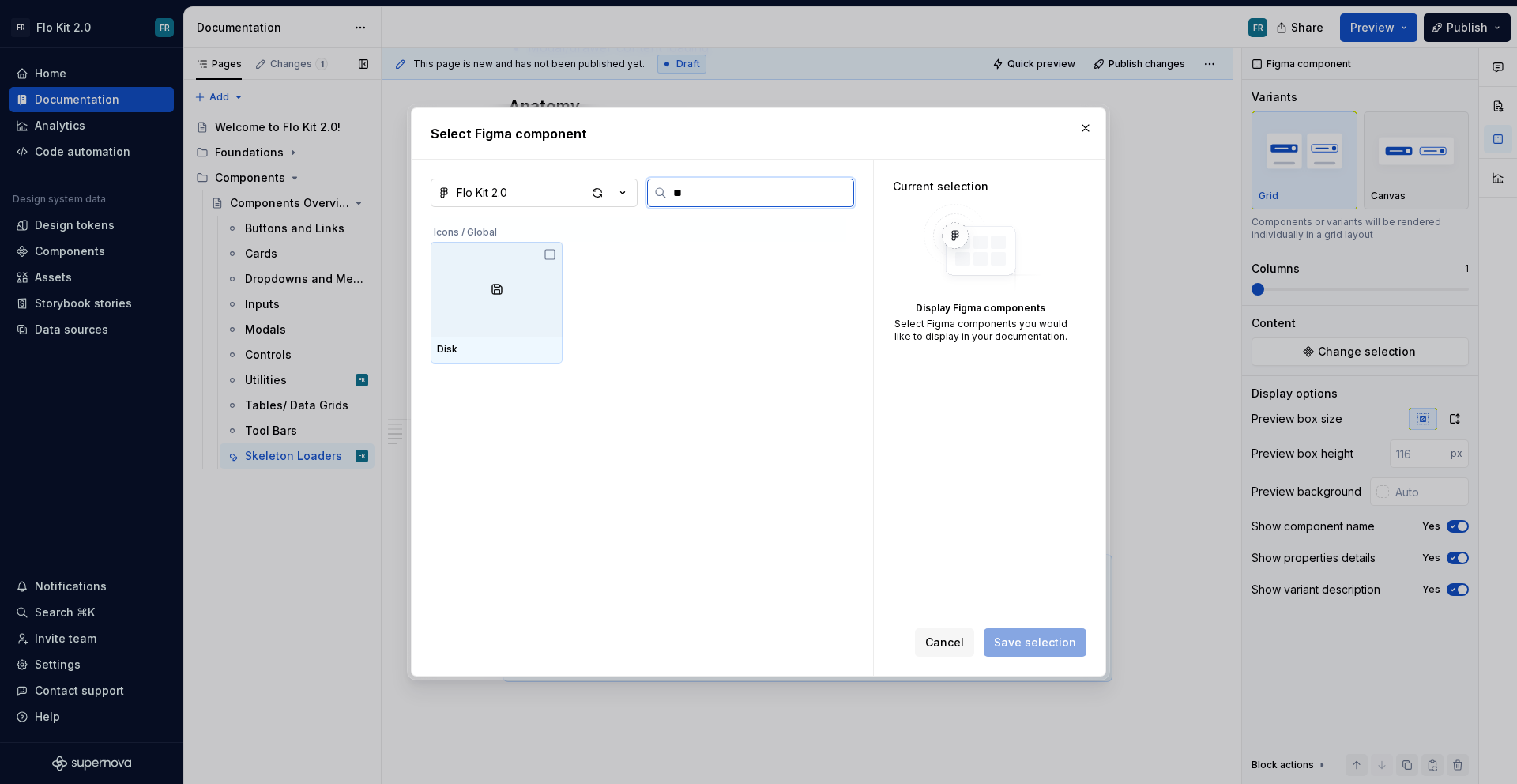
type input "*"
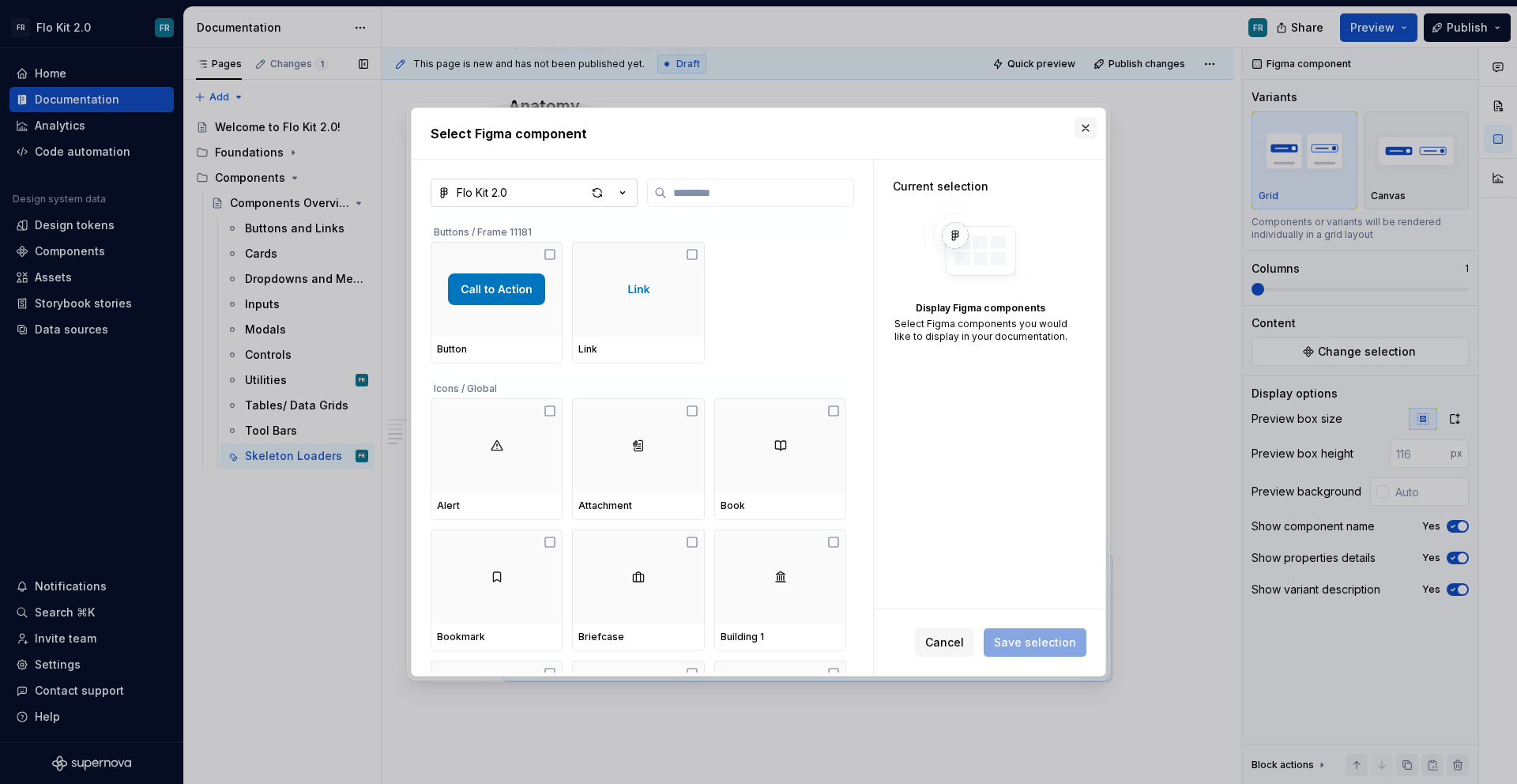
click at [1093, 118] on button "button" at bounding box center [1086, 128] width 22 height 22
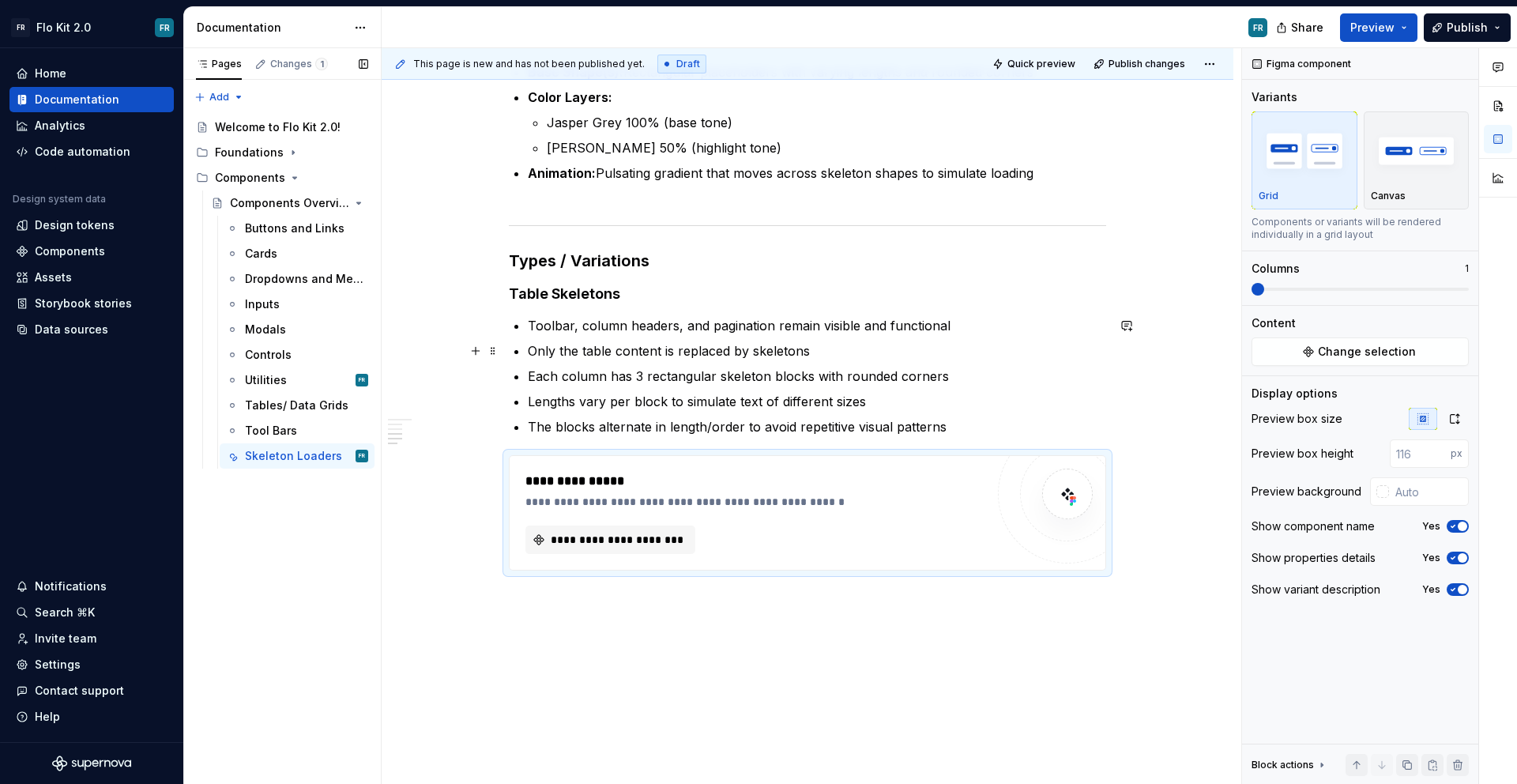
scroll to position [887, 0]
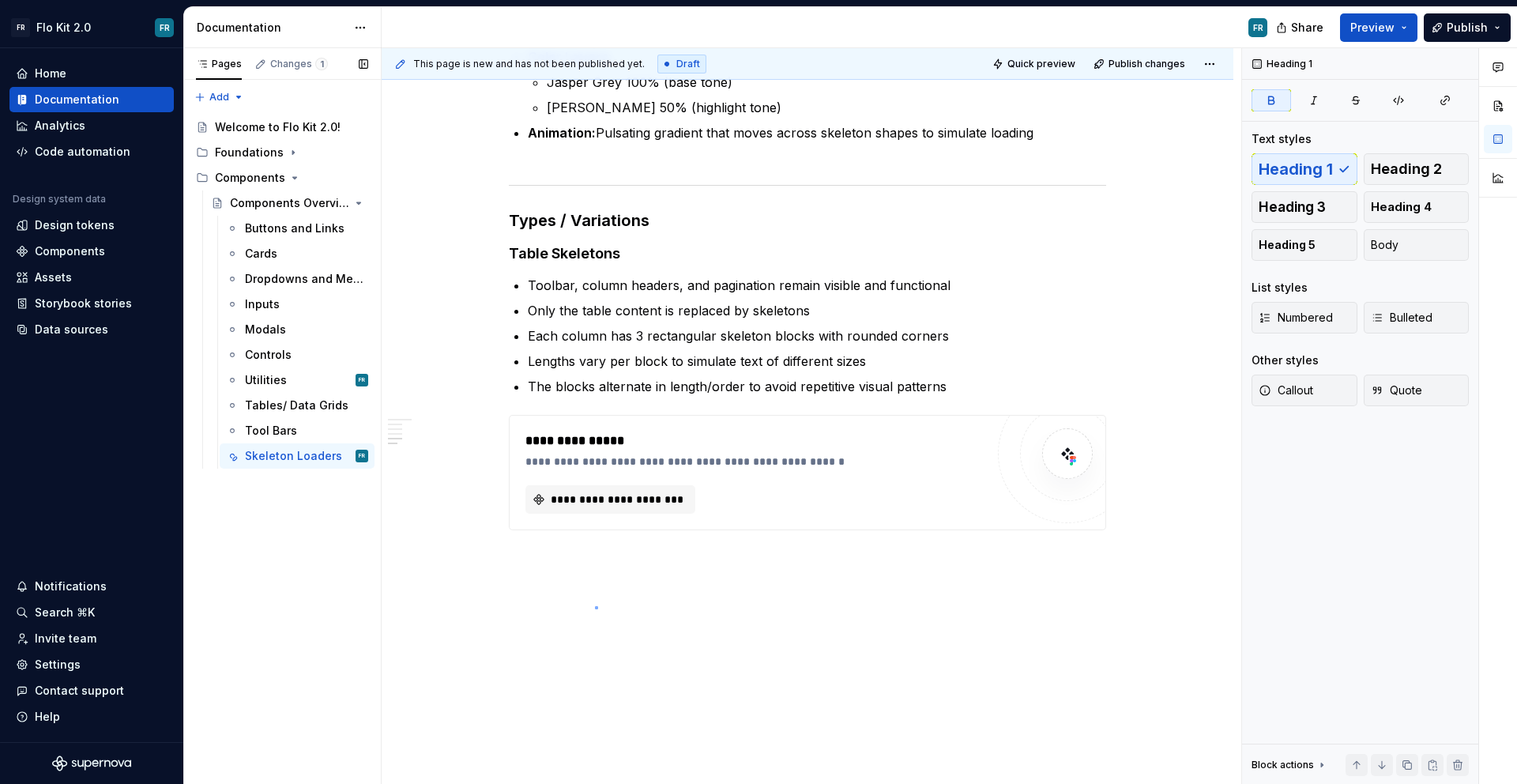
click at [595, 606] on div "This page is new and has not been published yet. Draft Quick preview Publish ch…" at bounding box center [812, 416] width 859 height 736
click at [552, 575] on div "This page is new and has not been published yet. Draft Quick preview Publish ch…" at bounding box center [812, 416] width 859 height 736
click at [552, 571] on div "This page is new and has not been published yet. Draft Quick preview Publish ch…" at bounding box center [812, 416] width 859 height 736
click at [552, 571] on div "Skeleton Loaders Purpose Skeleton loaders act as temporary placeholders that in…" at bounding box center [808, 105] width 852 height 1360
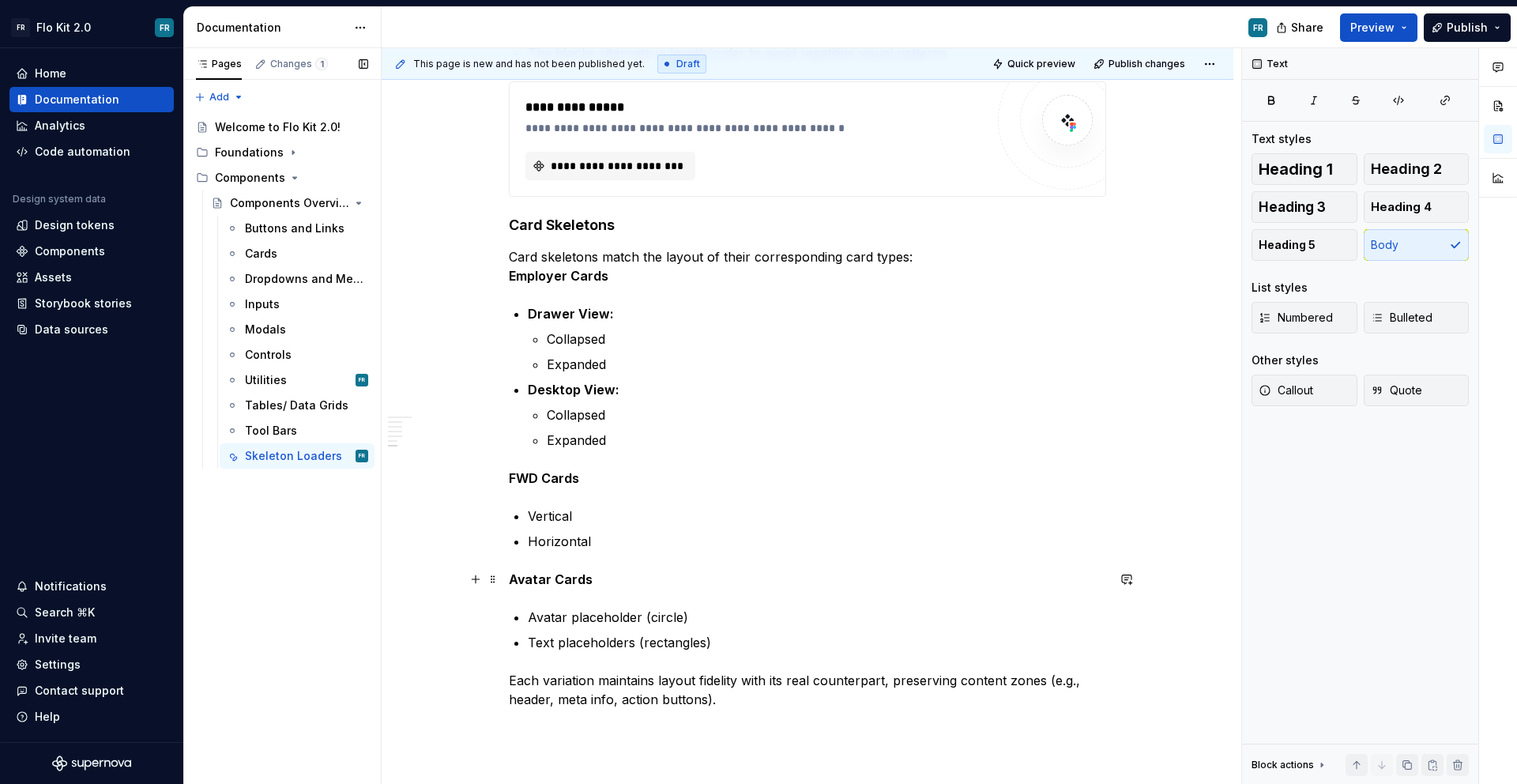
scroll to position [1221, 0]
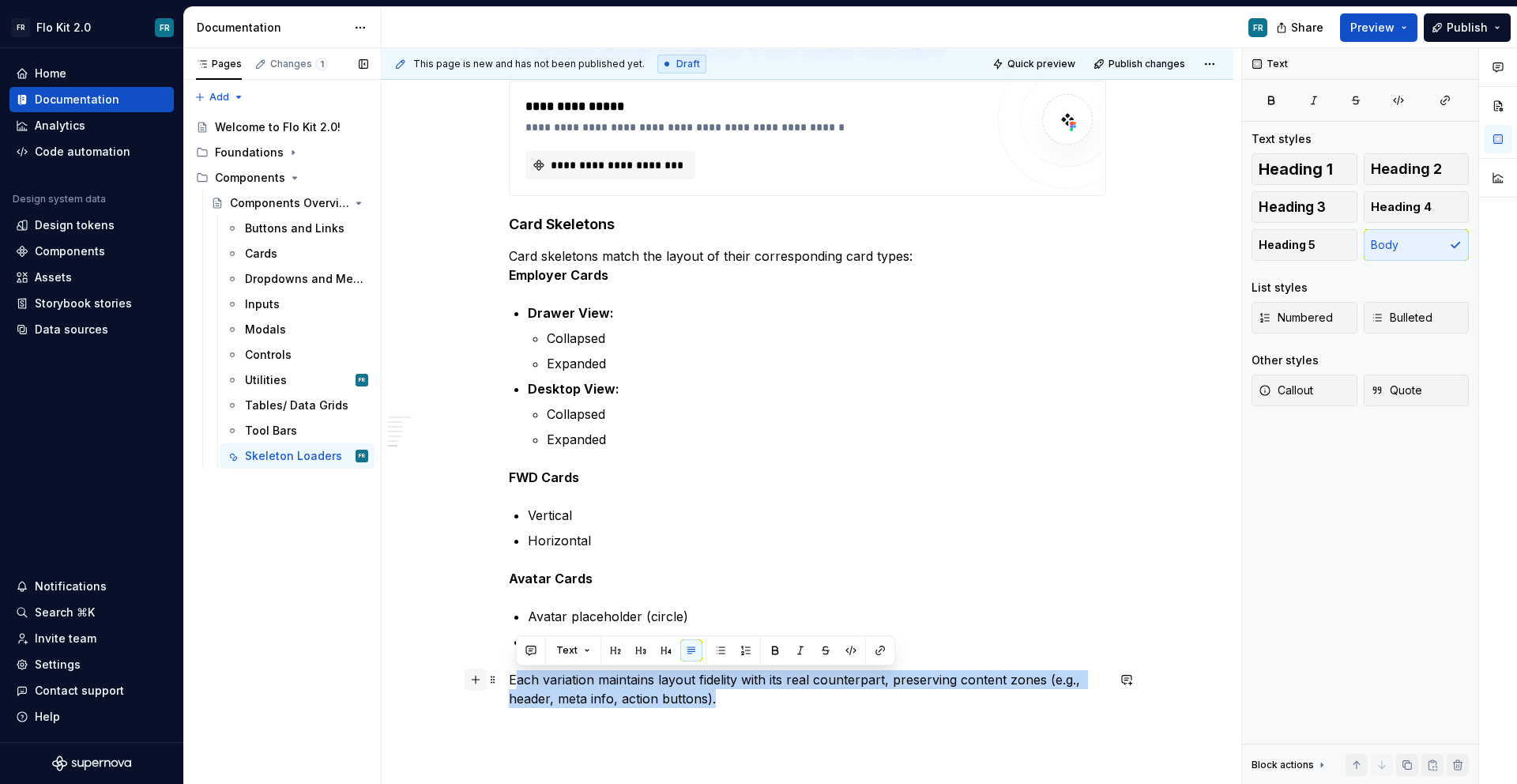
drag, startPoint x: 761, startPoint y: 697, endPoint x: 482, endPoint y: 674, distance: 279.9
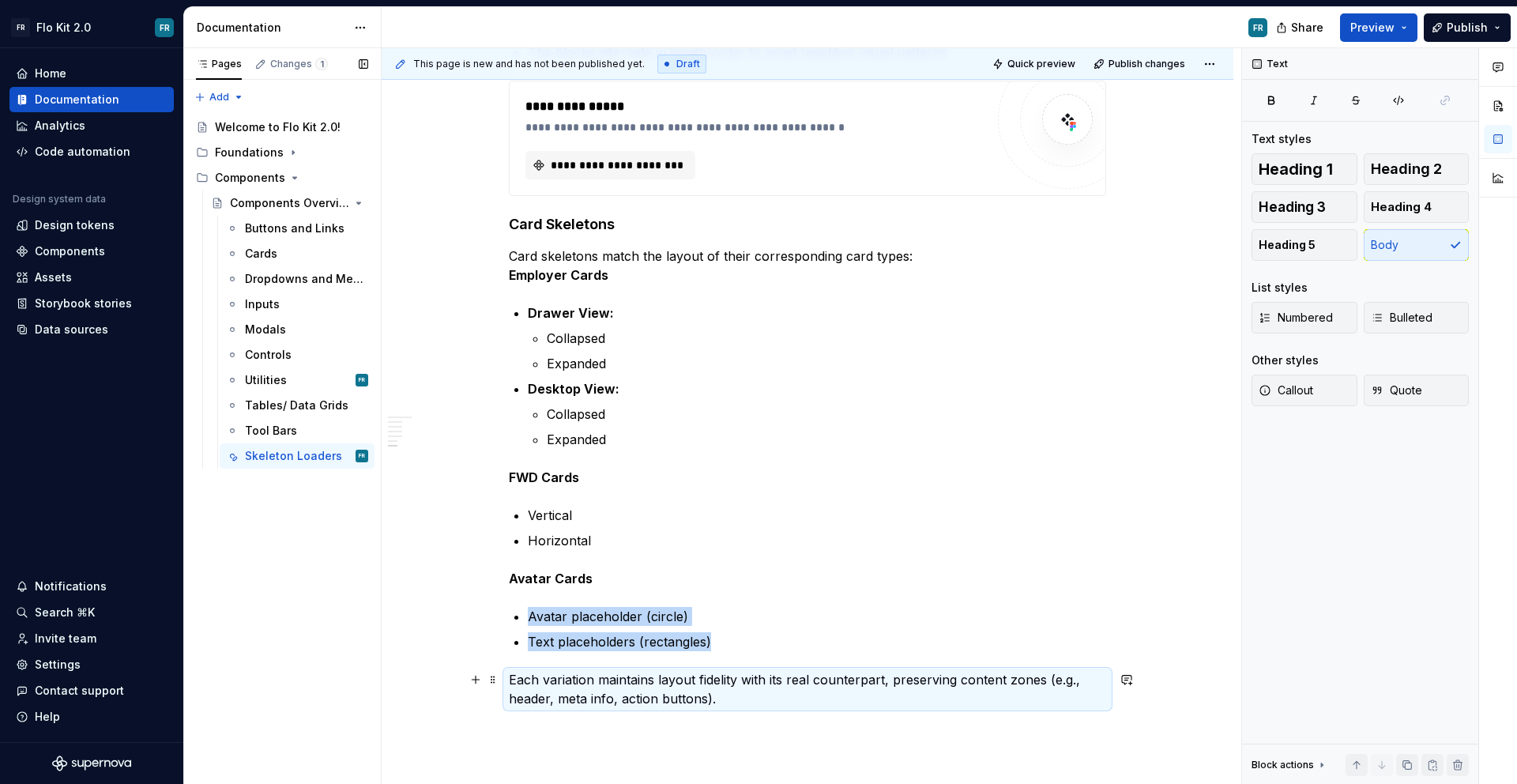
click at [580, 699] on p "Each variation maintains layout fidelity with its real counterpart, preserving …" at bounding box center [808, 689] width 597 height 38
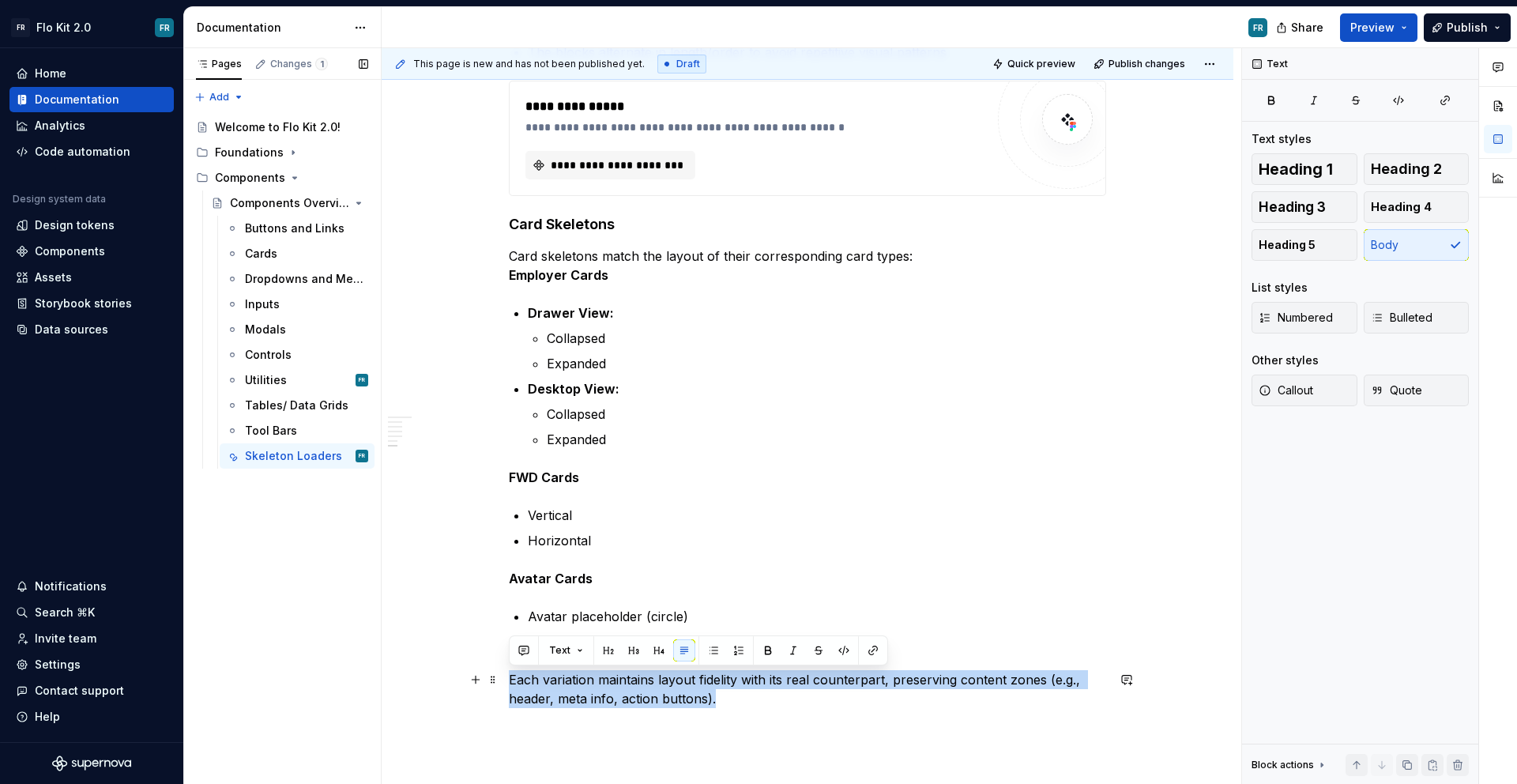
drag, startPoint x: 767, startPoint y: 702, endPoint x: 508, endPoint y: 685, distance: 259.6
click at [509, 685] on p "Each variation maintains layout fidelity with its real counterpart, preserving …" at bounding box center [808, 689] width 597 height 38
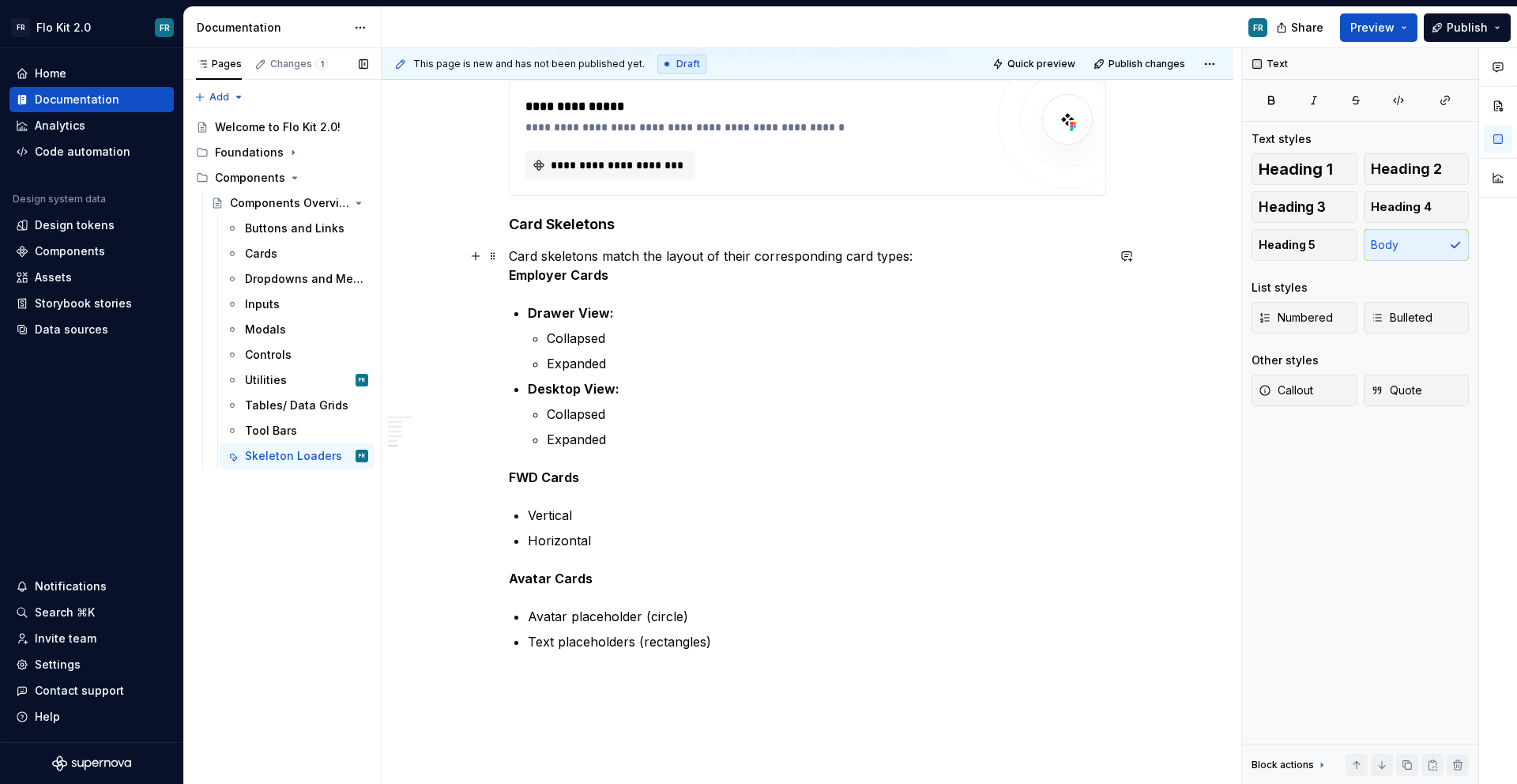
click at [904, 260] on p "Card skeletons match the layout of their corresponding card types: Employer Car…" at bounding box center [808, 265] width 597 height 38
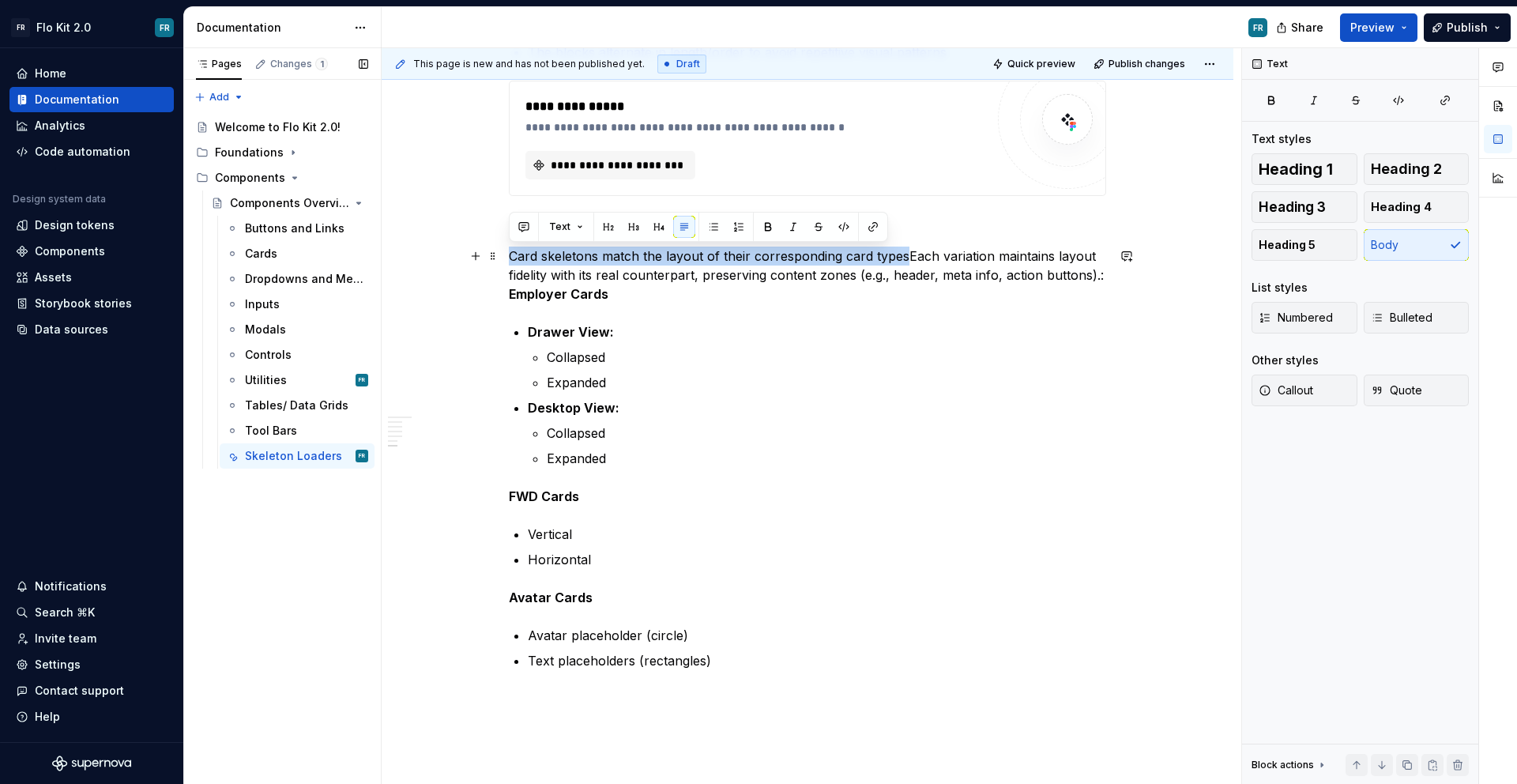
drag, startPoint x: 904, startPoint y: 255, endPoint x: 509, endPoint y: 259, distance: 395.0
click at [509, 259] on p "Card skeletons match the layout of their corresponding card typesEach variation…" at bounding box center [808, 275] width 597 height 57
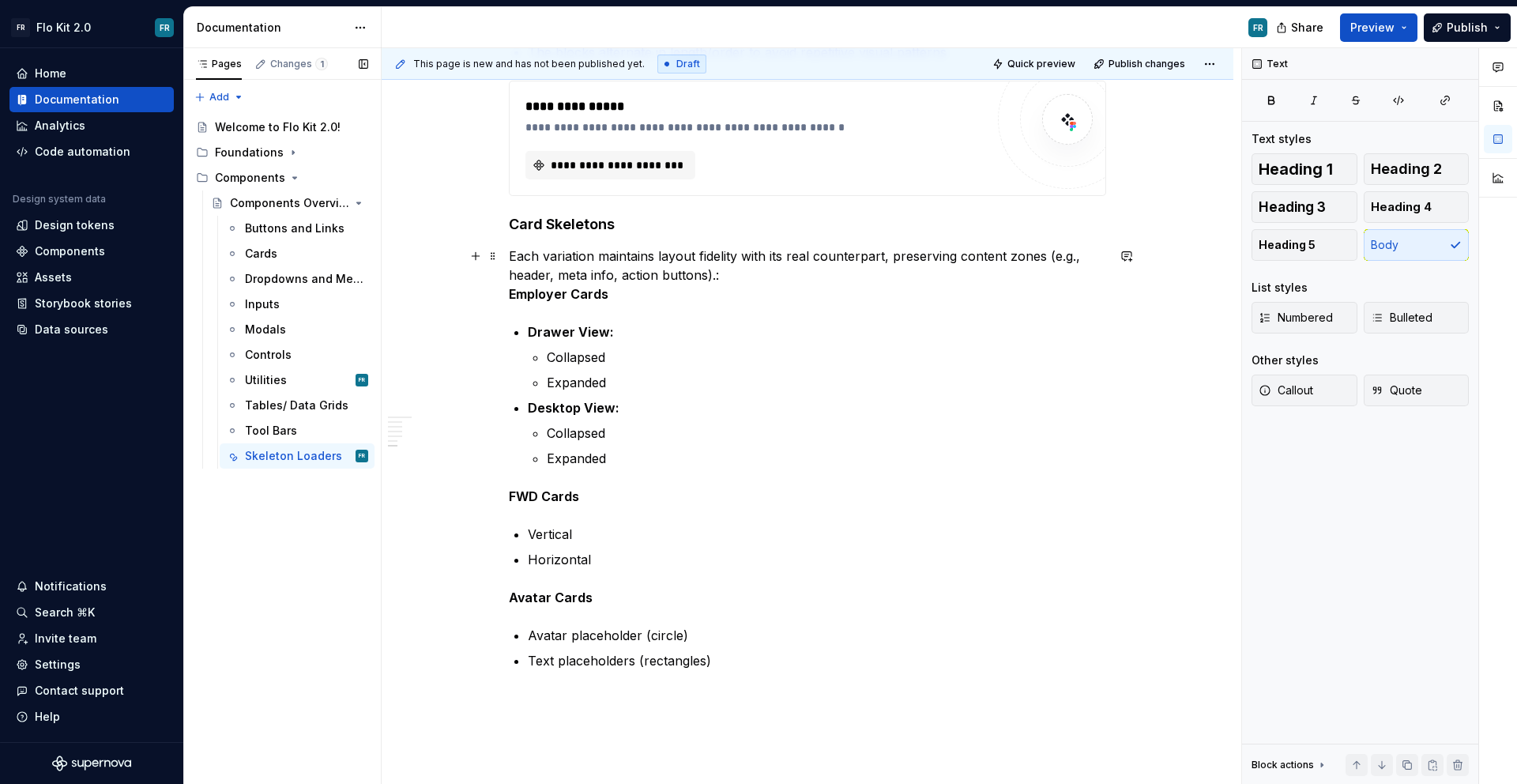
click at [757, 267] on p "Each variation maintains layout fidelity with its real counterpart, preserving …" at bounding box center [808, 275] width 597 height 57
click at [729, 272] on p "Each variation maintains layout fidelity with its real counterpart, preserving …" at bounding box center [808, 275] width 597 height 57
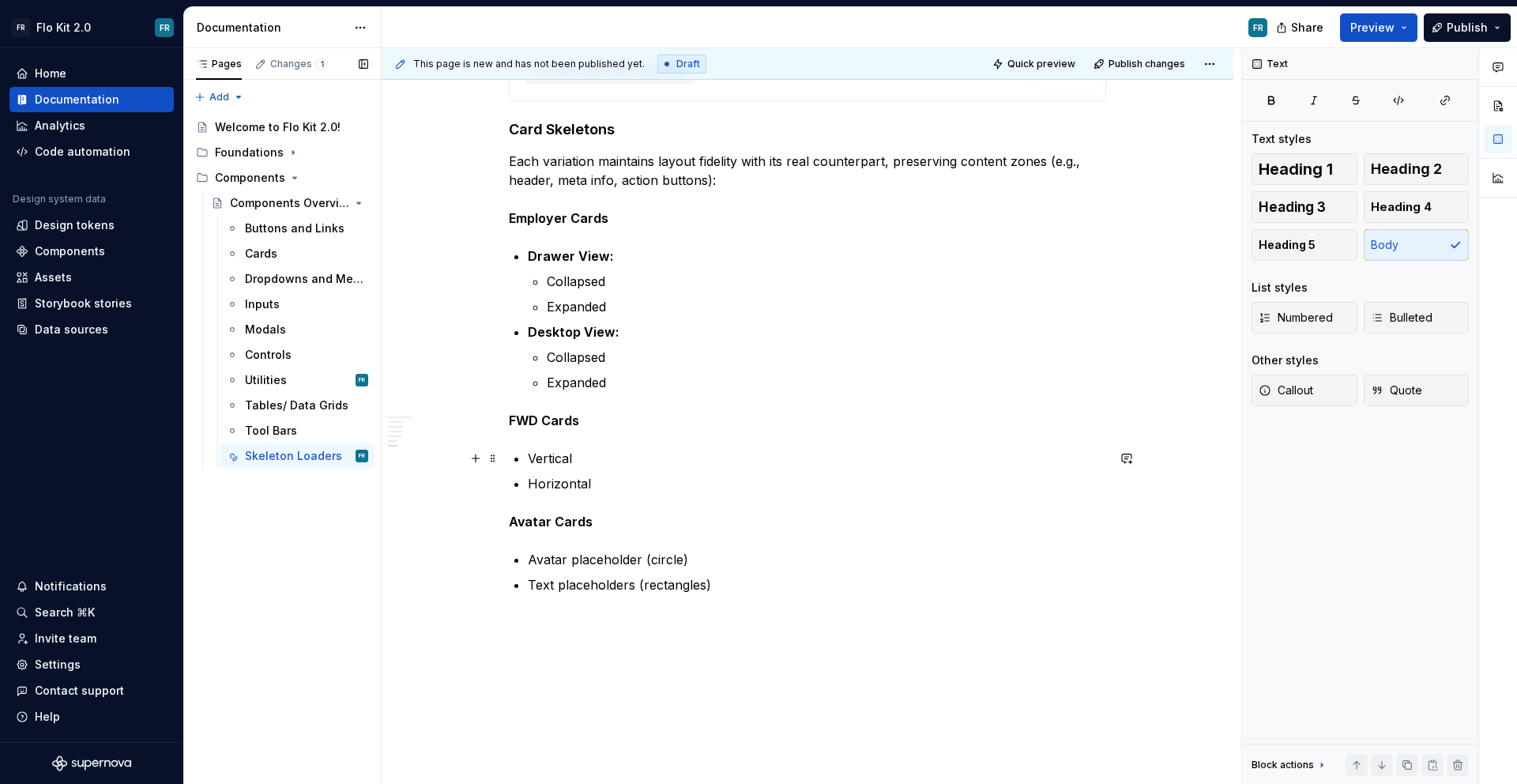
scroll to position [1338, 0]
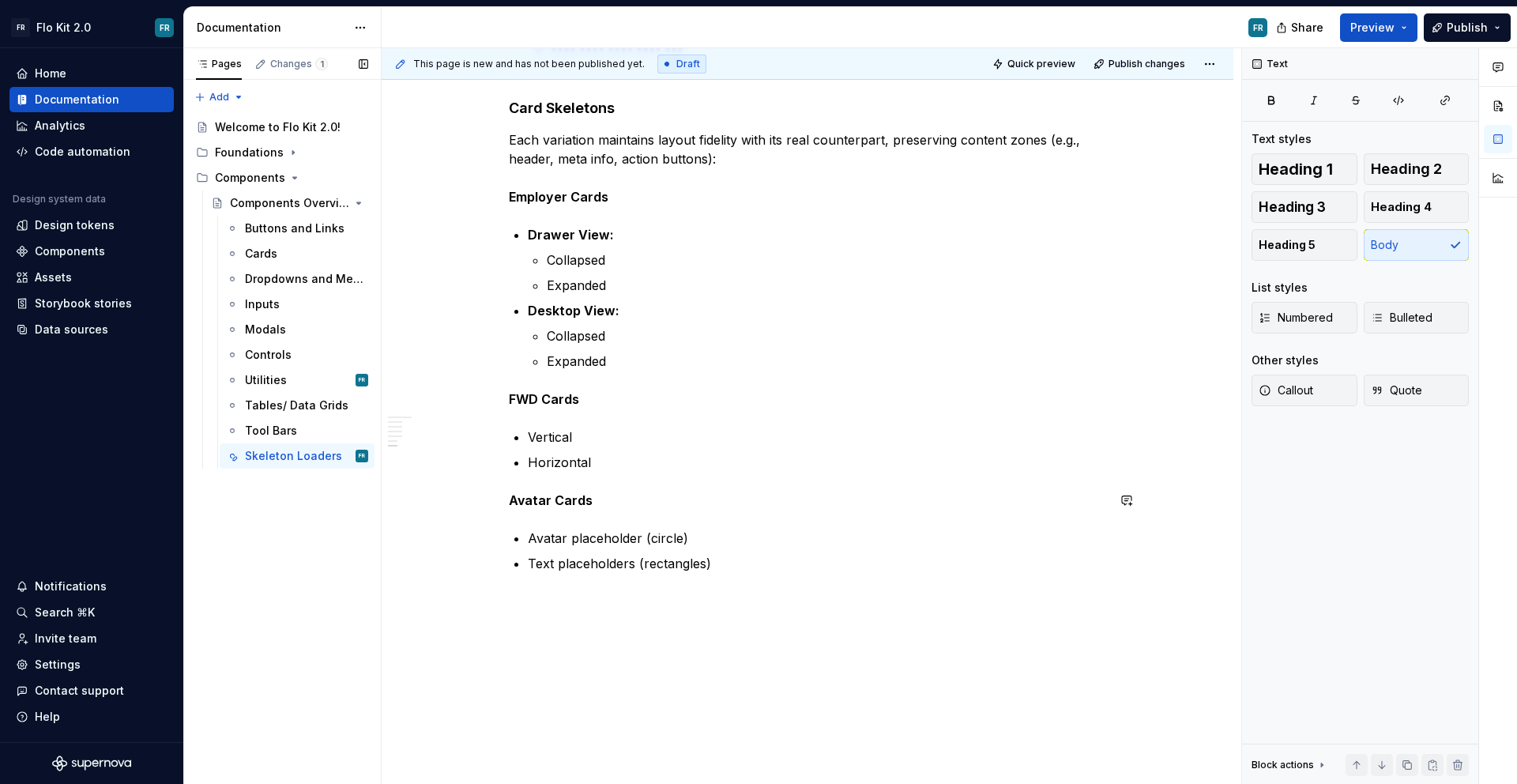
click at [511, 398] on strong "FWD Cards" at bounding box center [544, 399] width 70 height 16
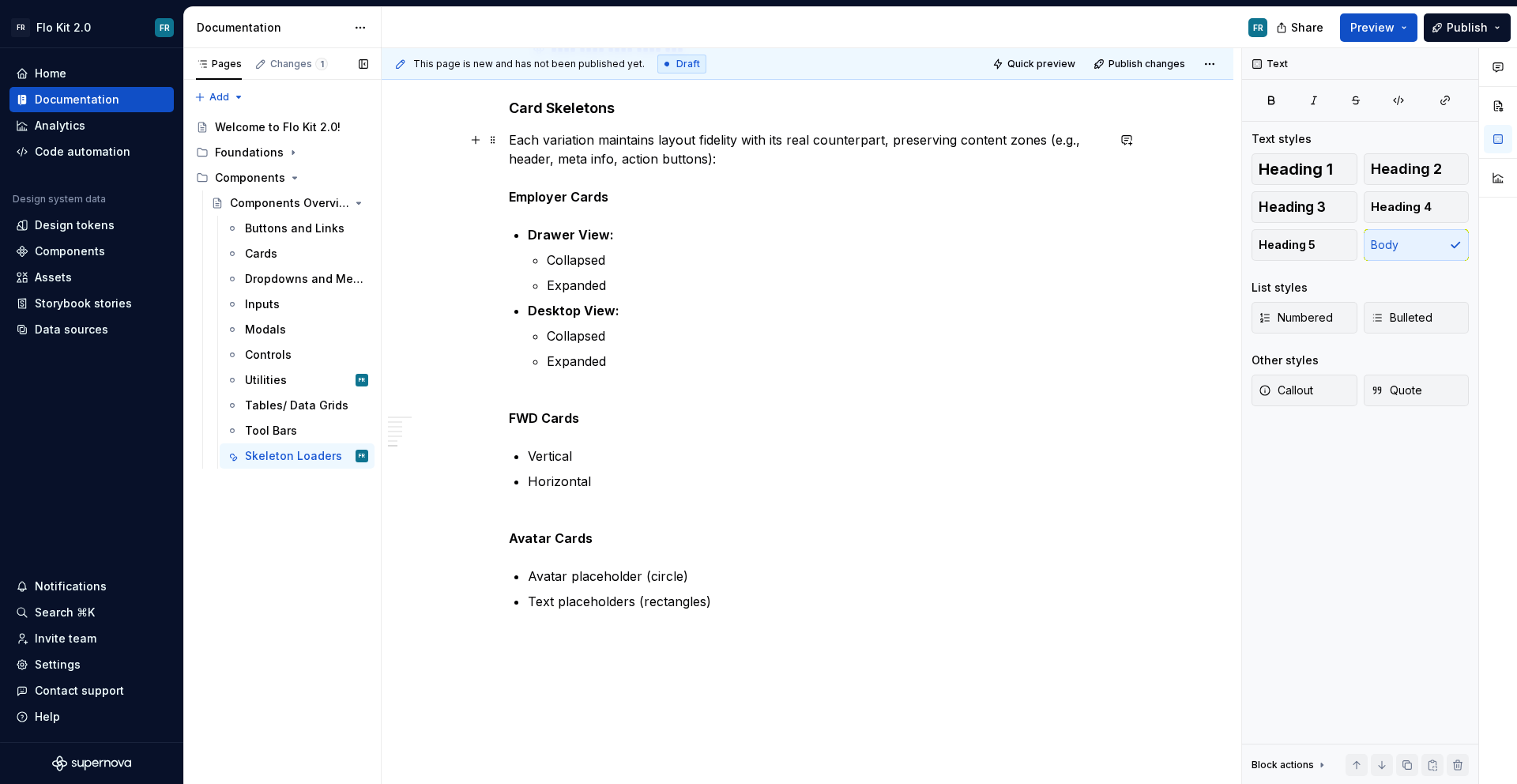
click at [510, 193] on strong "Employer Cards" at bounding box center [559, 196] width 100 height 16
click at [509, 544] on strong "Avatar Cards" at bounding box center [551, 538] width 84 height 16
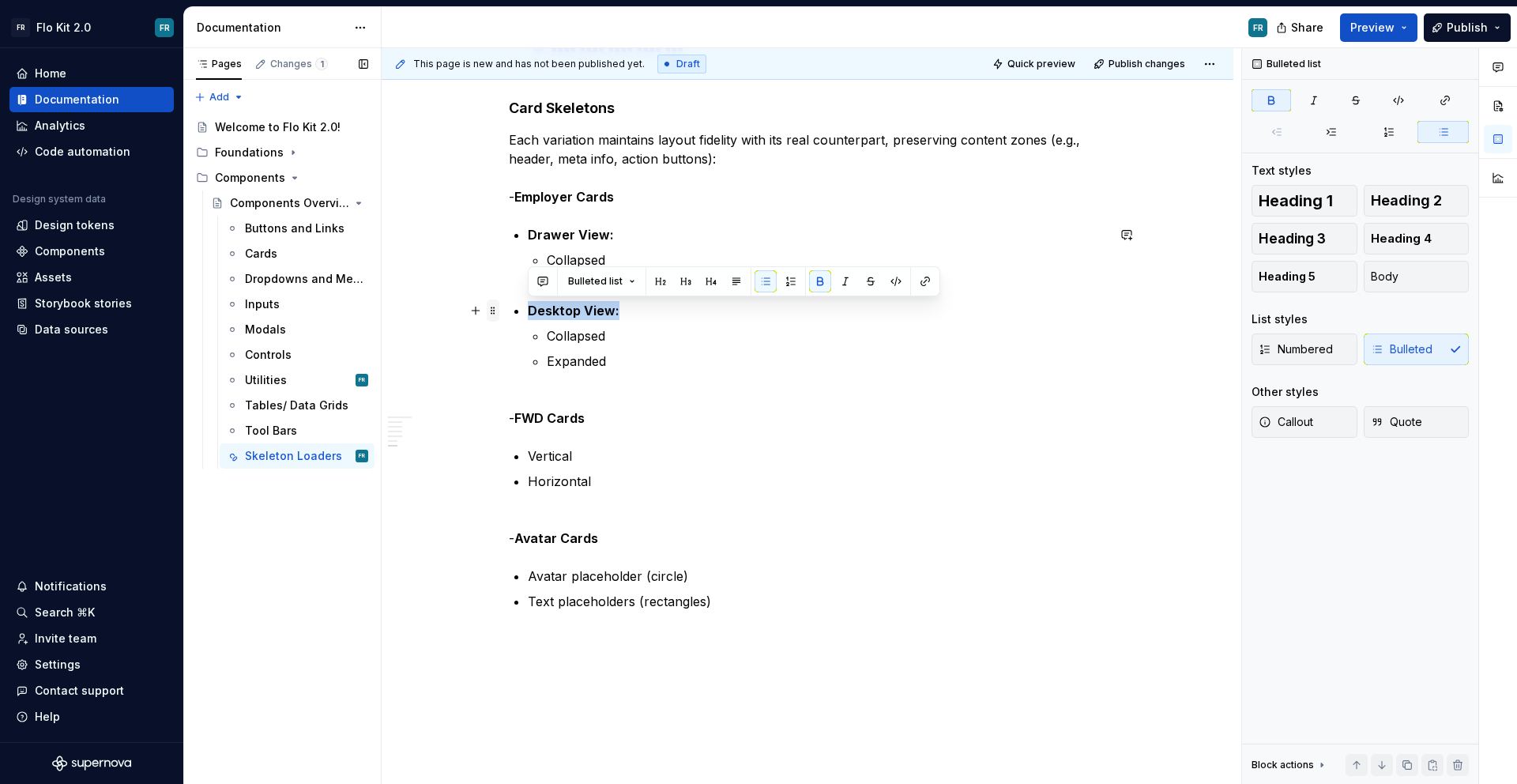
drag, startPoint x: 627, startPoint y: 312, endPoint x: 493, endPoint y: 302, distance: 134.4
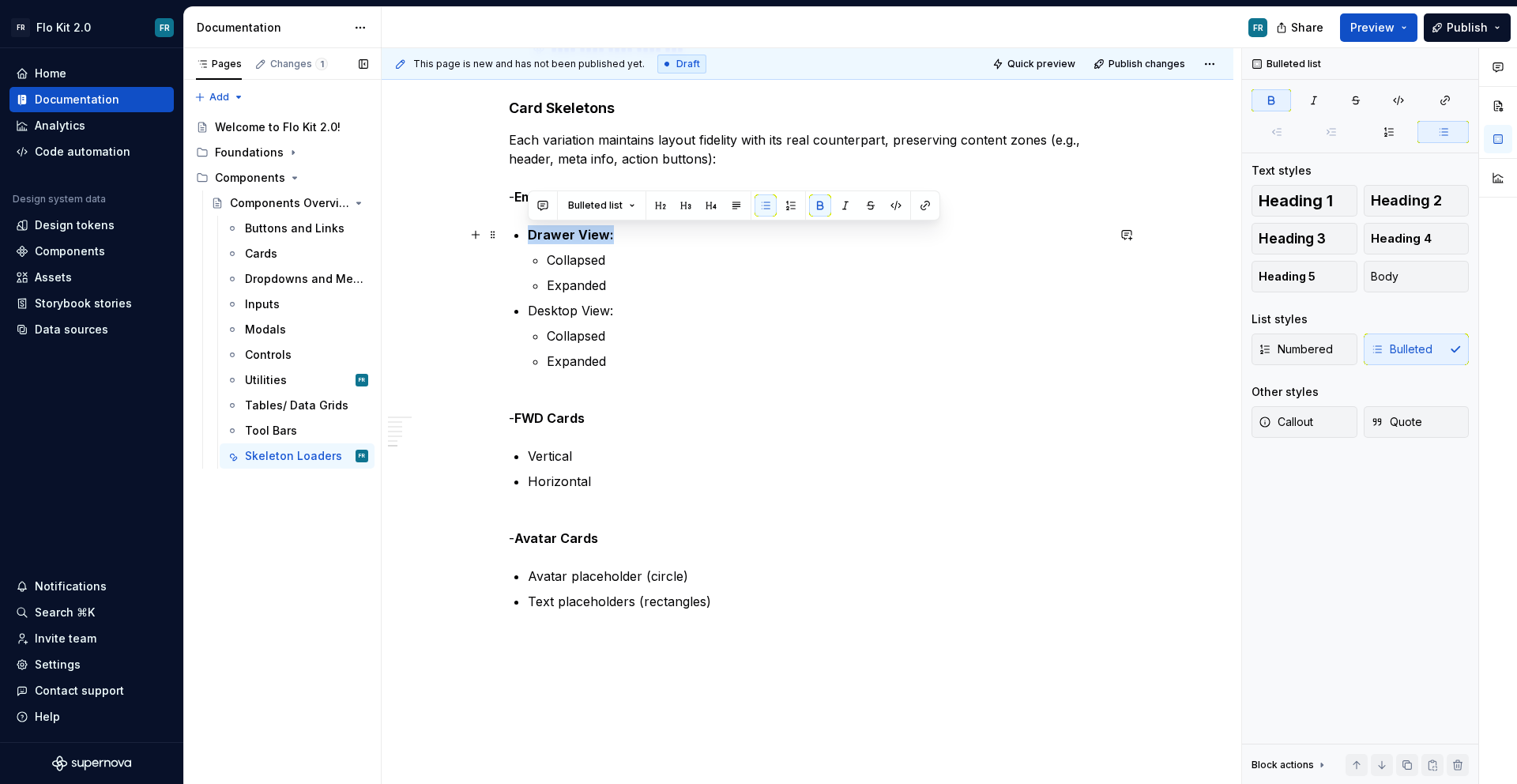
drag, startPoint x: 558, startPoint y: 233, endPoint x: 513, endPoint y: 230, distance: 45.1
click at [528, 230] on li "Drawer View: Collapsed Expanded" at bounding box center [817, 260] width 579 height 70
click at [658, 361] on p "Expanded" at bounding box center [827, 361] width 560 height 19
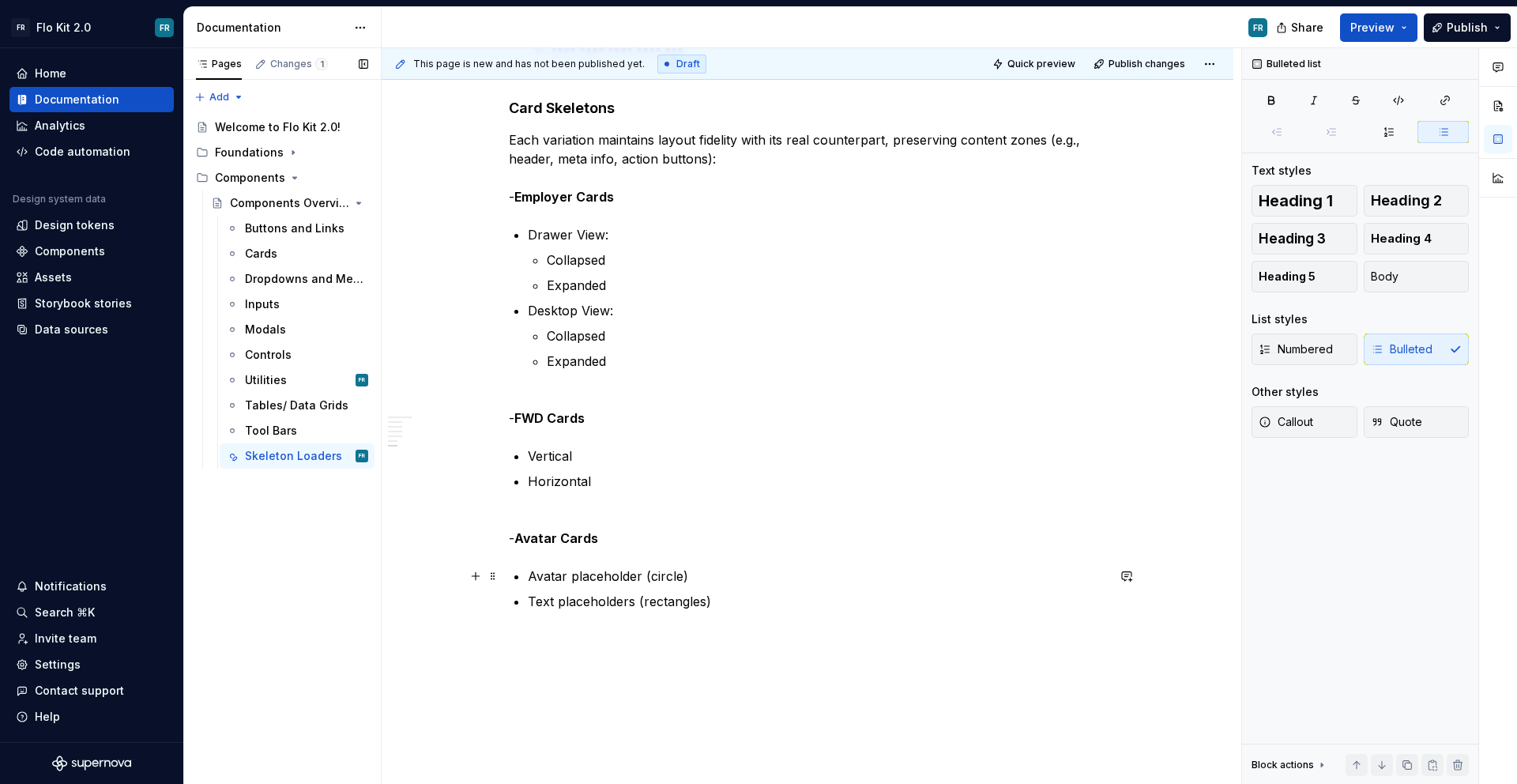
click at [714, 579] on p "Avatar placeholder (circle)" at bounding box center [817, 575] width 579 height 19
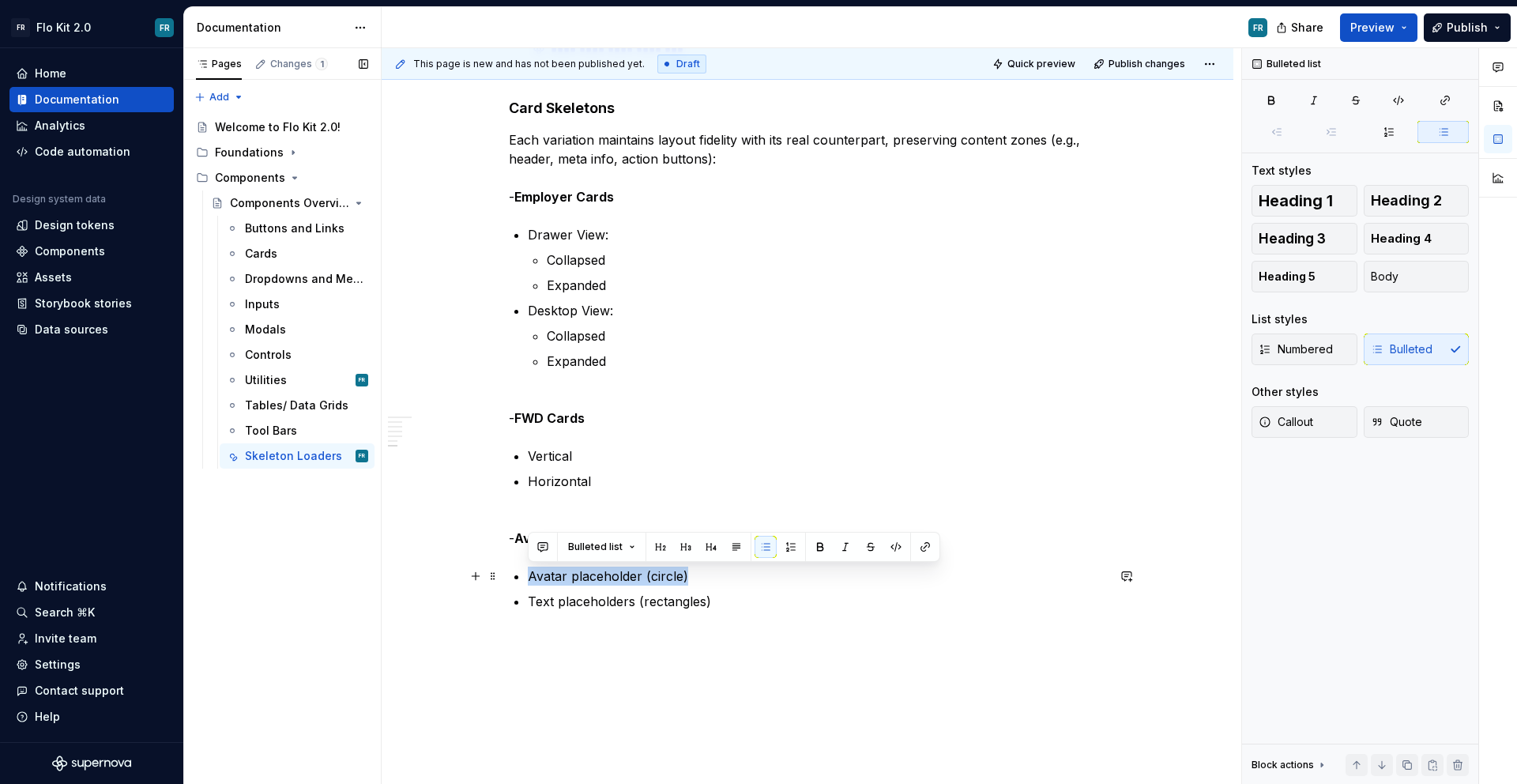
click at [714, 579] on p "Avatar placeholder (circle)" at bounding box center [817, 575] width 579 height 19
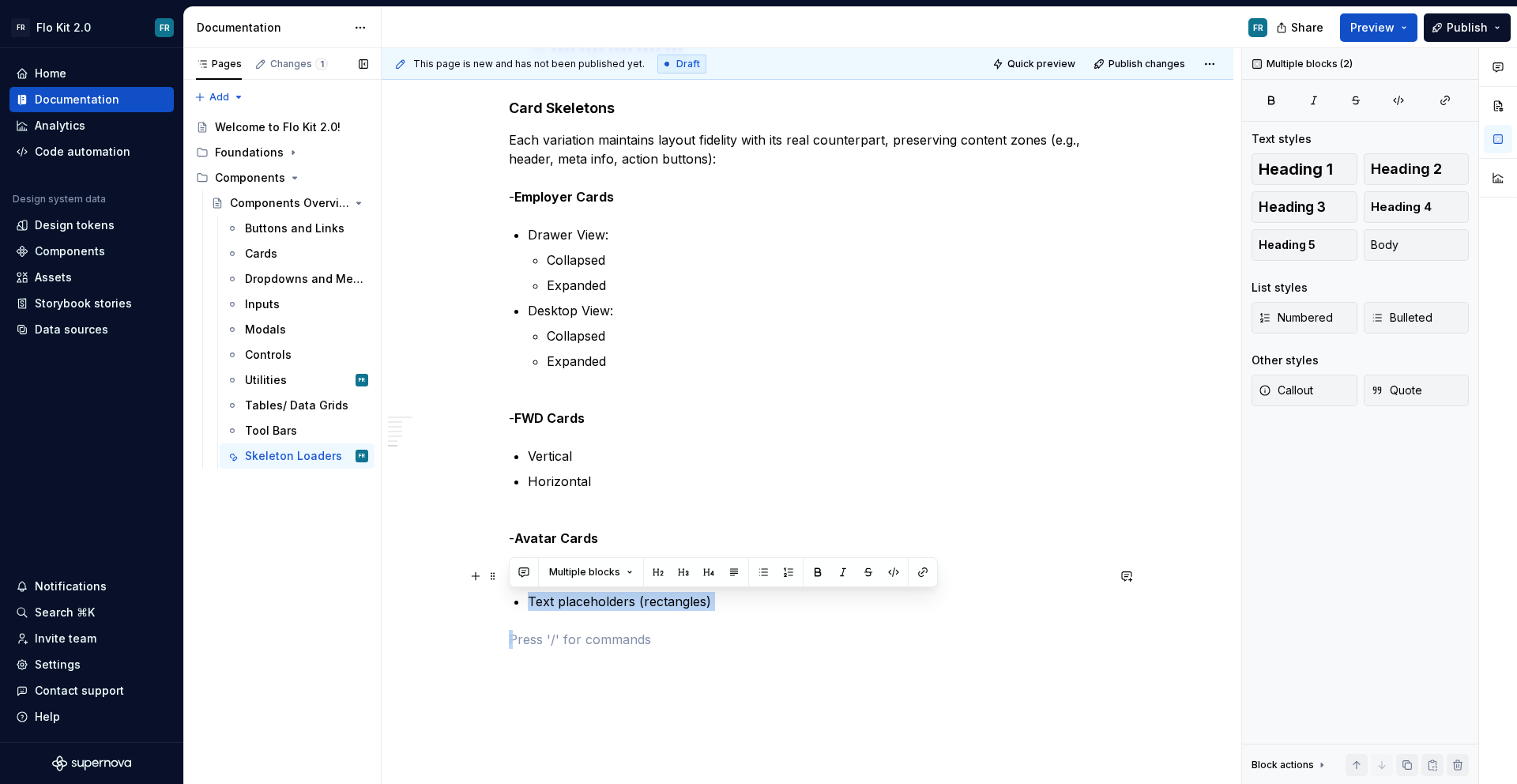
drag, startPoint x: 726, startPoint y: 611, endPoint x: 556, endPoint y: 586, distance: 171.8
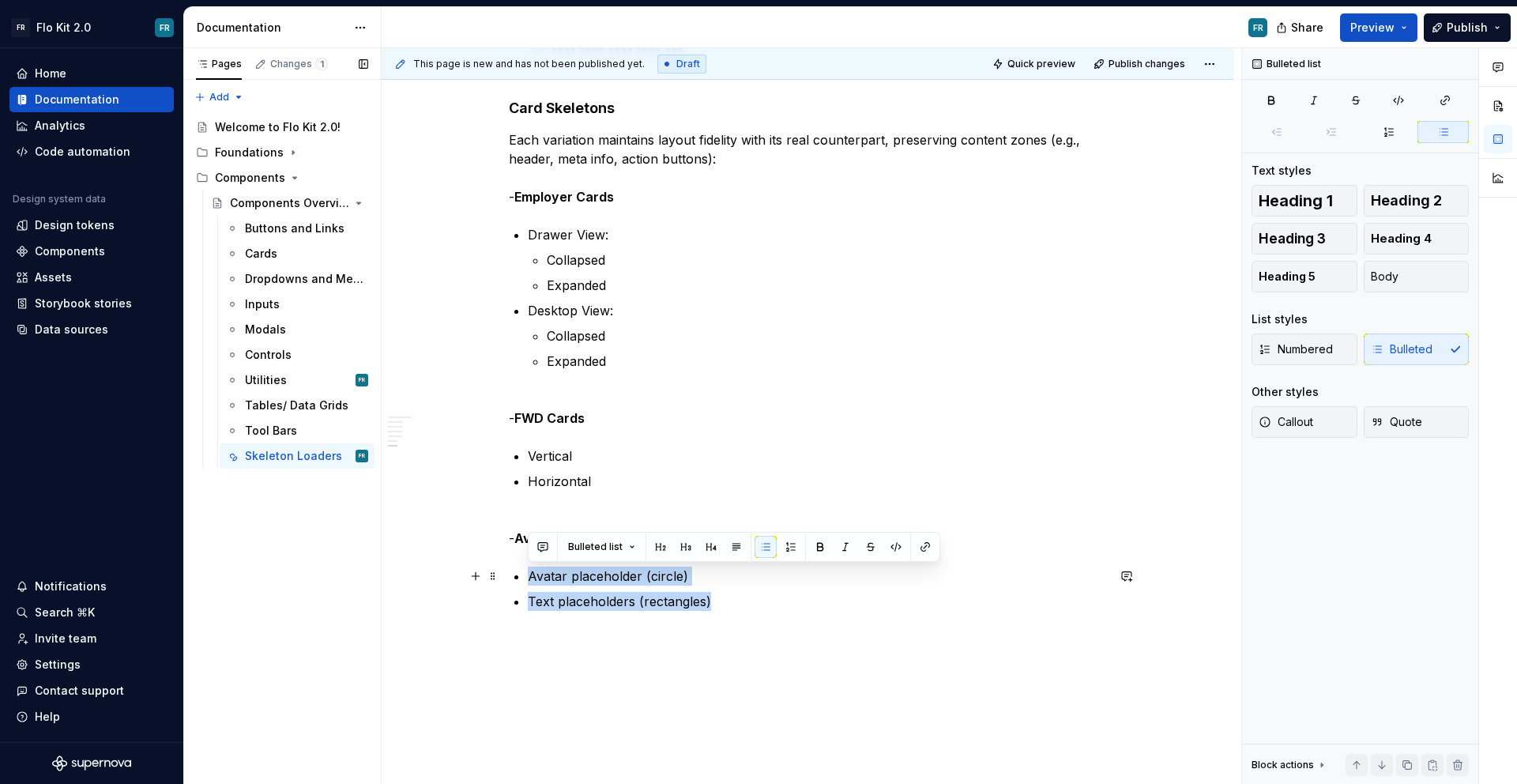
drag, startPoint x: 780, startPoint y: 604, endPoint x: 525, endPoint y: 573, distance: 256.9
click at [759, 604] on p "Text placeholders (rectangles)" at bounding box center [817, 601] width 579 height 19
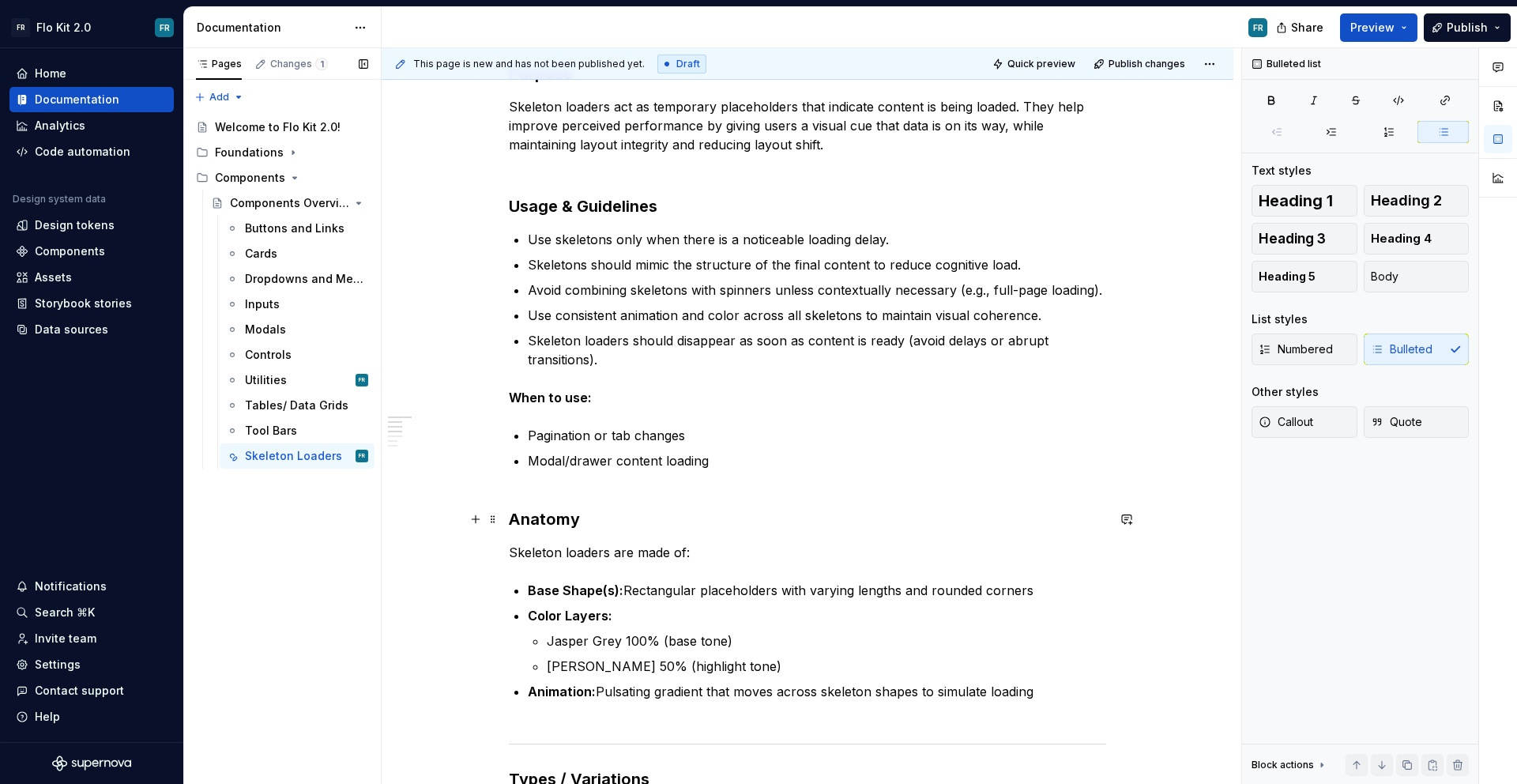
scroll to position [357, 0]
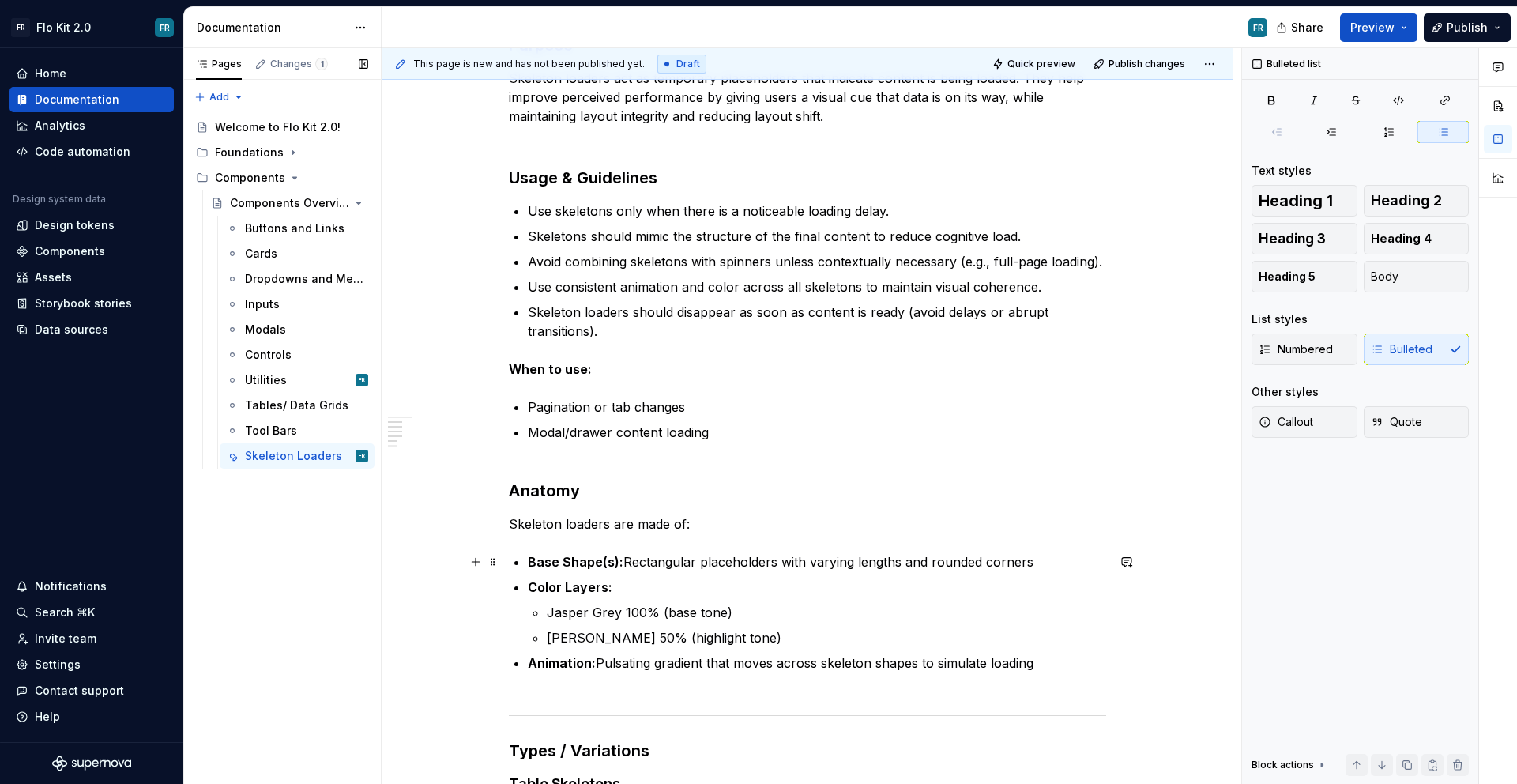
click at [1029, 564] on p "Base Shape(s): Rectangular placeholders with varying lengths and rounded corners" at bounding box center [817, 561] width 579 height 19
click at [631, 559] on p "Base Shape(s): Rectangular placeholders with varying lengths and rounded corner…" at bounding box center [817, 561] width 579 height 19
click at [622, 565] on p "Base Shape(s): Rectangular placeholders with varying lengths and rounded corner…" at bounding box center [817, 561] width 579 height 19
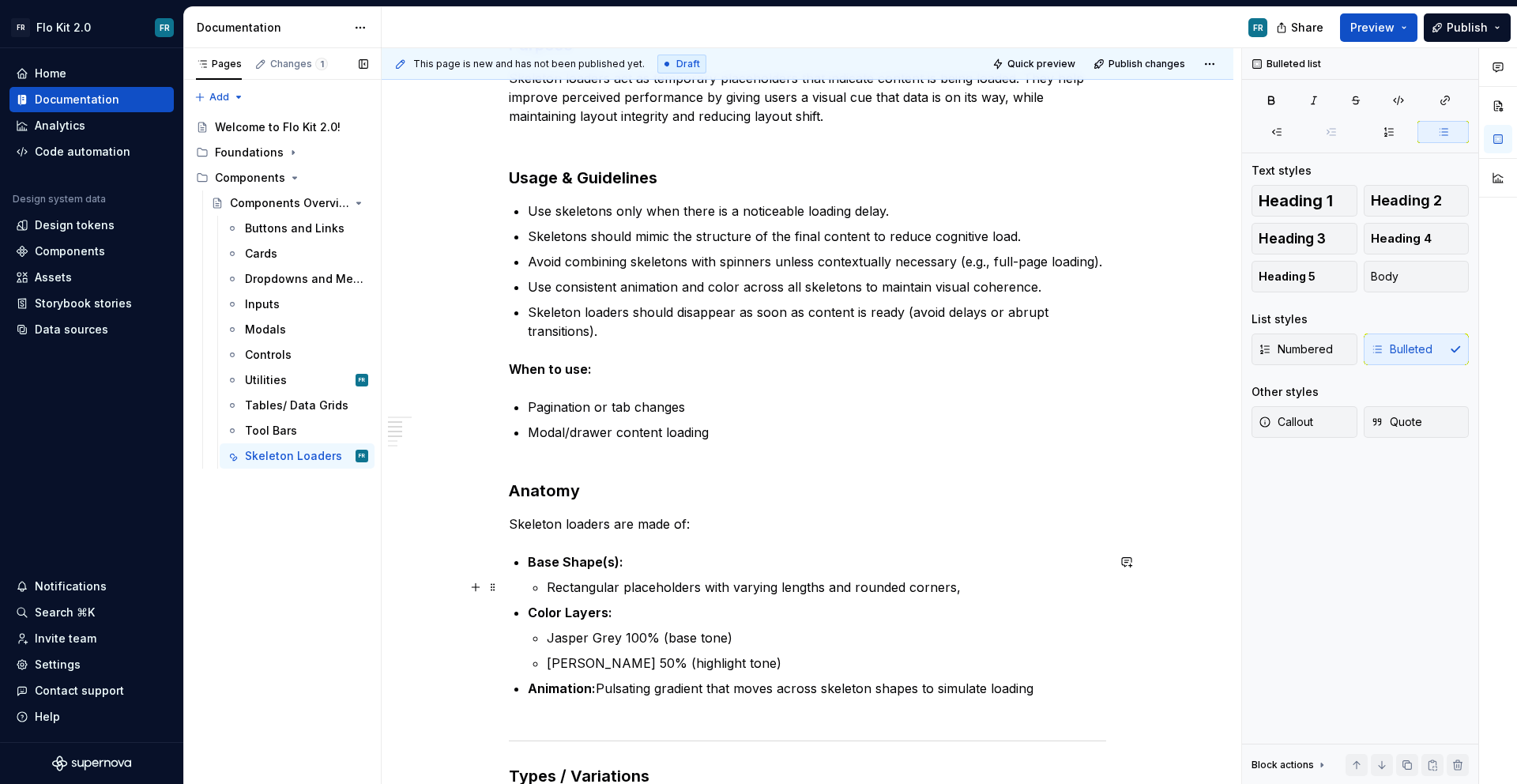
click at [951, 591] on p "Rectangular placeholders with varying lengths and rounded corners," at bounding box center [827, 587] width 560 height 19
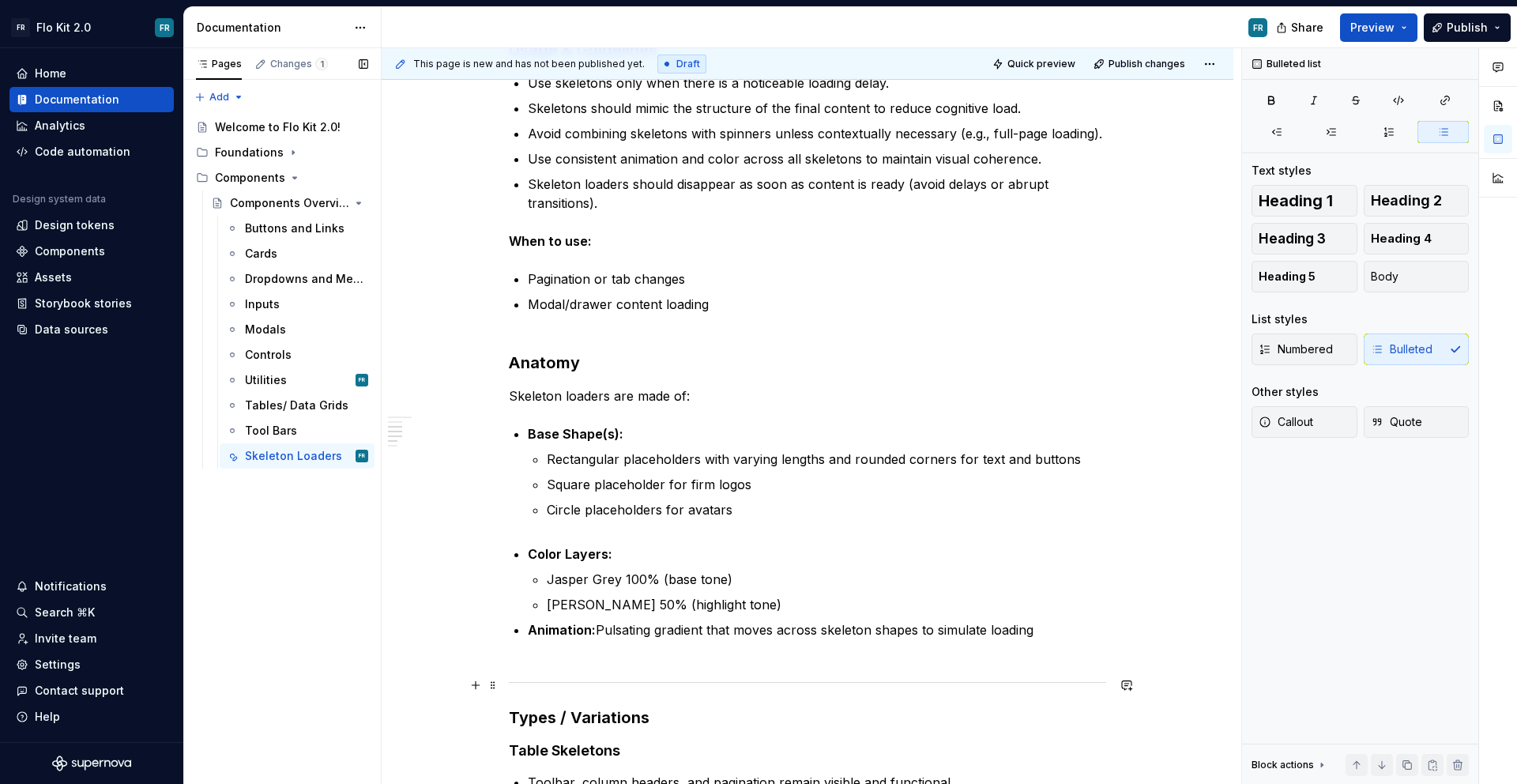
scroll to position [492, 0]
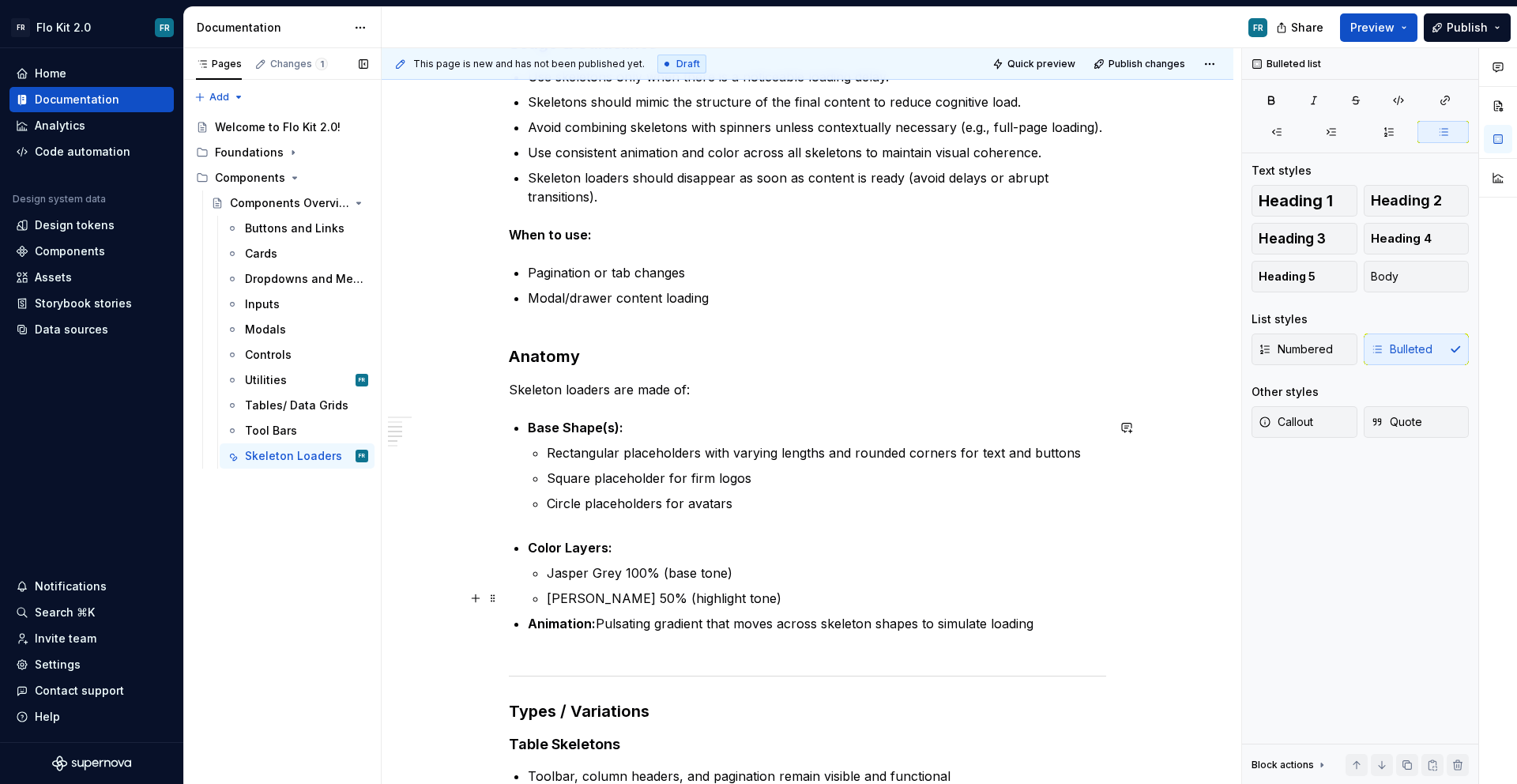
click at [803, 600] on p "[PERSON_NAME] 50% (highlight tone)" at bounding box center [827, 598] width 560 height 19
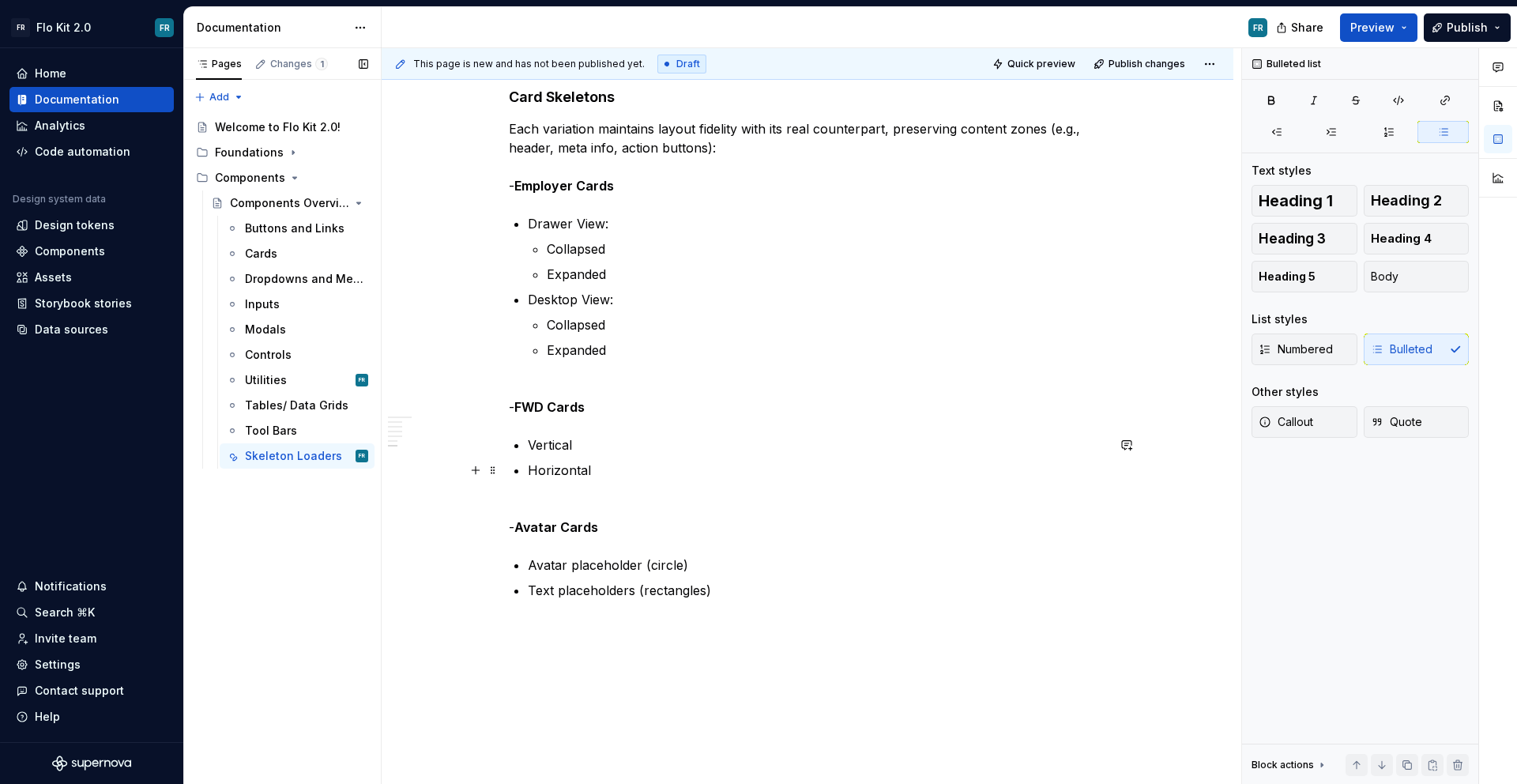
scroll to position [1467, 0]
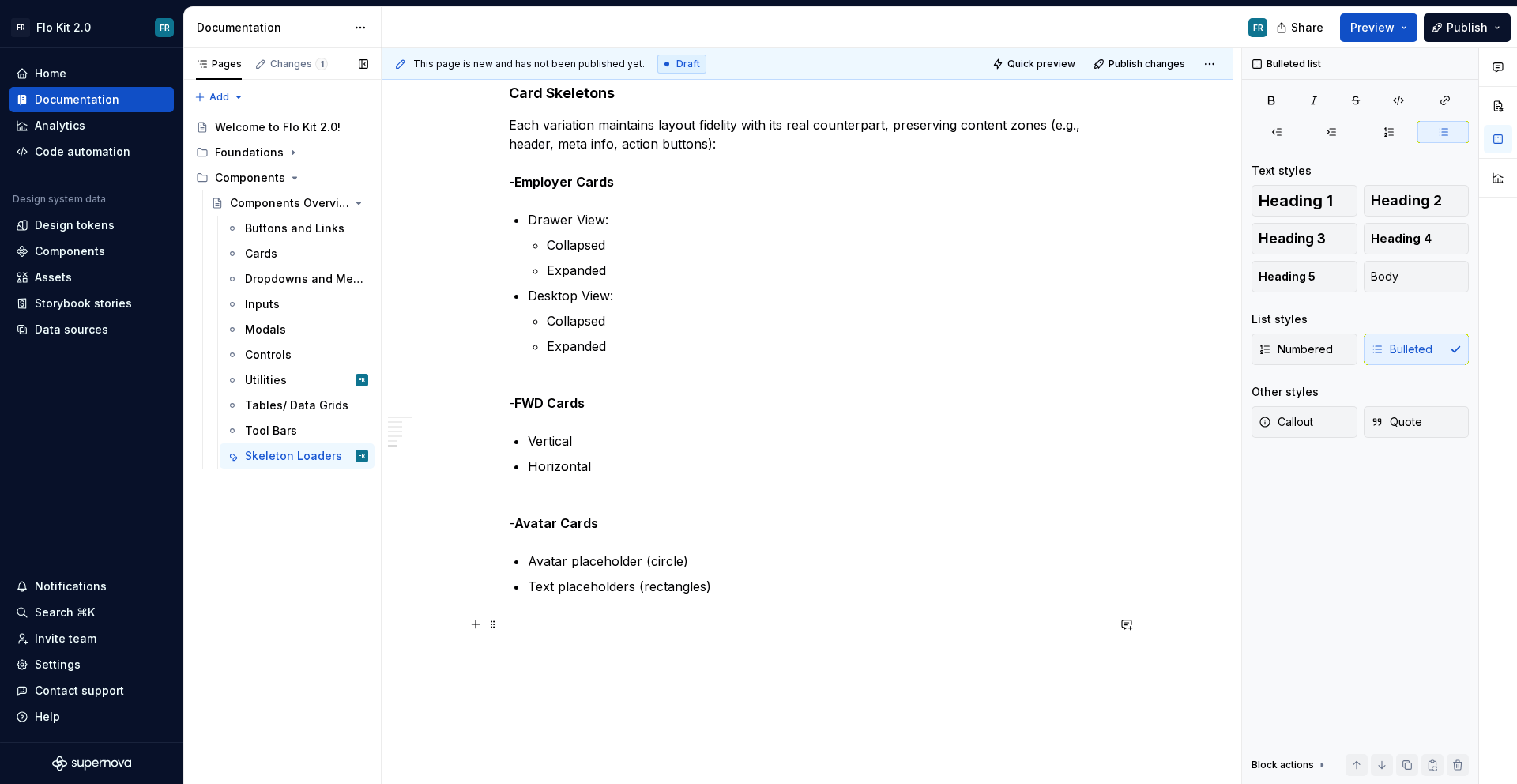
click at [545, 618] on p at bounding box center [808, 624] width 597 height 19
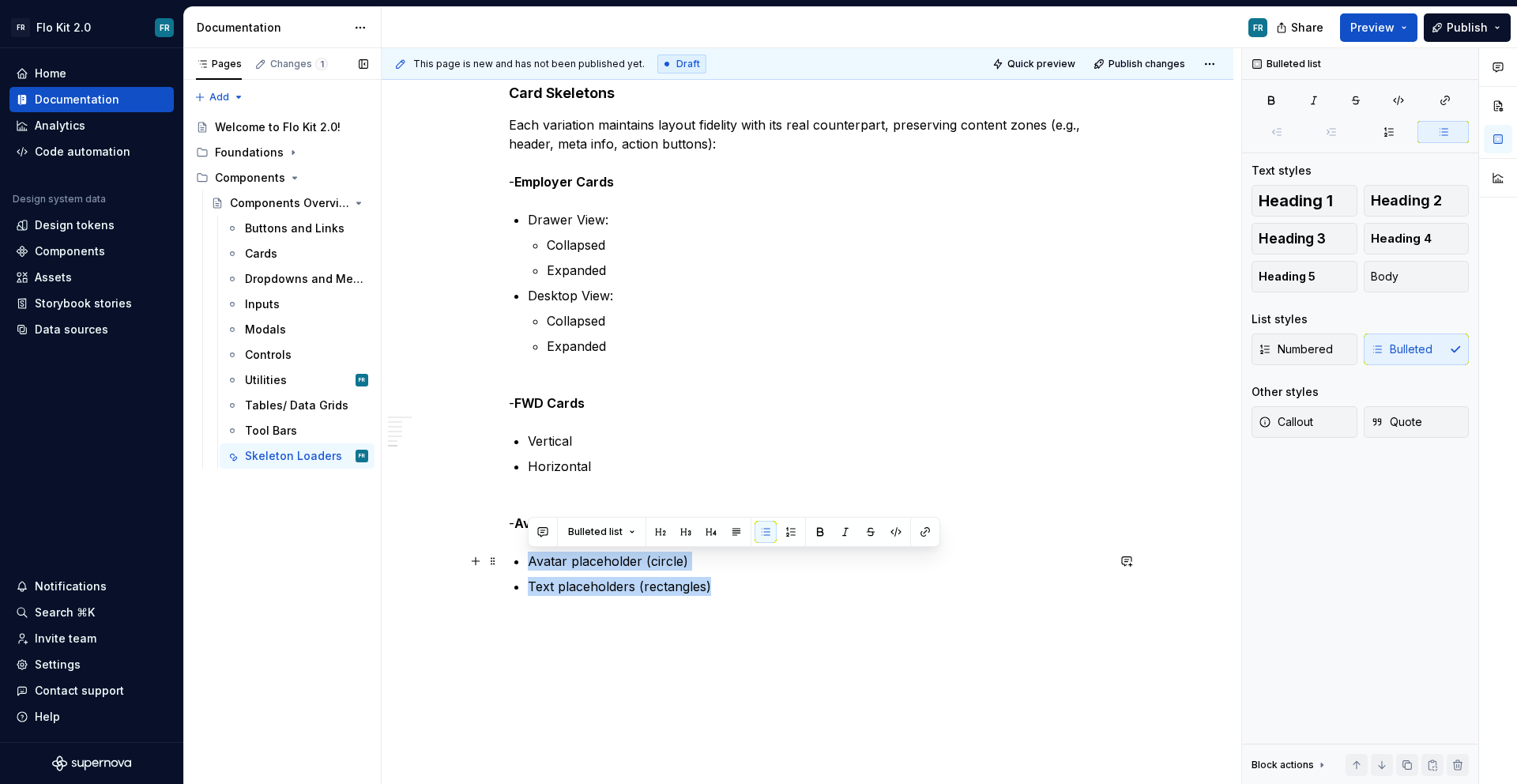
drag, startPoint x: 747, startPoint y: 591, endPoint x: 531, endPoint y: 561, distance: 218.1
click at [531, 561] on ul "Avatar placeholder (circle) Text placeholders (rectangles)" at bounding box center [817, 573] width 579 height 44
click at [531, 561] on p "Avatar placeholder (circle)" at bounding box center [817, 560] width 579 height 19
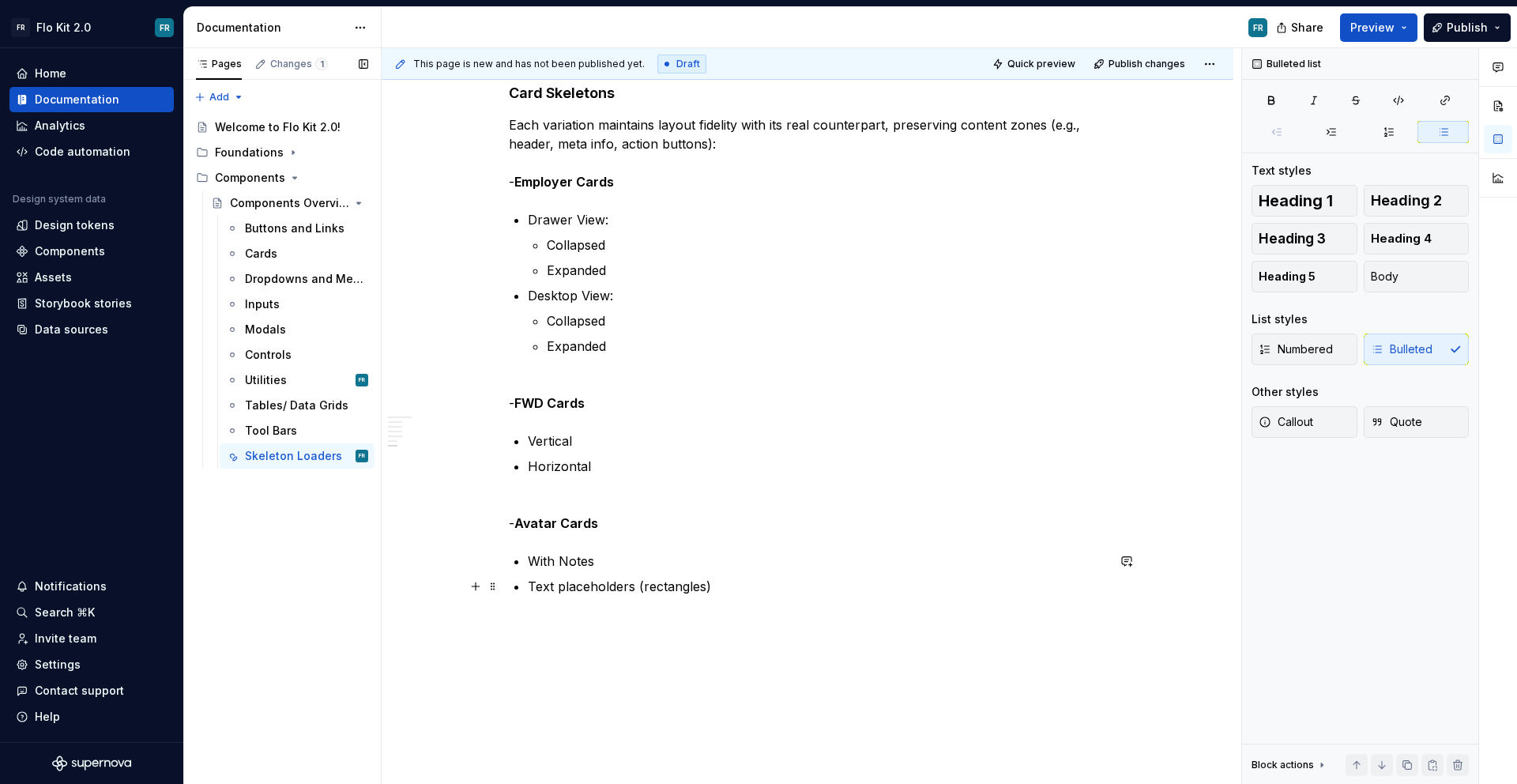
click at [534, 583] on p "Text placeholders (rectangles)" at bounding box center [817, 586] width 579 height 19
click at [534, 585] on p "Text placeholders (rectangles)" at bounding box center [817, 586] width 579 height 19
drag, startPoint x: 630, startPoint y: 585, endPoint x: 519, endPoint y: 586, distance: 111.0
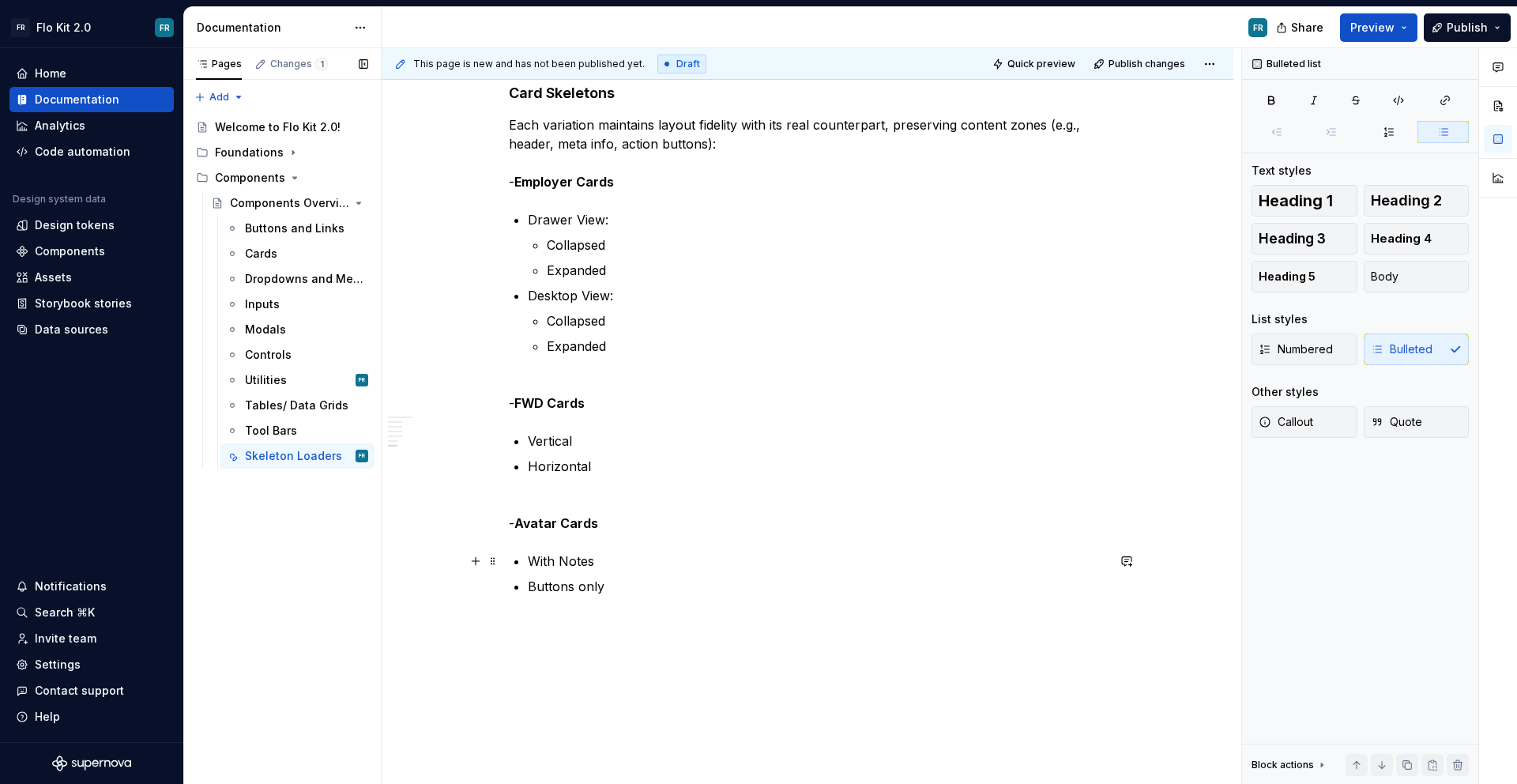
click at [593, 565] on p "With Notes" at bounding box center [817, 560] width 579 height 19
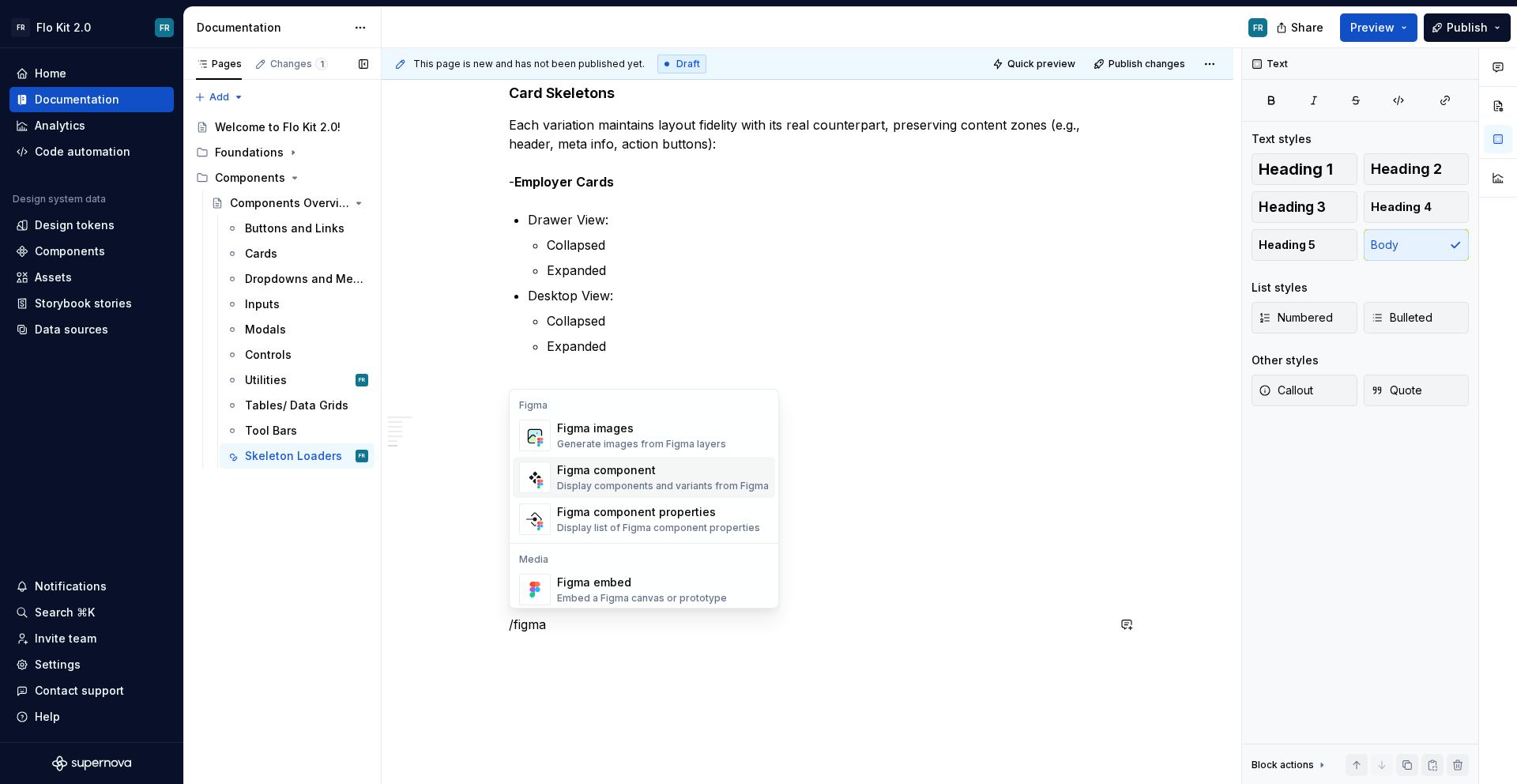
click at [664, 480] on div "Display components and variants from Figma" at bounding box center [663, 486] width 212 height 13
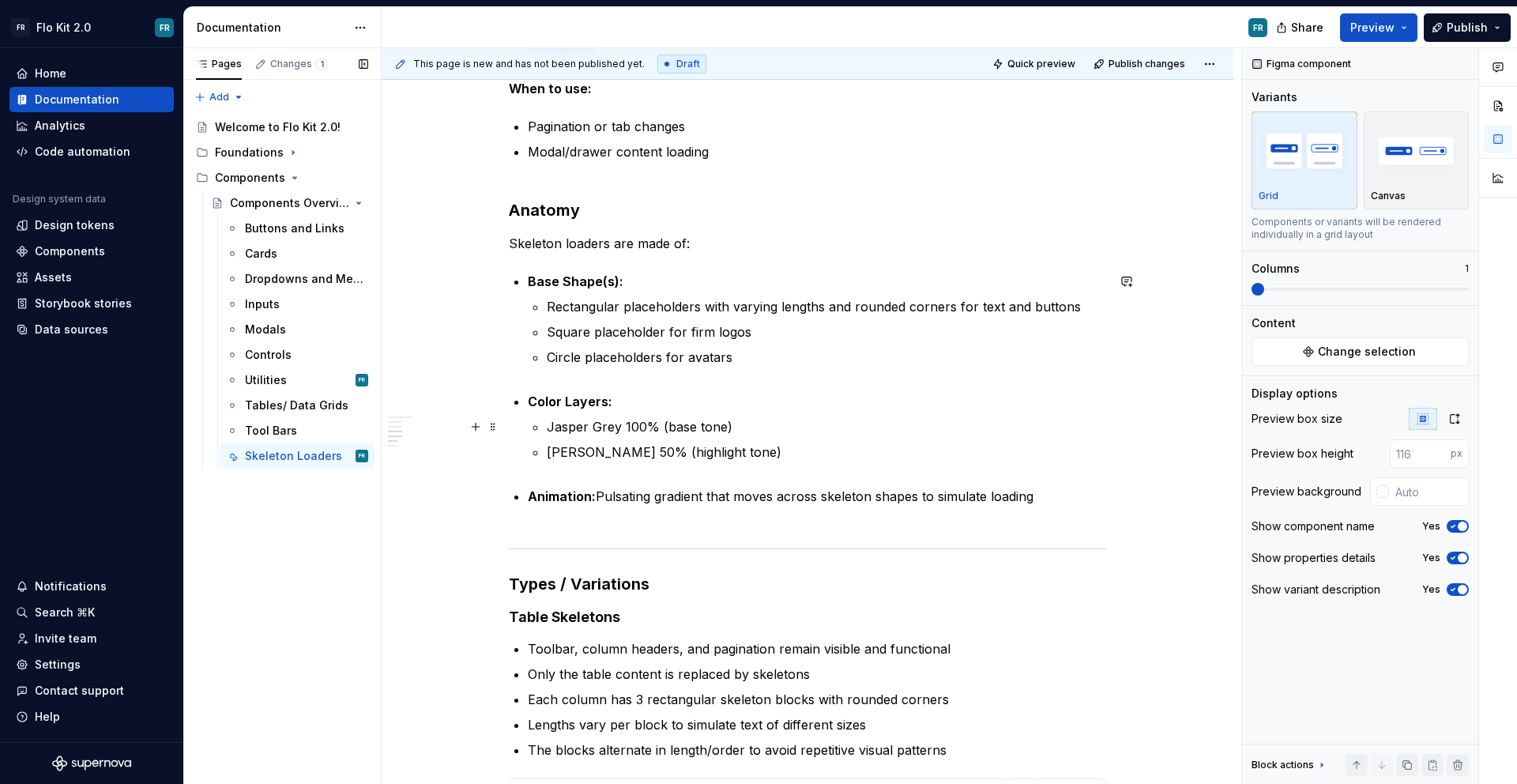
scroll to position [640, 0]
click at [1084, 477] on p "[PERSON_NAME] 50% (highlight tone)" at bounding box center [827, 458] width 560 height 38
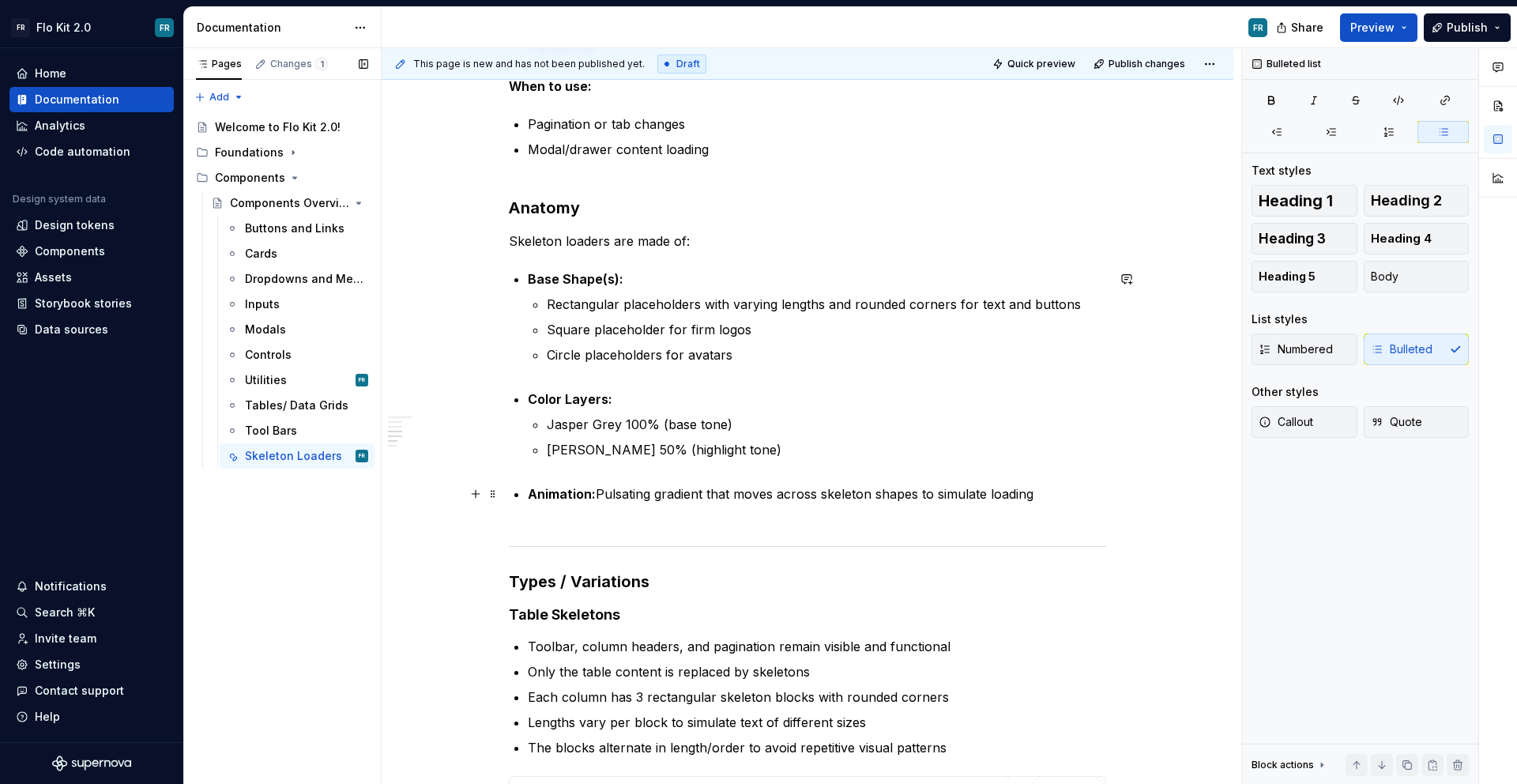
click at [1063, 500] on p "Animation: Pulsating gradient that moves across skeleton shapes to simulate loa…" at bounding box center [817, 503] width 579 height 38
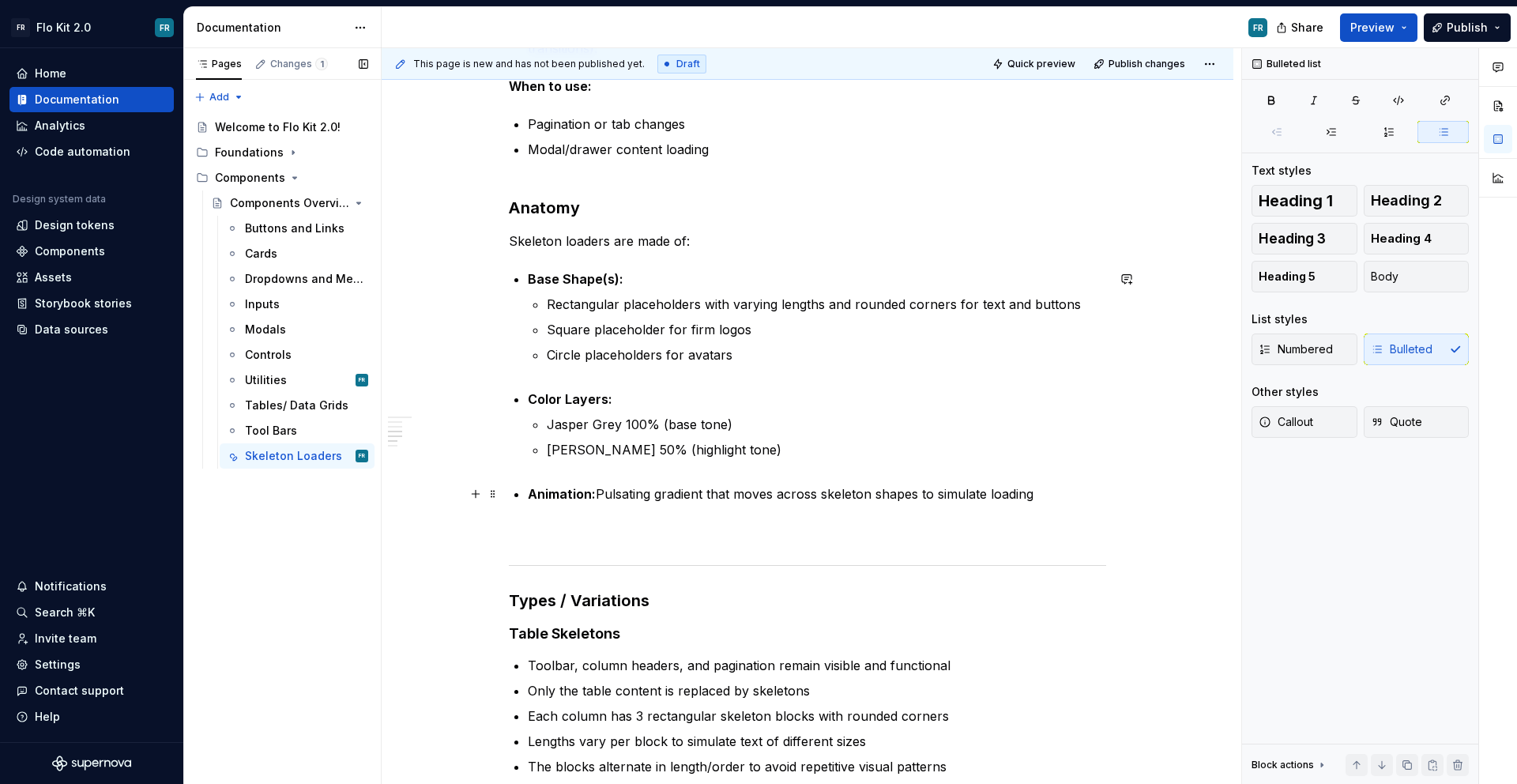
click at [824, 517] on p "Animation: Pulsating gradient that moves across skeleton shapes to simulate loa…" at bounding box center [817, 513] width 579 height 57
click at [694, 517] on p "Animation: Pulsating gradient that moves across skeleton shapes to simulate loa…" at bounding box center [817, 513] width 579 height 57
click at [1042, 498] on p "Animation: Pulsating gradient that moves across skeleton shapes to simulate loa…" at bounding box center [817, 513] width 579 height 57
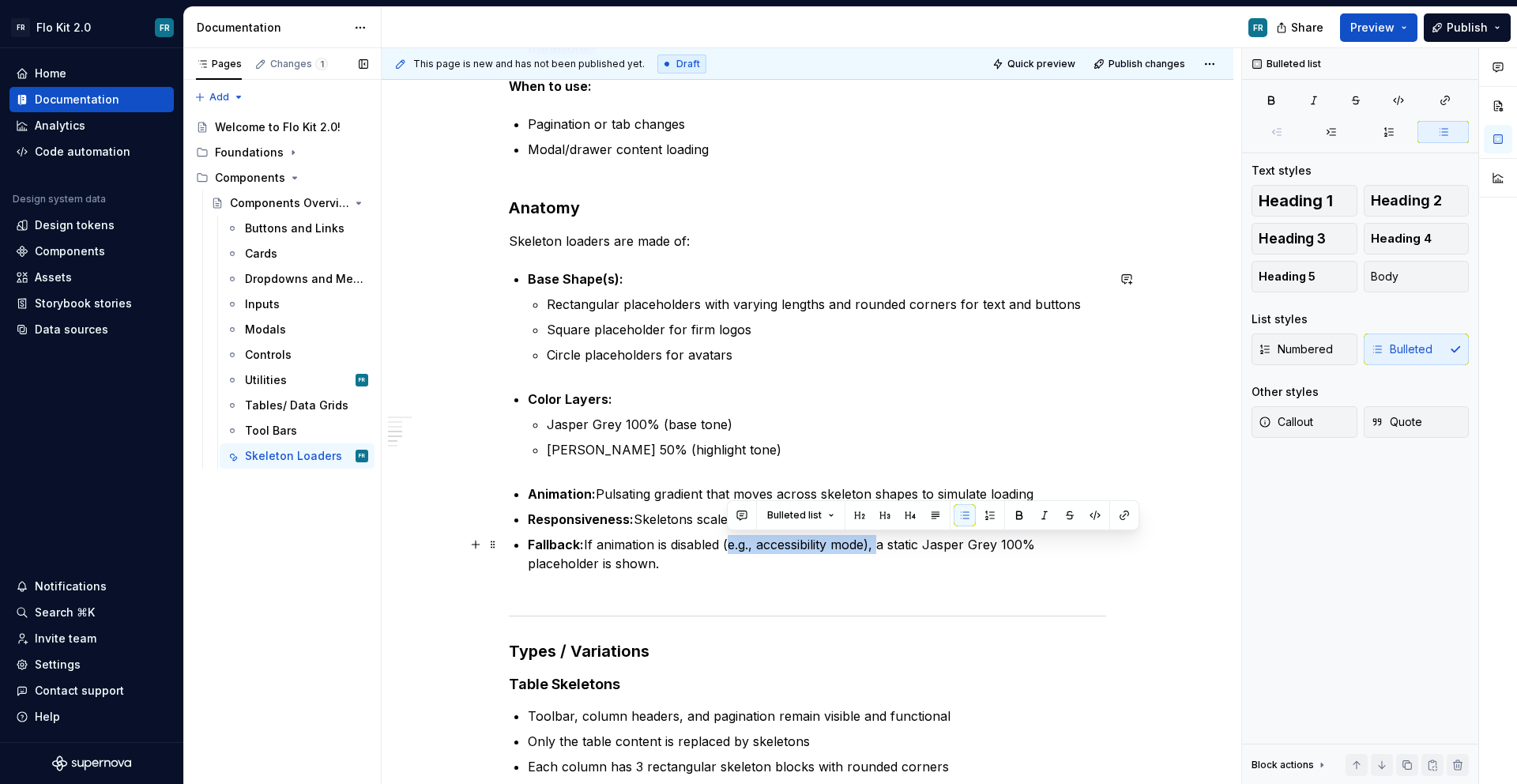
drag, startPoint x: 882, startPoint y: 545, endPoint x: 726, endPoint y: 545, distance: 156.0
click at [726, 545] on p "Fallback: If animation is disabled (e.g., accessibility mode), a static Jasper …" at bounding box center [817, 564] width 579 height 57
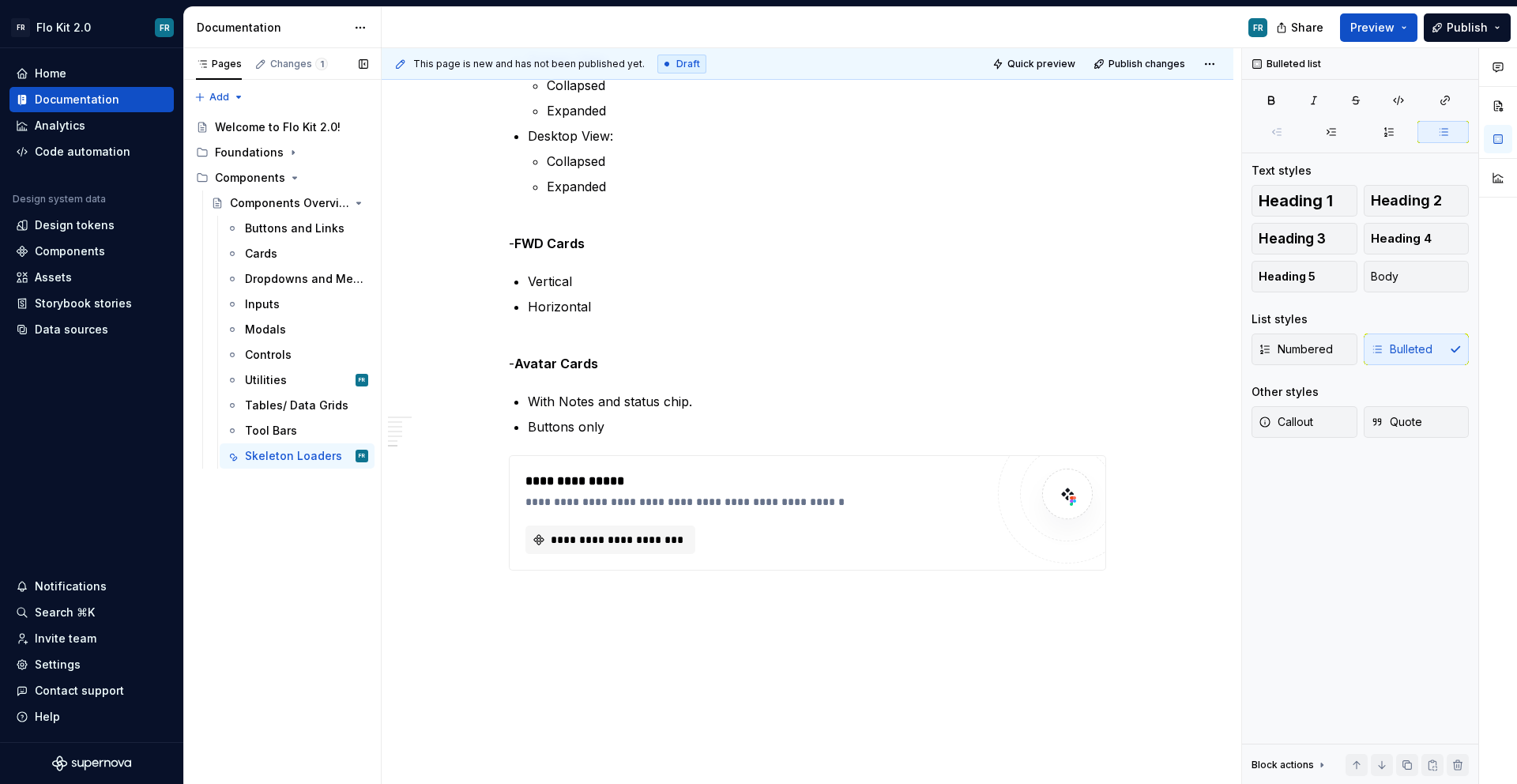
scroll to position [1717, 0]
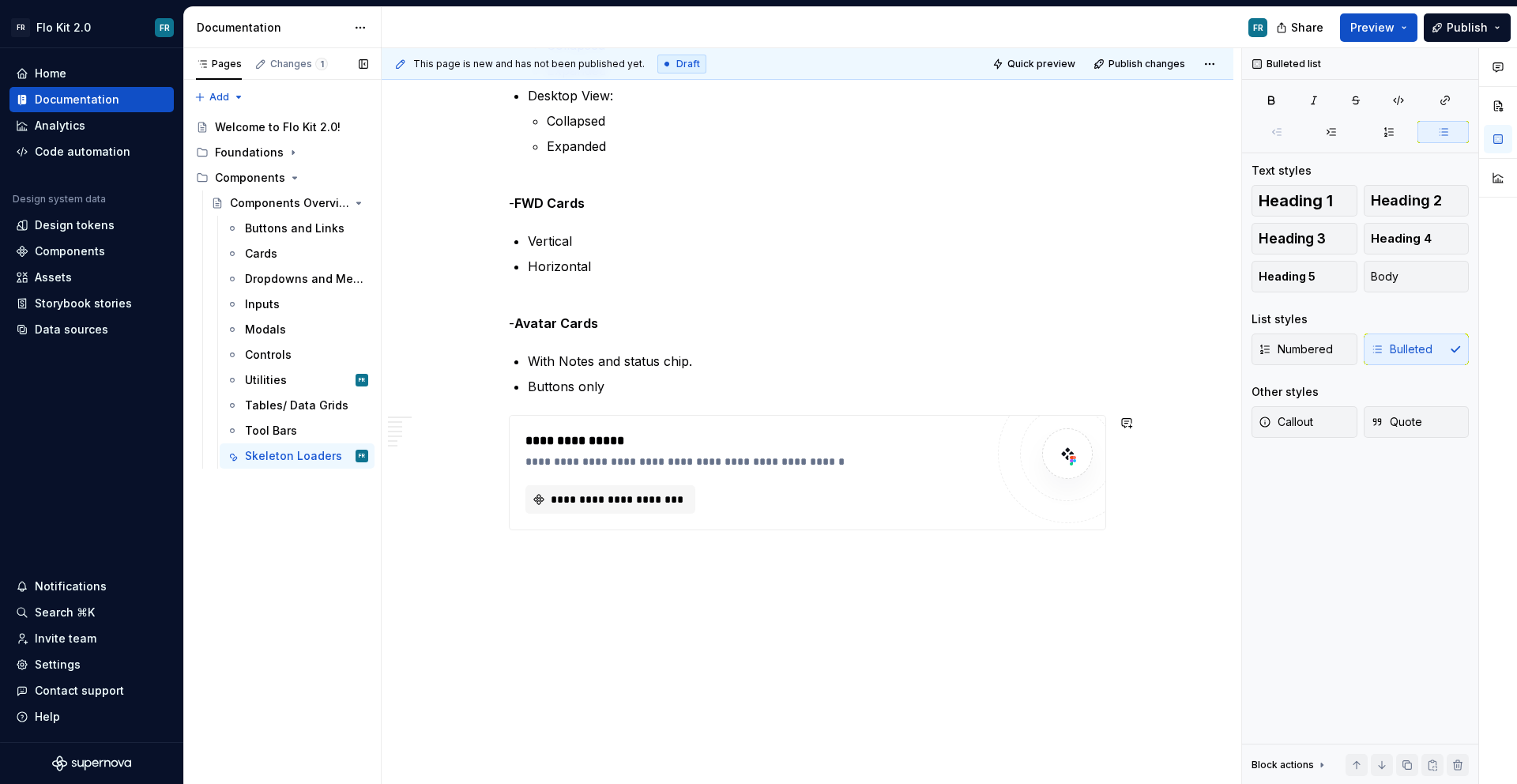
click at [619, 573] on div "This page is new and has not been published yet. Draft Quick preview Publish ch…" at bounding box center [812, 416] width 859 height 736
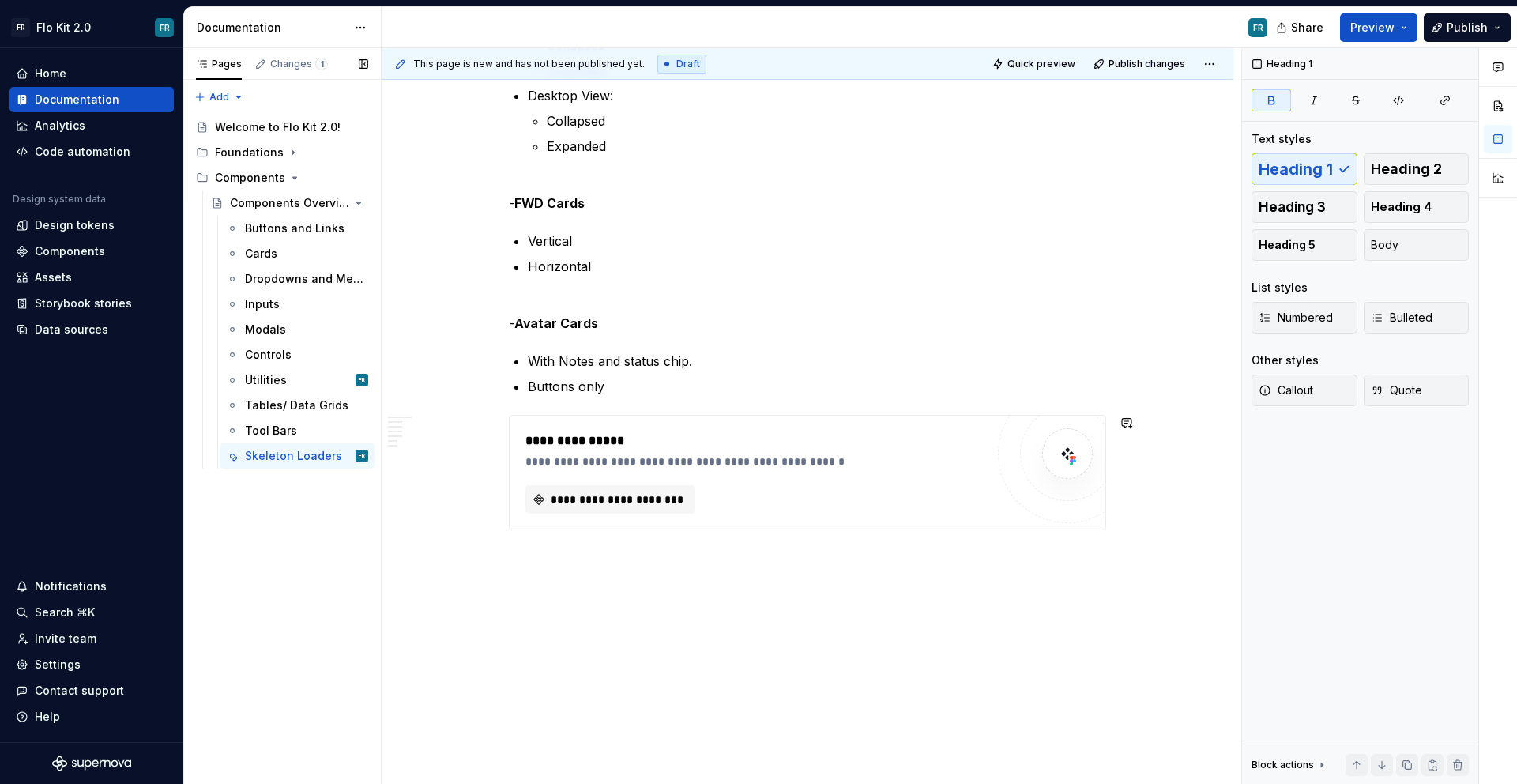
click at [606, 588] on div "This page is new and has not been published yet. Draft Quick preview Publish ch…" at bounding box center [812, 416] width 859 height 736
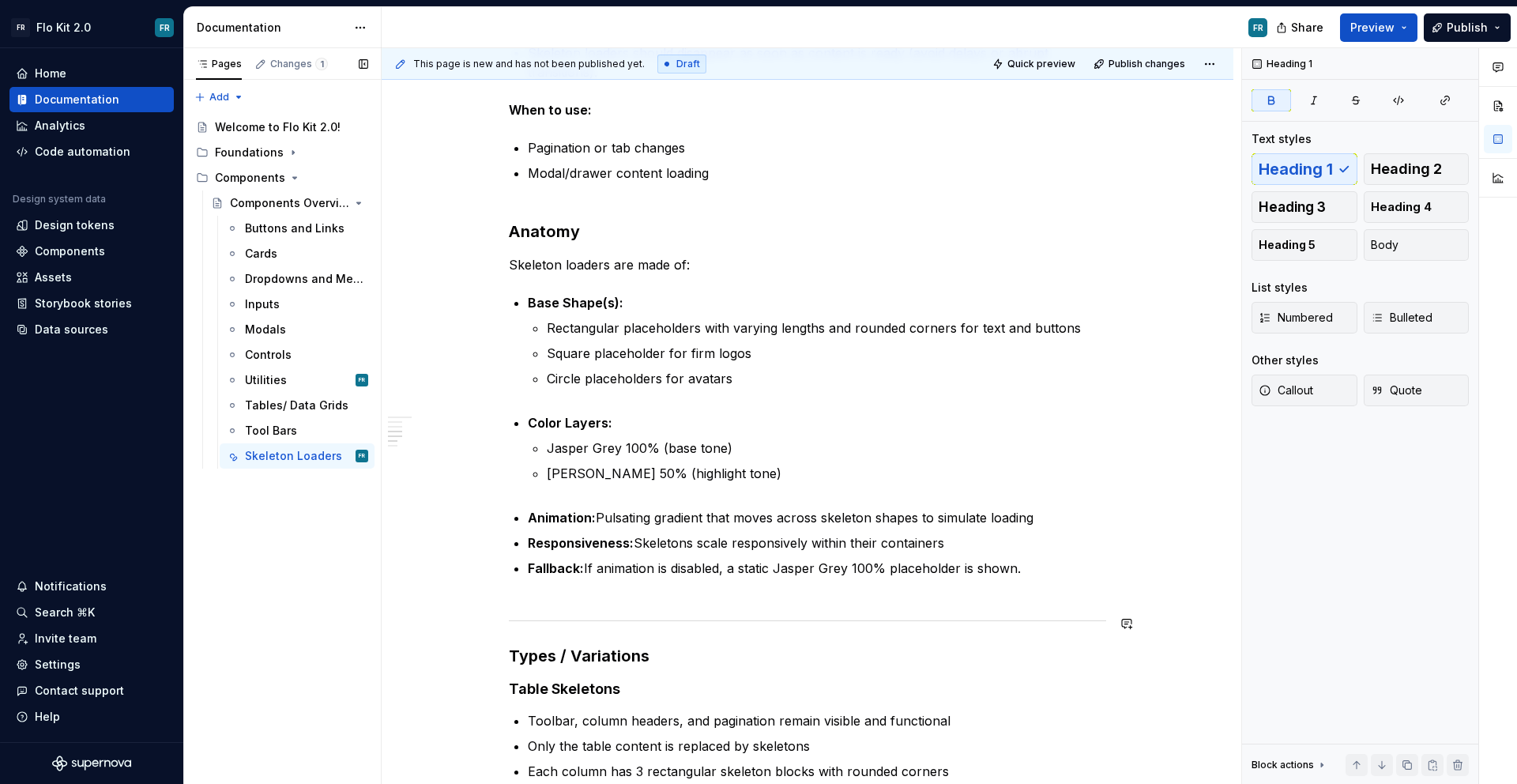
scroll to position [584, 0]
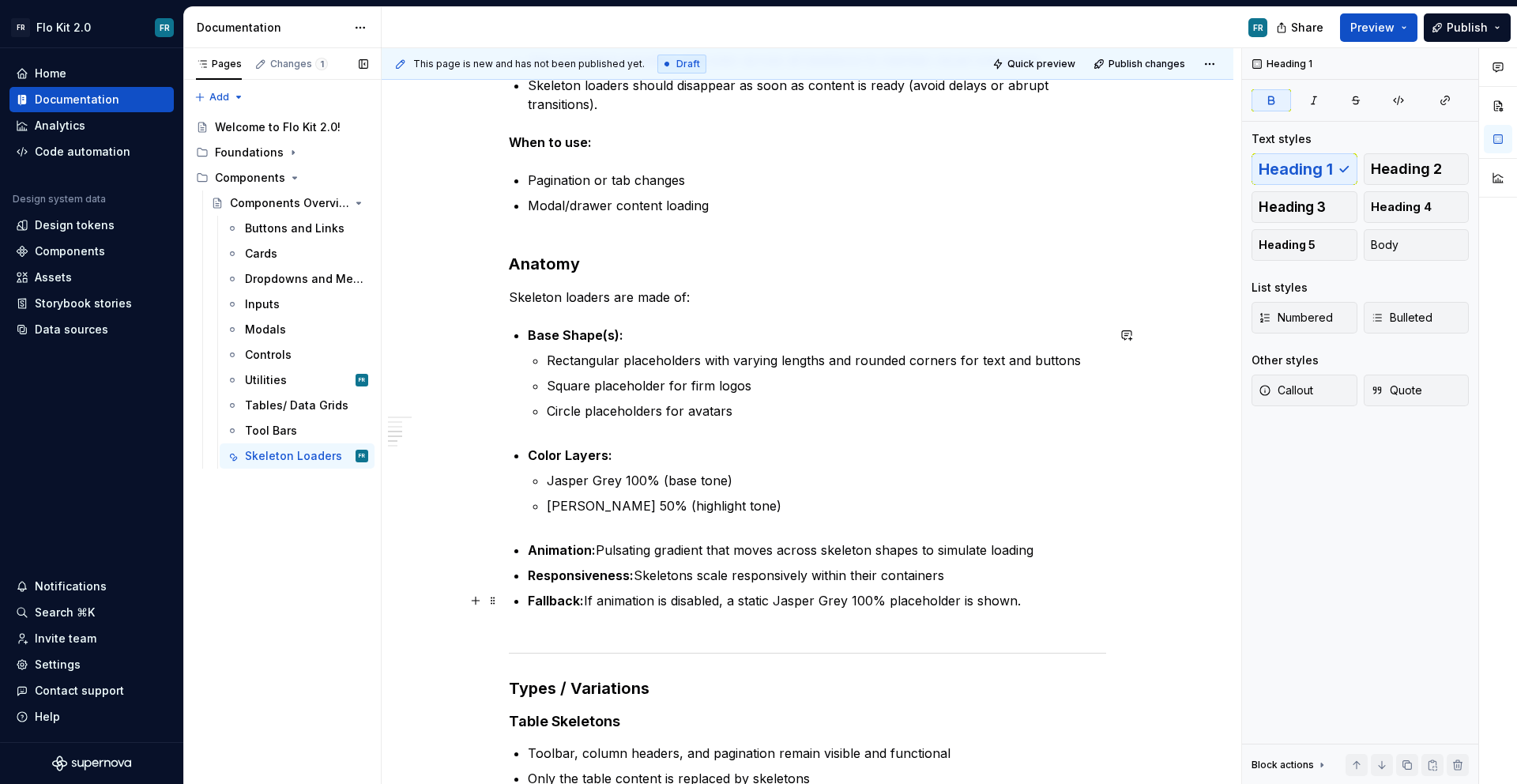
click at [1092, 607] on p "Fallback: If animation is disabled, a static Jasper Grey 100% placeholder is sh…" at bounding box center [817, 610] width 579 height 38
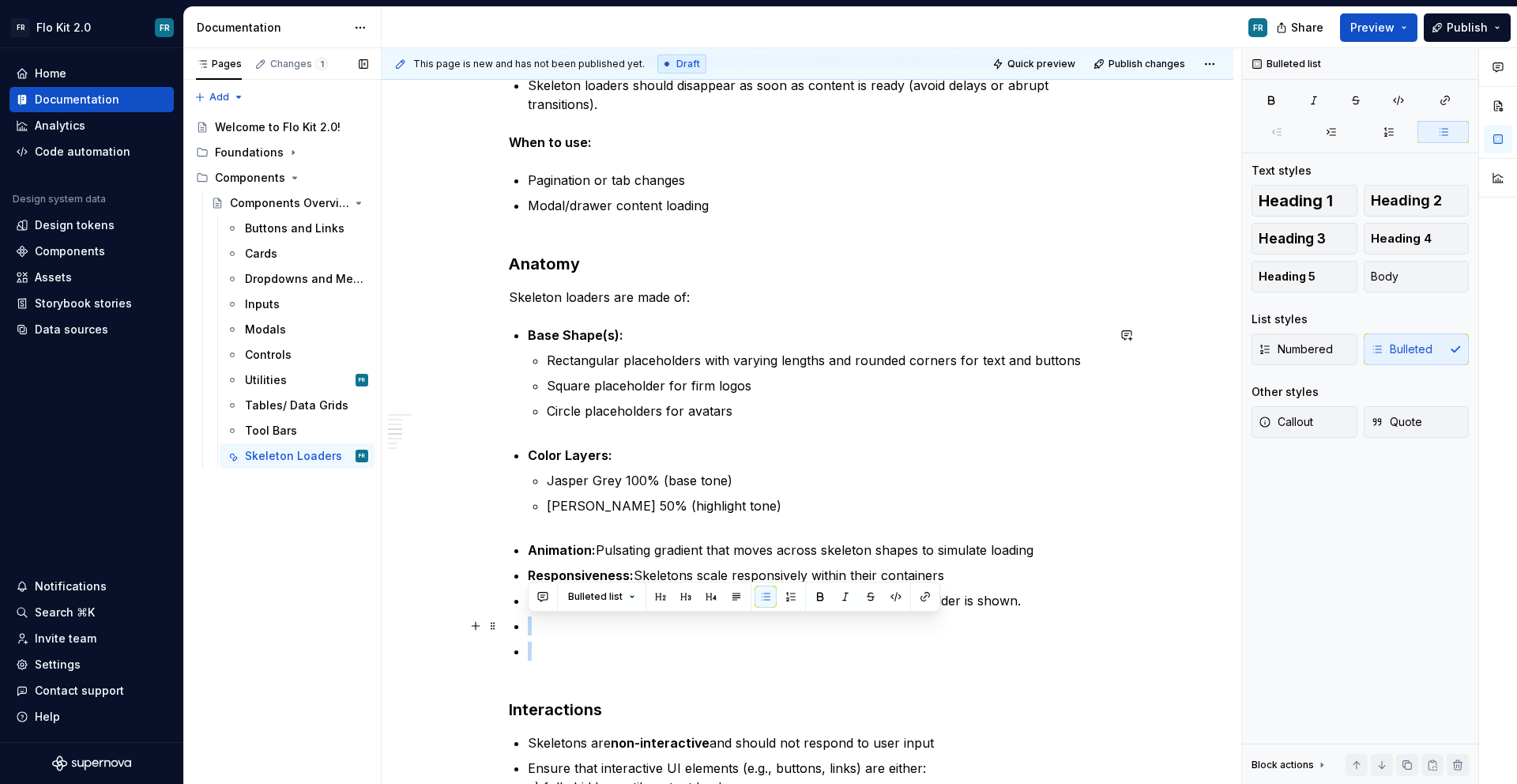
drag, startPoint x: 598, startPoint y: 659, endPoint x: 511, endPoint y: 628, distance: 92.4
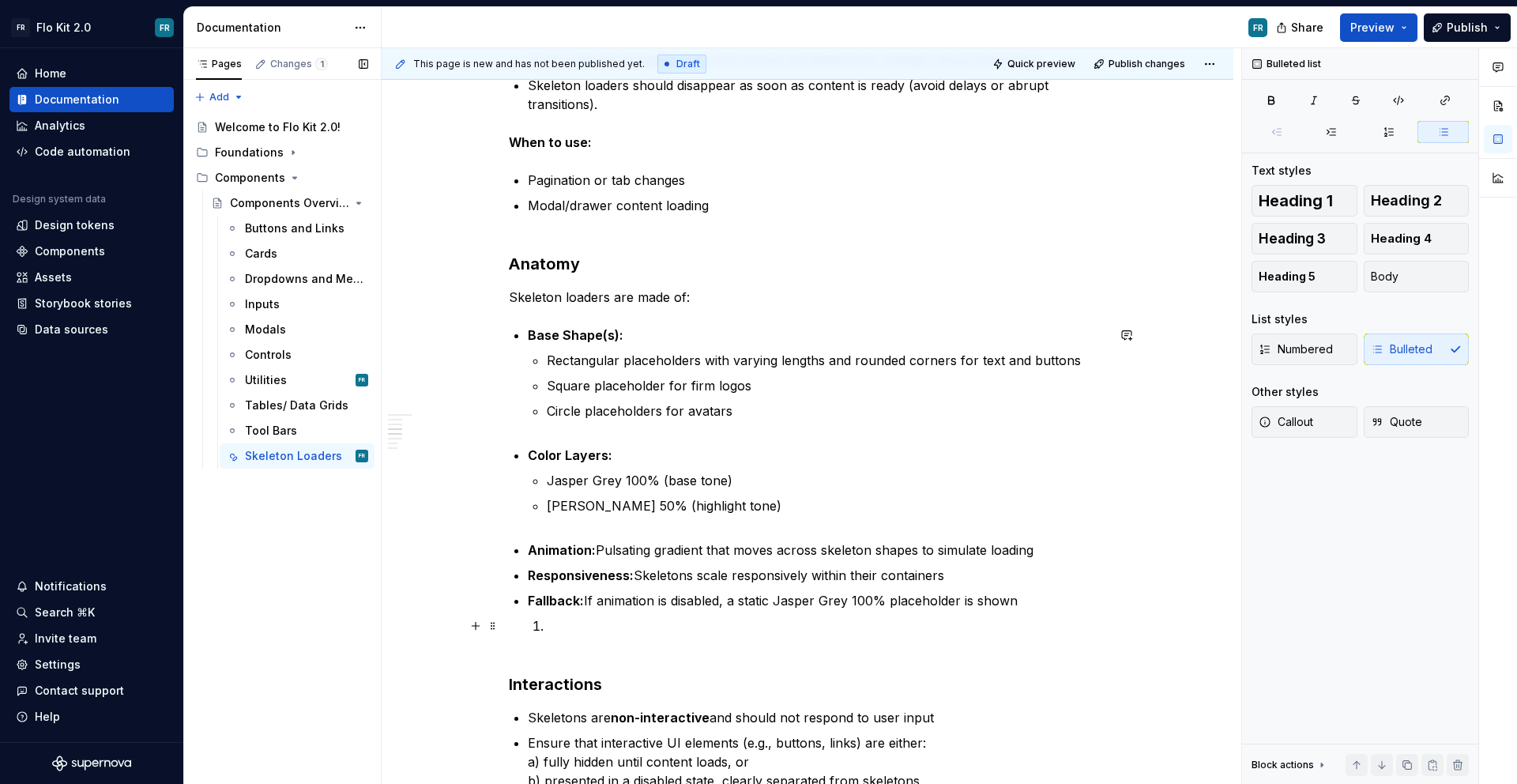
click at [579, 647] on p at bounding box center [827, 635] width 560 height 38
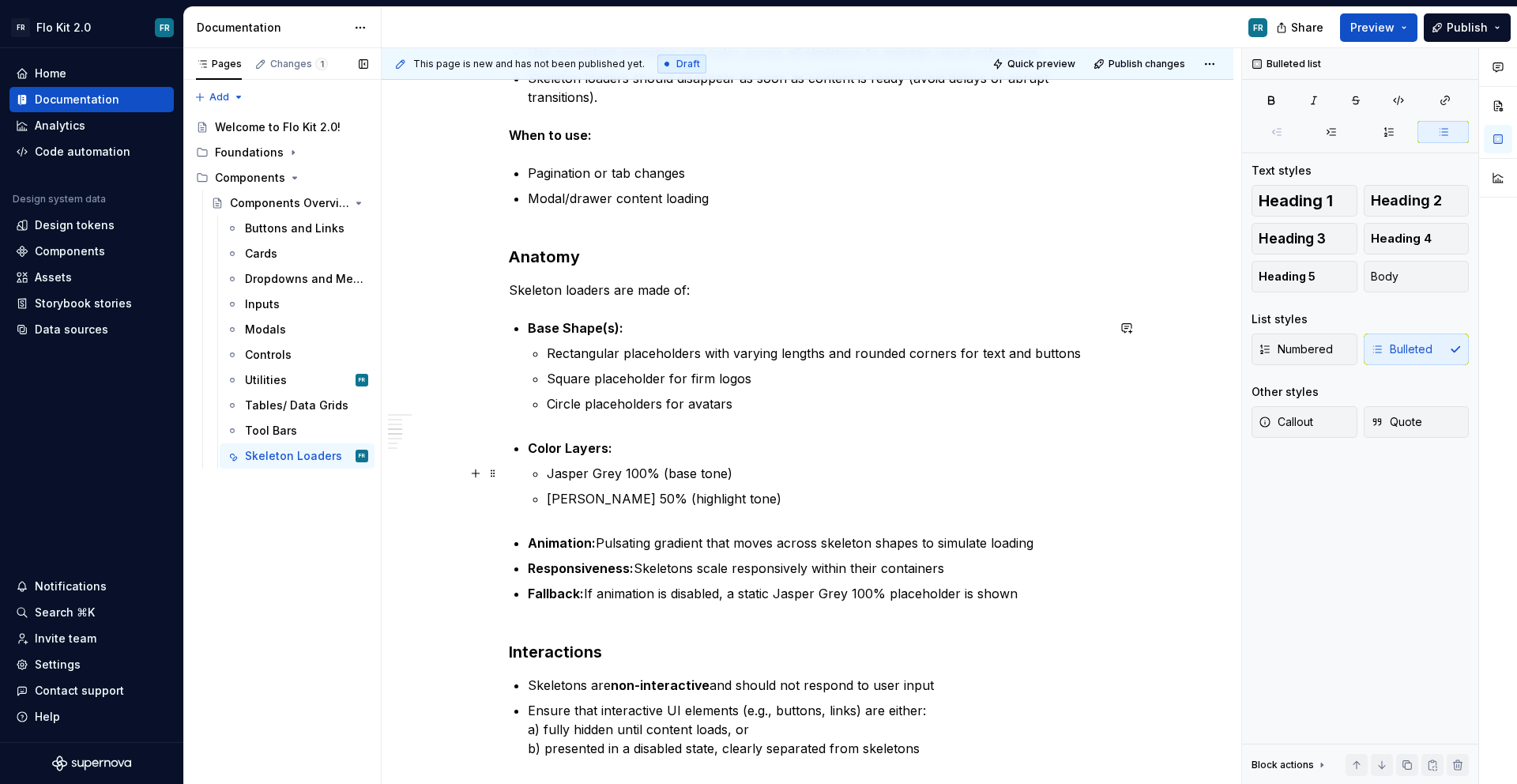
scroll to position [0, 0]
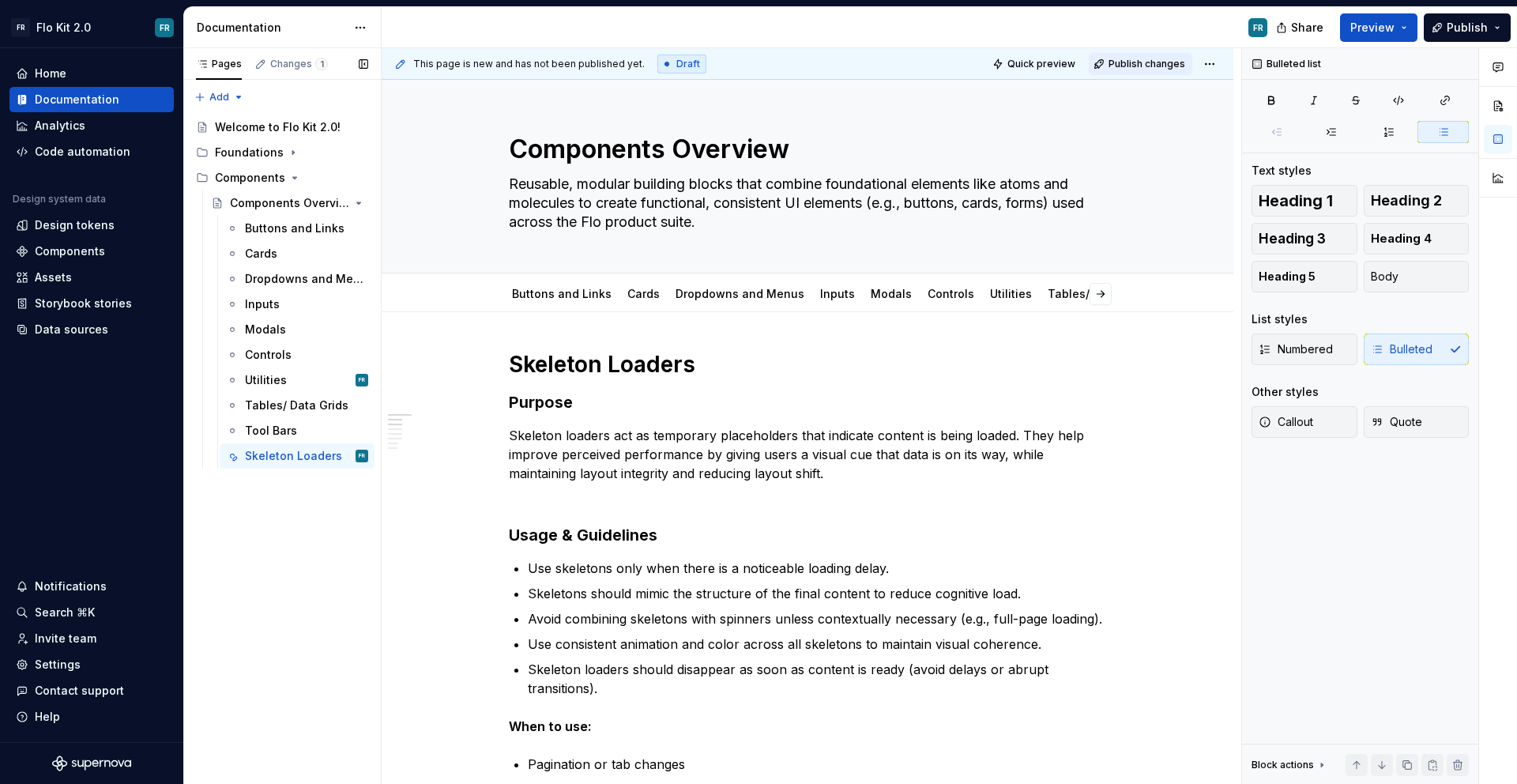
click at [1127, 64] on span "Publish changes" at bounding box center [1148, 64] width 77 height 13
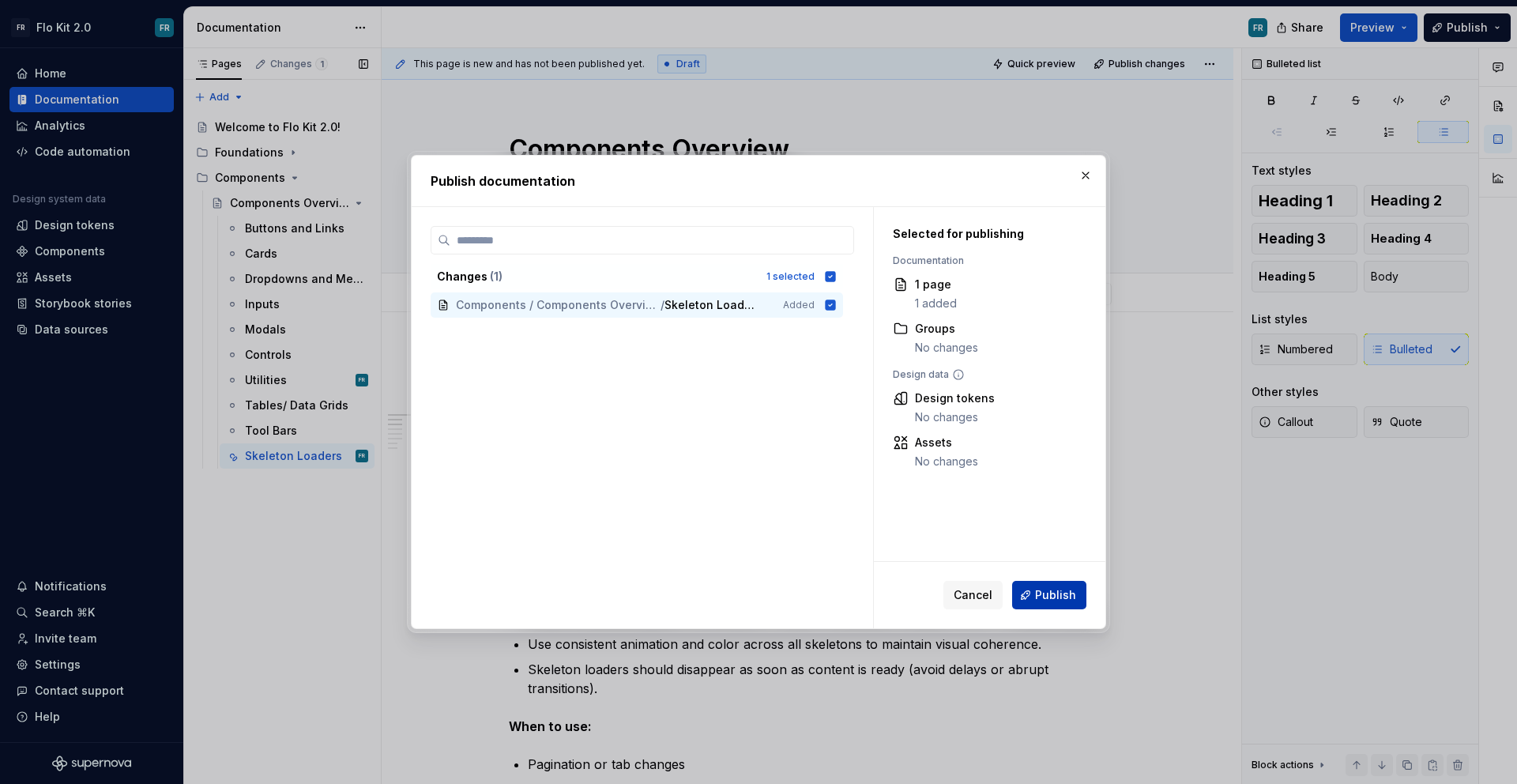
click at [1055, 599] on span "Publish" at bounding box center [1055, 595] width 41 height 16
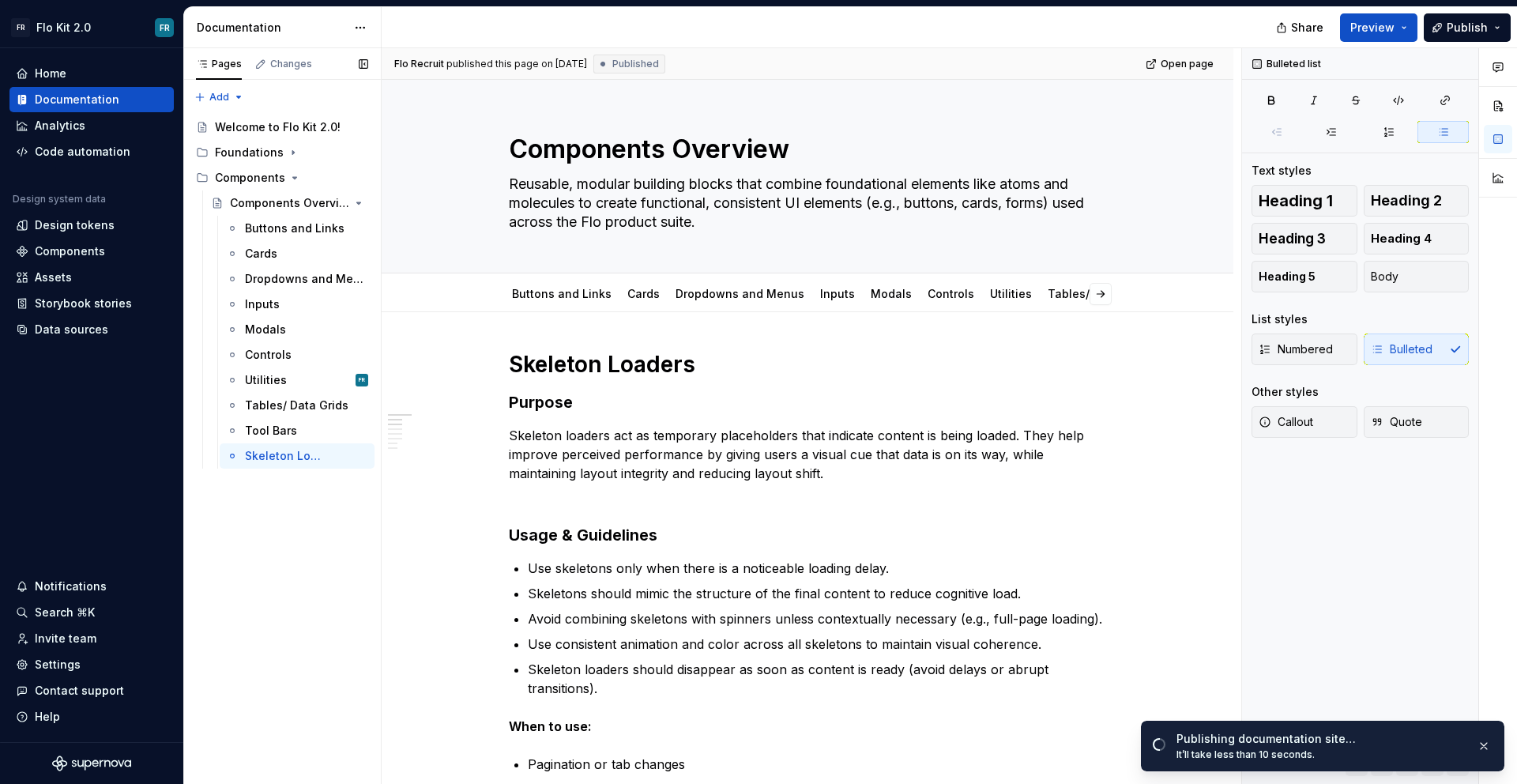
type textarea "*"
